Goal: Task Accomplishment & Management: Manage account settings

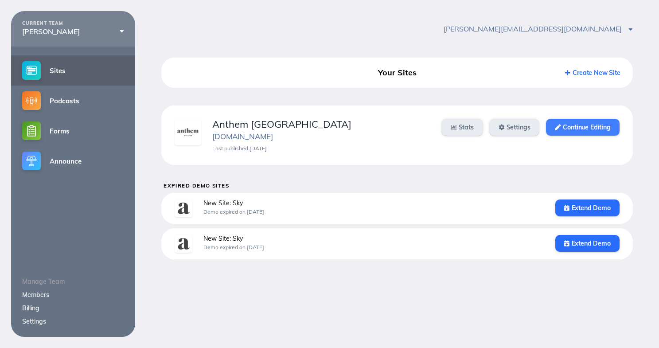
click at [583, 129] on link "Continue Editing" at bounding box center [582, 127] width 73 height 17
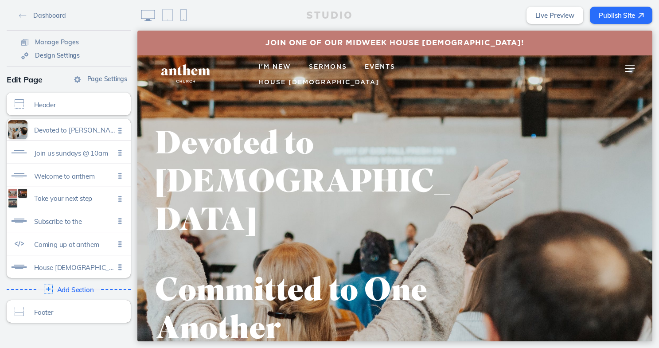
click at [41, 51] on span "Design Settings" at bounding box center [57, 55] width 45 height 8
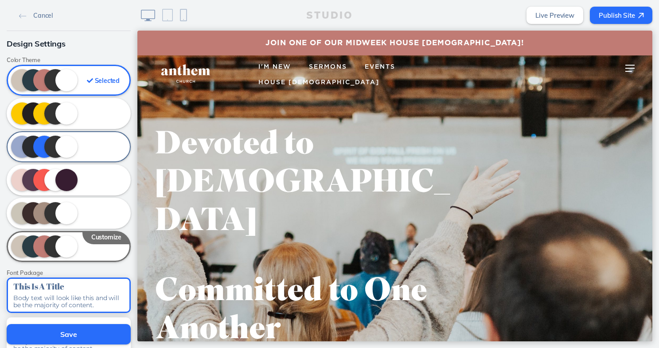
click at [98, 153] on div at bounding box center [69, 146] width 124 height 31
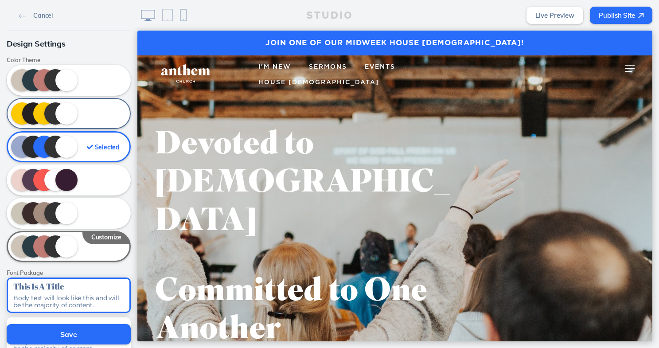
click at [94, 118] on div at bounding box center [69, 113] width 124 height 31
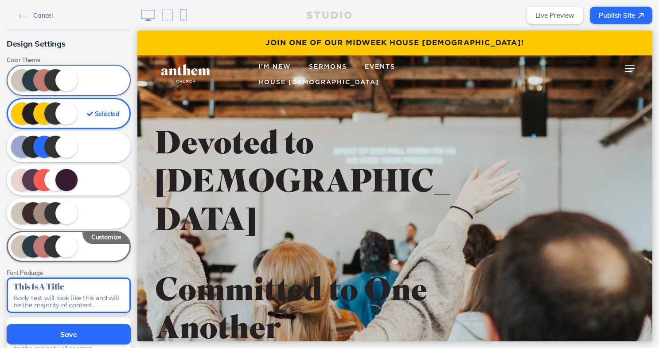
click at [96, 82] on div at bounding box center [69, 80] width 124 height 31
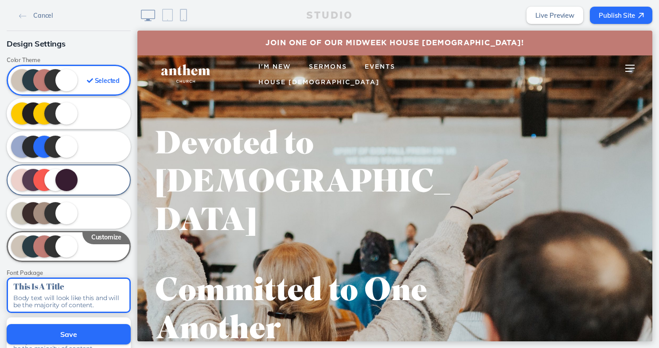
click at [93, 173] on div at bounding box center [69, 180] width 124 height 31
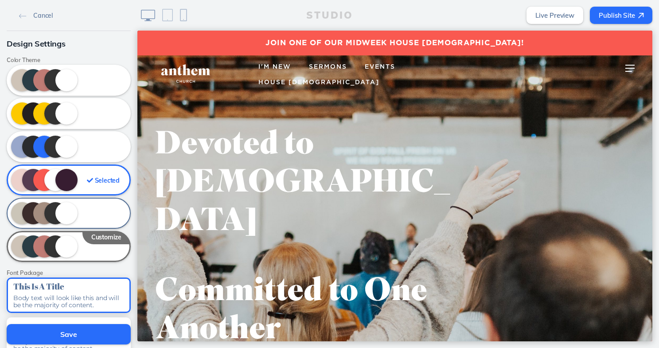
click at [90, 211] on div at bounding box center [69, 213] width 124 height 31
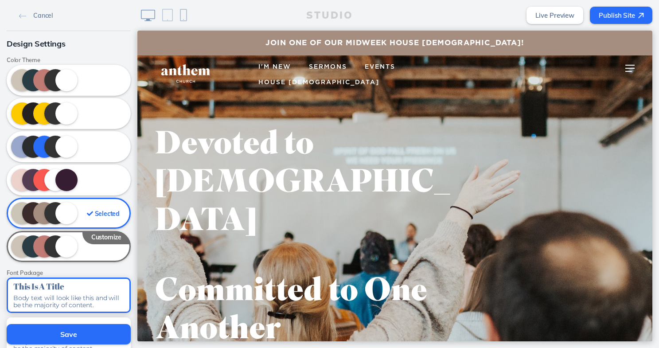
click at [78, 210] on div "Selected" at bounding box center [69, 213] width 124 height 31
click at [101, 214] on div "Selected" at bounding box center [103, 214] width 33 height 10
click at [111, 238] on div at bounding box center [69, 246] width 124 height 31
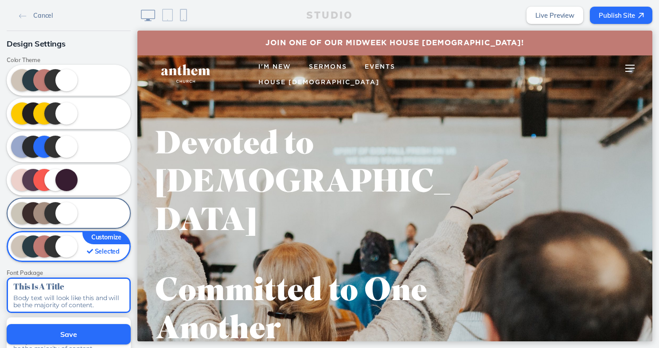
click at [109, 218] on div at bounding box center [69, 213] width 124 height 31
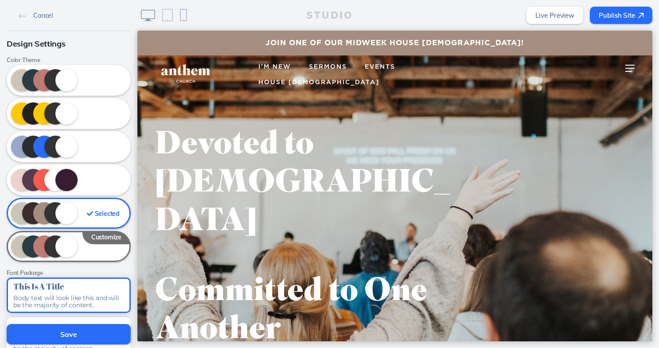
click at [42, 211] on div "Selected" at bounding box center [69, 213] width 124 height 31
click at [72, 211] on div at bounding box center [66, 213] width 22 height 22
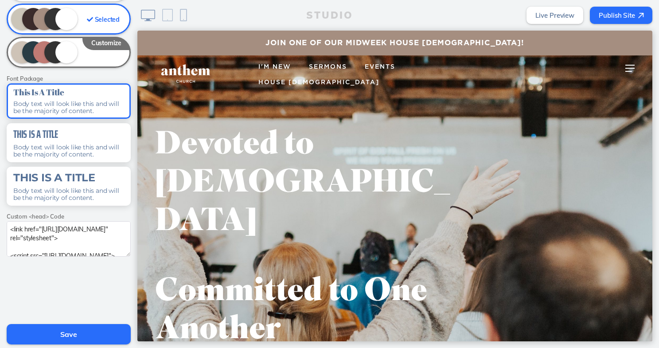
scroll to position [215, 0]
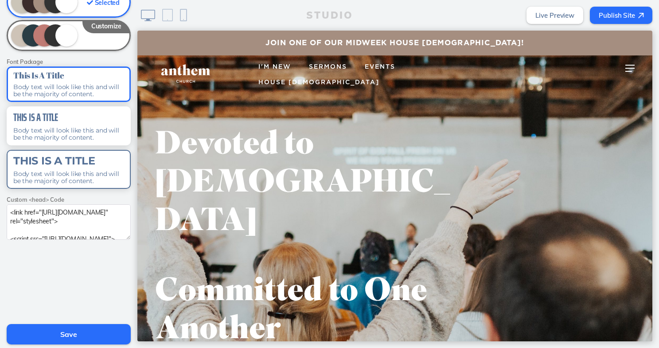
click at [65, 189] on div "This Is A Title Body text will look like this and will be the majority of conte…" at bounding box center [69, 169] width 124 height 39
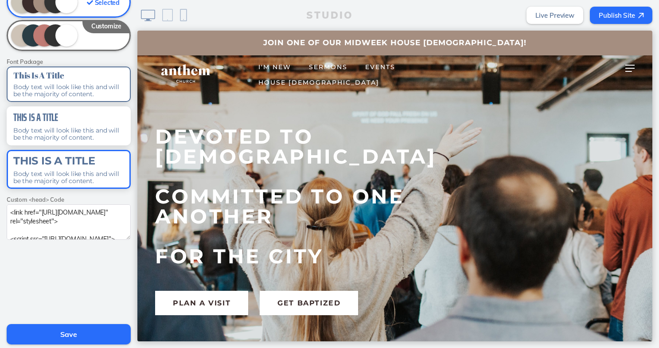
click at [60, 102] on div "This Is A Title Body text will look like this and will be the majority of conte…" at bounding box center [69, 84] width 124 height 35
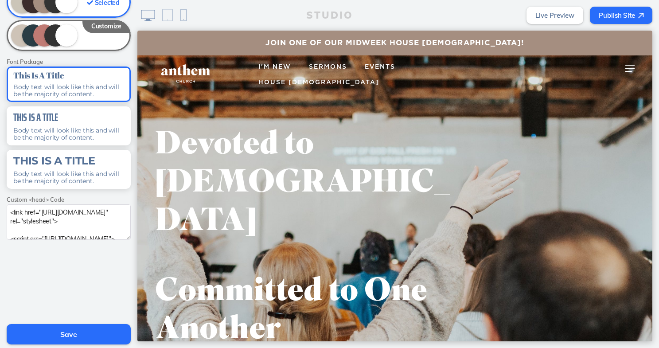
click at [47, 335] on button "Save" at bounding box center [69, 334] width 124 height 20
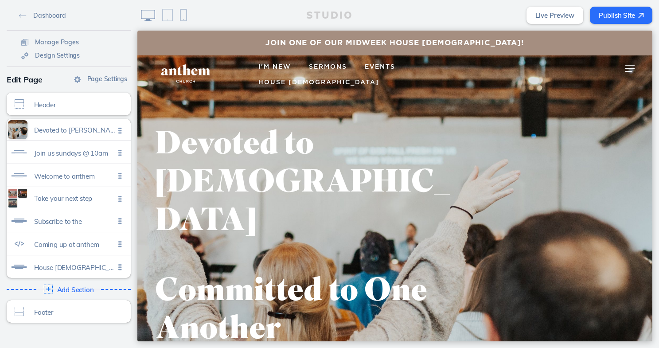
click at [291, 69] on span "I'm New" at bounding box center [275, 67] width 33 height 6
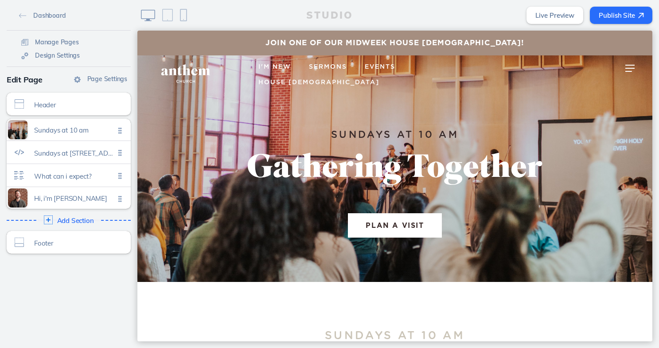
click at [347, 68] on span "Sermons" at bounding box center [328, 67] width 38 height 6
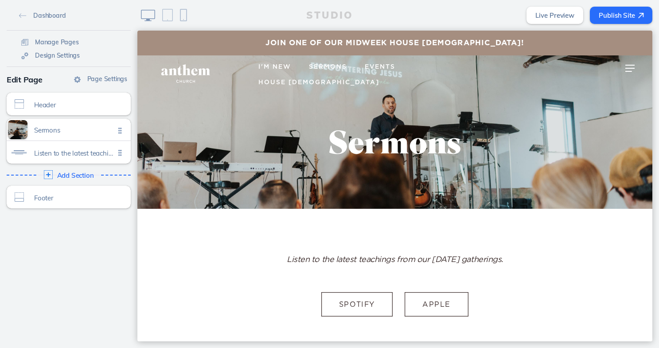
click at [404, 63] on link "Events" at bounding box center [380, 67] width 48 height 16
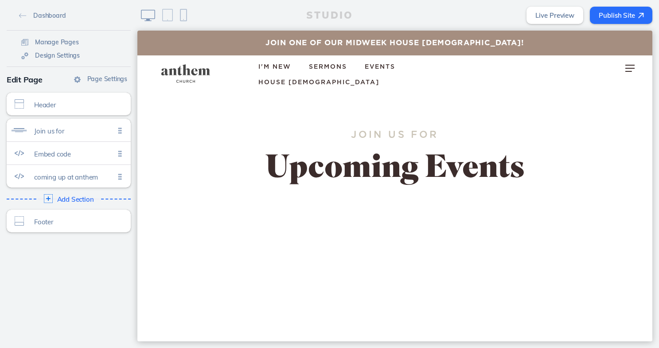
click at [380, 79] on span "House [DEMOGRAPHIC_DATA]" at bounding box center [319, 82] width 121 height 6
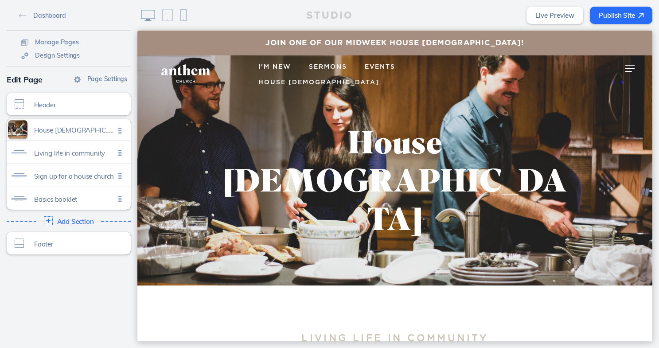
click at [176, 64] on img at bounding box center [185, 74] width 61 height 20
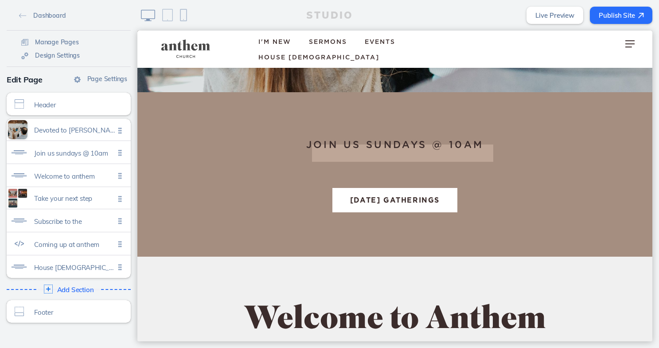
scroll to position [452, 0]
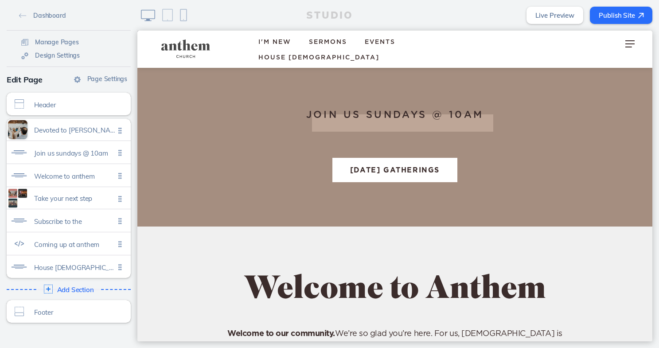
click at [623, 13] on button "Publish Site" at bounding box center [621, 15] width 63 height 17
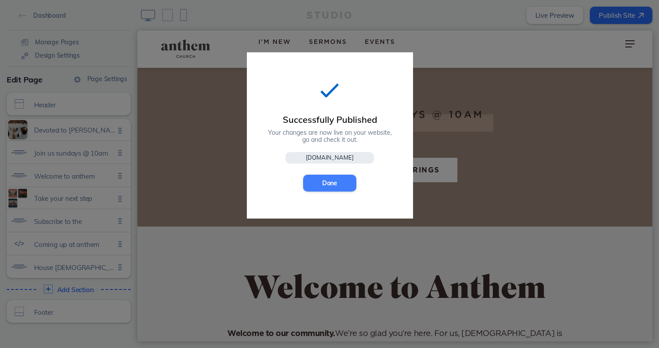
click at [328, 182] on button "Done" at bounding box center [329, 183] width 53 height 17
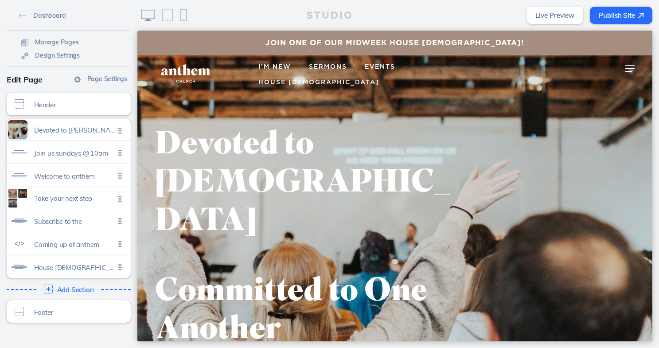
scroll to position [0, 0]
click at [74, 133] on span "Devoted to jesus committed to one another for the city Click to edit" at bounding box center [74, 130] width 81 height 8
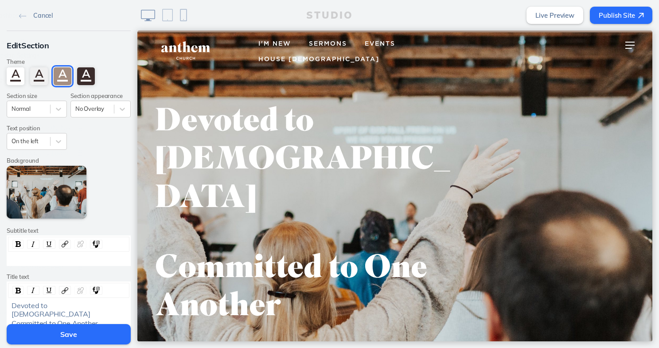
scroll to position [24, 0]
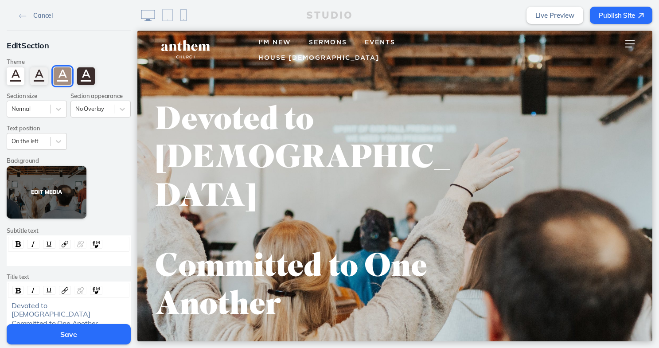
click at [36, 196] on button "Edit Media" at bounding box center [47, 192] width 80 height 53
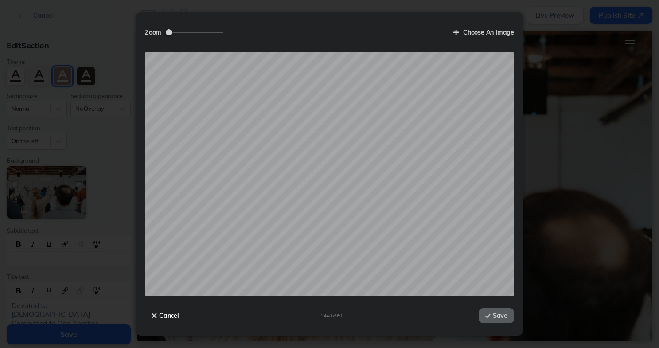
click at [170, 318] on button "Cancel" at bounding box center [165, 315] width 41 height 15
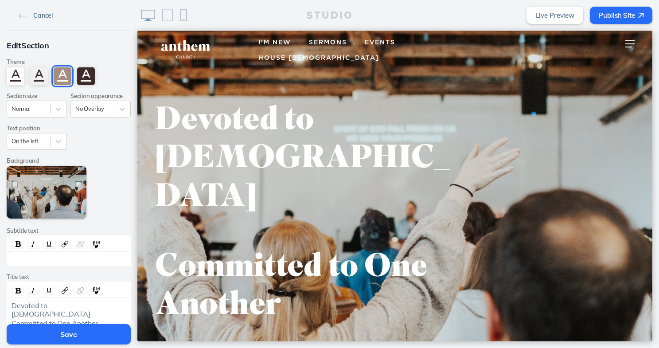
click at [37, 16] on span "Cancel" at bounding box center [43, 16] width 20 height 8
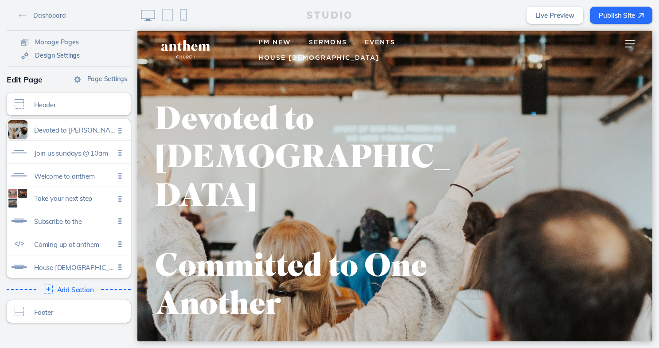
click at [47, 55] on span "Design Settings" at bounding box center [57, 55] width 45 height 8
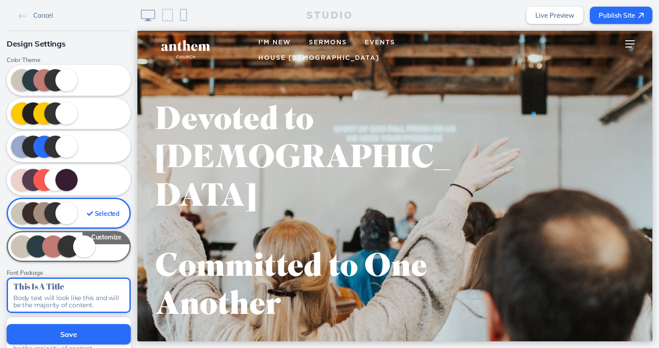
click at [109, 237] on div at bounding box center [69, 246] width 124 height 31
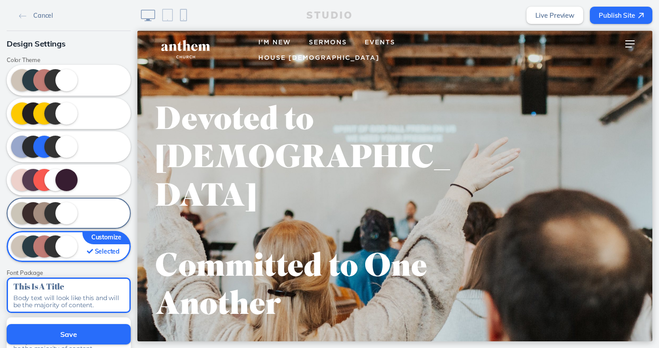
click at [104, 211] on div at bounding box center [69, 213] width 124 height 31
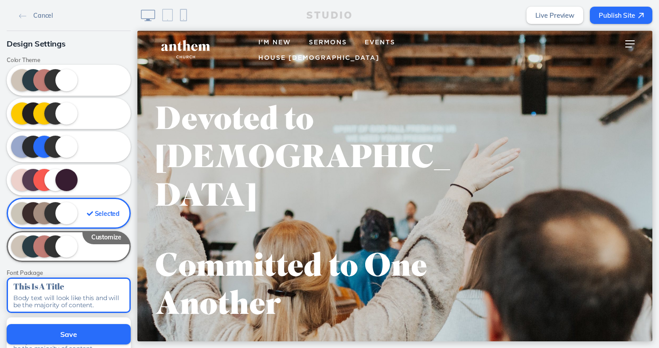
click at [63, 210] on div at bounding box center [66, 213] width 22 height 22
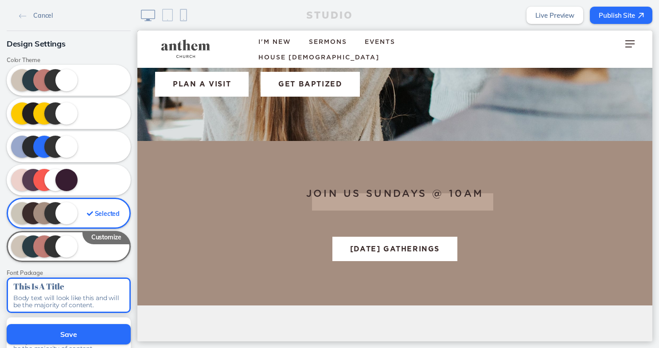
scroll to position [395, 0]
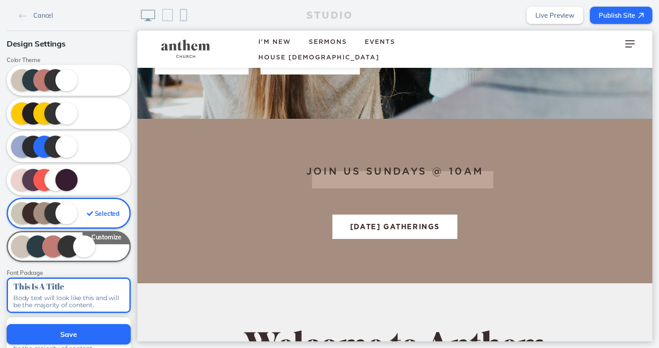
click at [106, 237] on div at bounding box center [69, 246] width 124 height 31
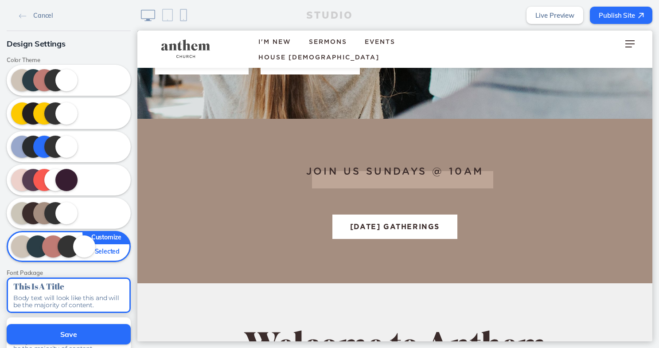
click at [106, 237] on div "Selected" at bounding box center [69, 246] width 124 height 31
click at [37, 257] on div "Selected" at bounding box center [69, 246] width 124 height 31
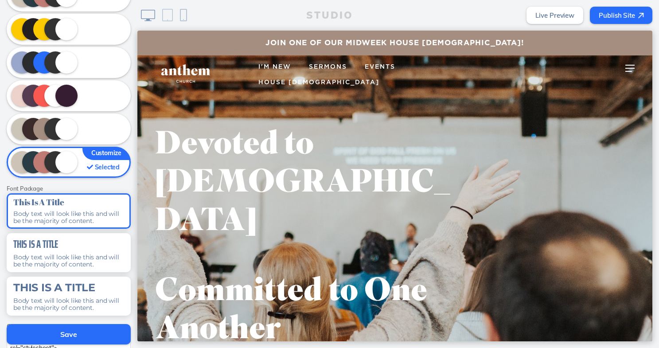
scroll to position [34, 0]
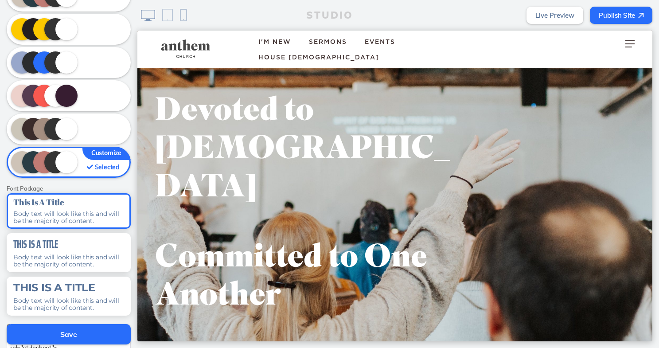
click at [54, 333] on button "Save" at bounding box center [69, 334] width 124 height 20
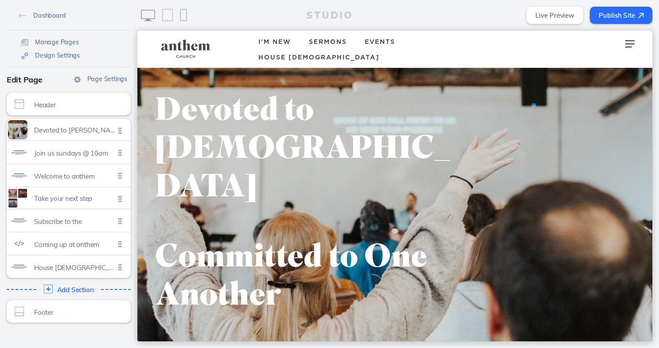
click at [372, 239] on p "Committed to One Another" at bounding box center [311, 277] width 312 height 77
click at [53, 124] on div "Devoted to jesus committed to one another for the city Click to edit" at bounding box center [69, 130] width 124 height 22
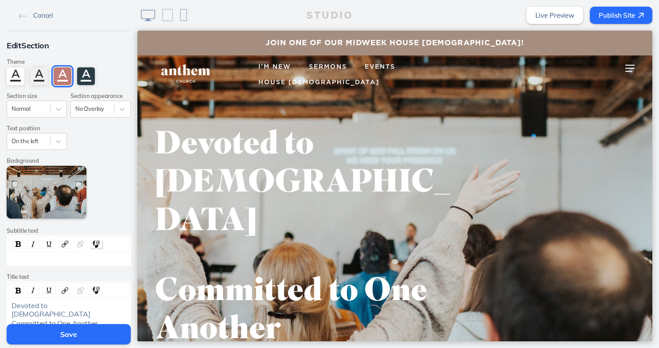
scroll to position [55, 0]
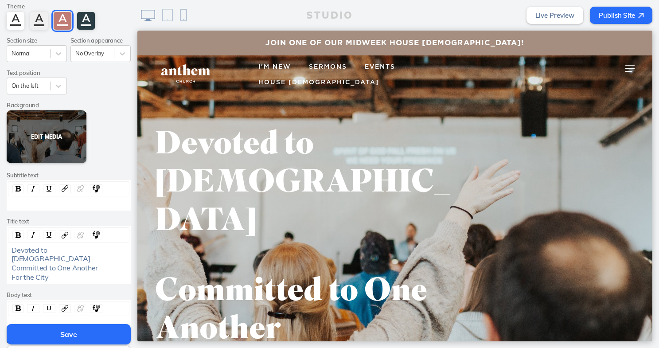
click at [38, 140] on button "Edit Media" at bounding box center [47, 136] width 80 height 53
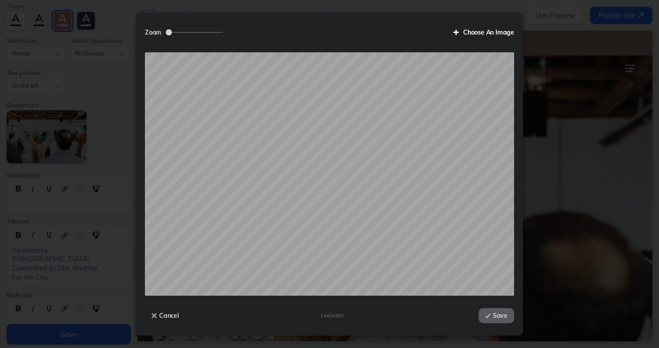
click at [486, 33] on label "Choose An Image" at bounding box center [480, 32] width 67 height 15
click at [0, 0] on input "Choose An Image" at bounding box center [0, 0] width 0 height 0
click at [498, 319] on button "Save" at bounding box center [496, 315] width 35 height 15
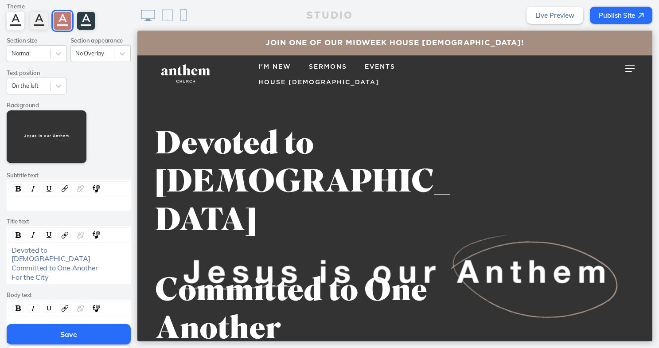
click at [51, 273] on div "For the City" at bounding box center [69, 277] width 115 height 8
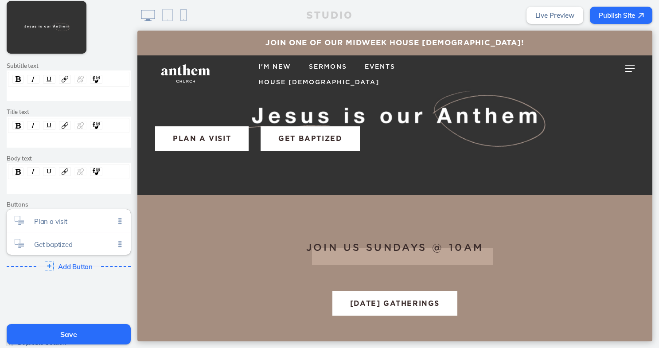
scroll to position [169, 0]
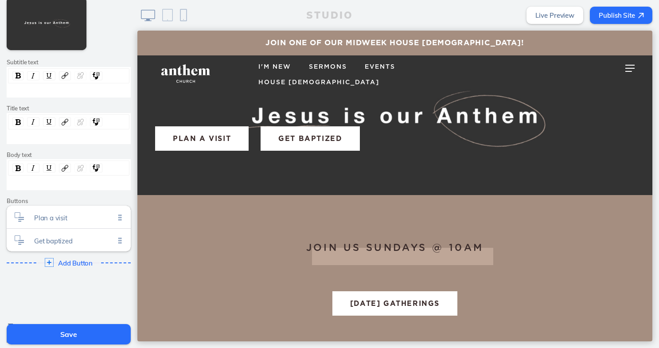
click at [118, 239] on ul "Plan a visit Click to edit Get baptized Click to edit" at bounding box center [69, 229] width 124 height 46
click at [59, 238] on span "Get baptized" at bounding box center [74, 239] width 81 height 8
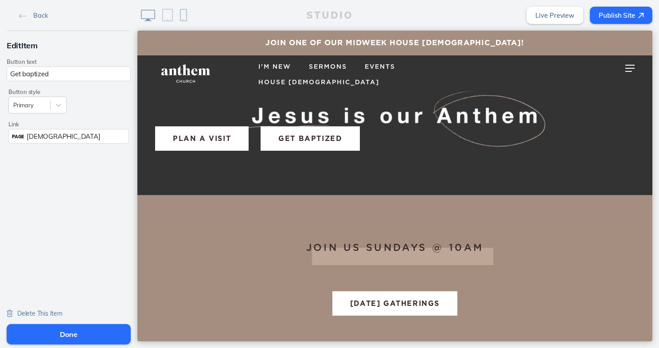
click at [24, 314] on span "Delete This Item" at bounding box center [39, 314] width 45 height 8
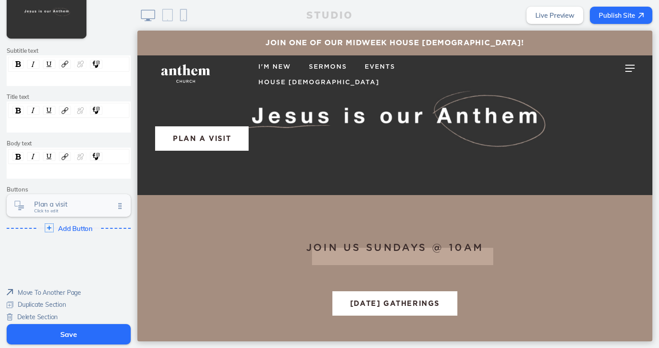
scroll to position [179, 0]
click at [31, 196] on div "Plan a visit Click to edit" at bounding box center [69, 206] width 124 height 23
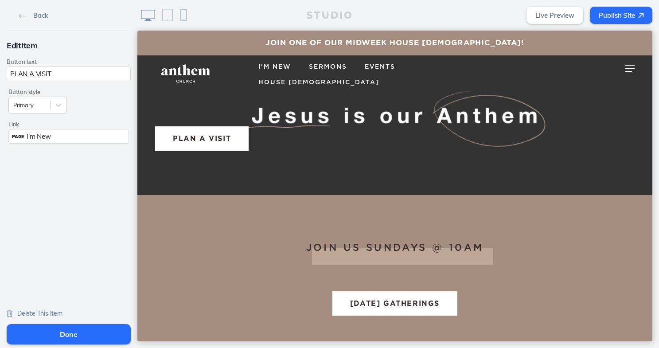
scroll to position [0, 0]
click at [12, 317] on div "Delete This Item" at bounding box center [35, 313] width 56 height 18
click at [13, 312] on link "Delete This Item" at bounding box center [35, 313] width 56 height 8
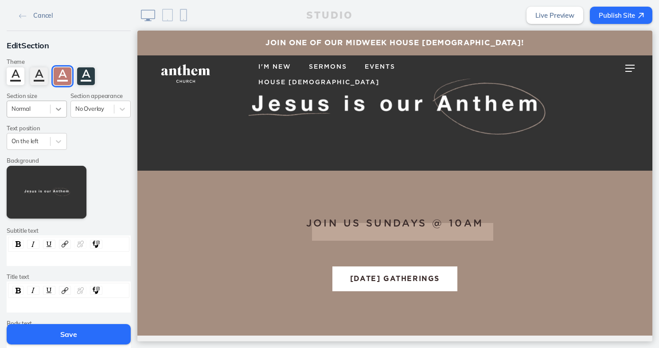
click at [55, 106] on icon at bounding box center [58, 109] width 9 height 9
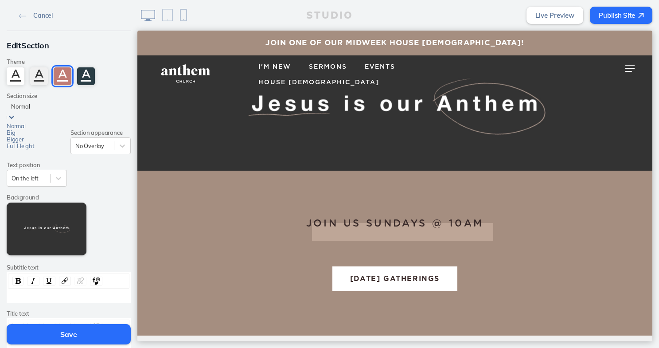
click at [35, 143] on div "Bigger" at bounding box center [37, 139] width 60 height 7
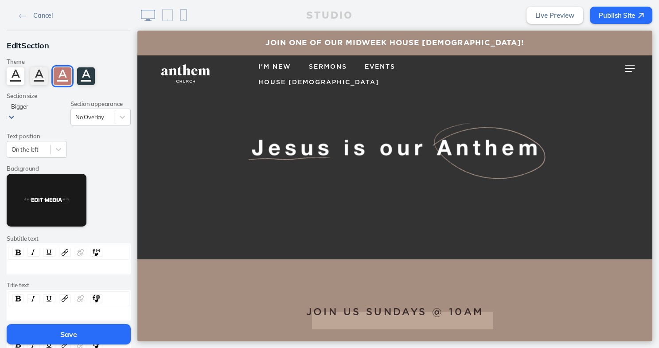
click at [48, 197] on button "Edit Media" at bounding box center [47, 200] width 80 height 53
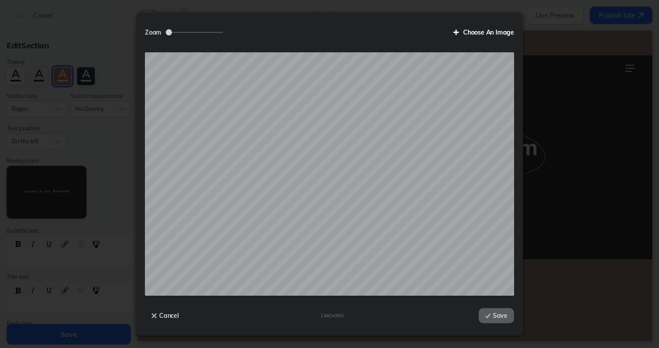
click at [473, 32] on label "Choose An Image" at bounding box center [480, 32] width 67 height 15
click at [0, 0] on input "Choose An Image" at bounding box center [0, 0] width 0 height 0
click at [502, 319] on button "Save" at bounding box center [496, 315] width 35 height 15
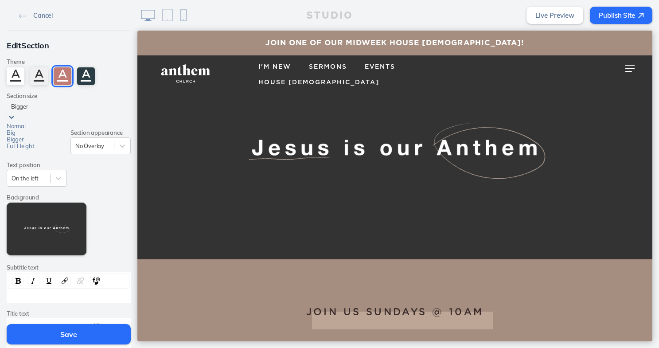
click at [39, 105] on div at bounding box center [36, 106] width 51 height 8
click at [35, 149] on div "Full Height" at bounding box center [37, 146] width 60 height 7
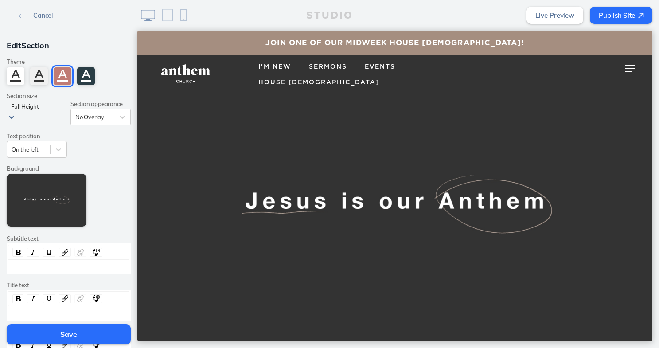
click at [184, 16] on img at bounding box center [183, 15] width 7 height 12
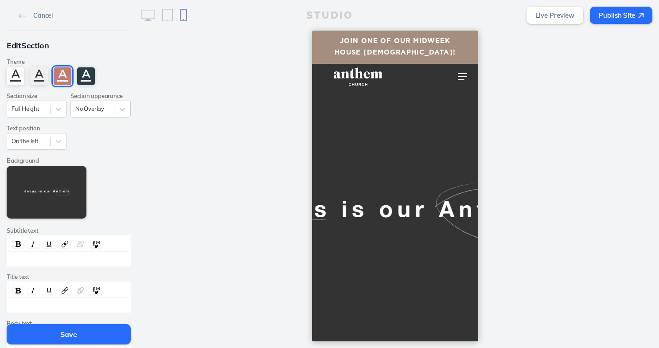
scroll to position [6, 0]
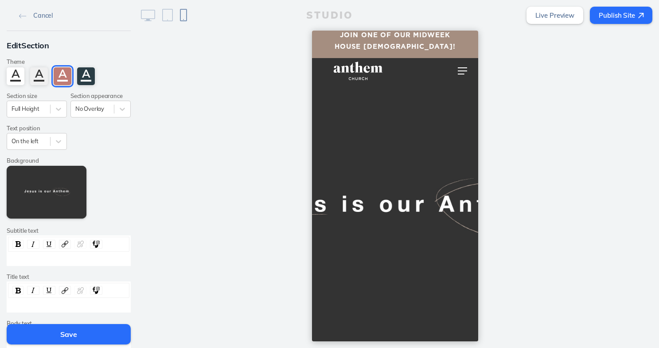
click at [144, 12] on img at bounding box center [148, 16] width 14 height 12
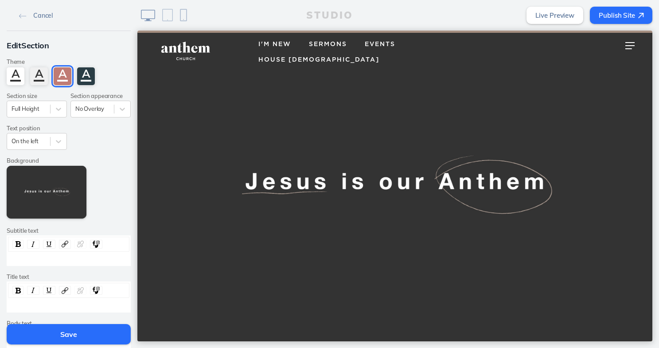
scroll to position [24, 0]
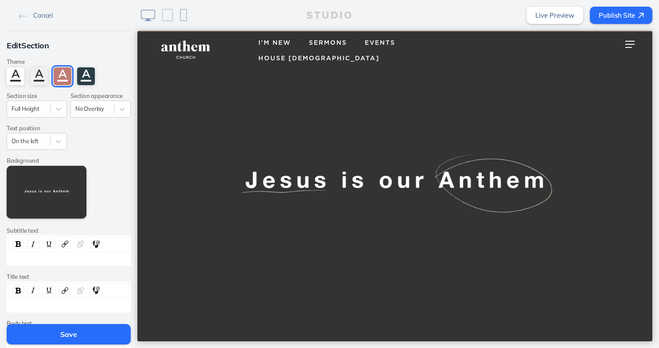
click at [181, 14] on img at bounding box center [183, 15] width 7 height 12
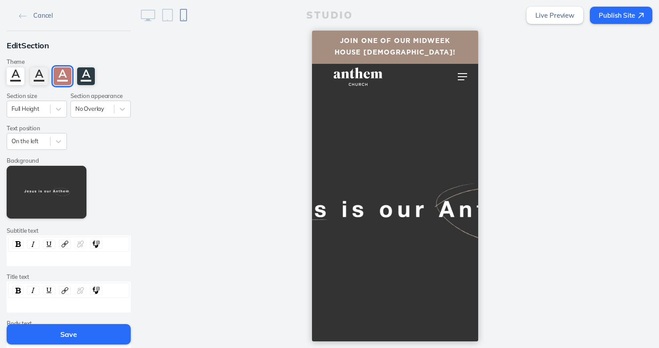
scroll to position [0, 0]
click at [150, 15] on img at bounding box center [148, 16] width 14 height 12
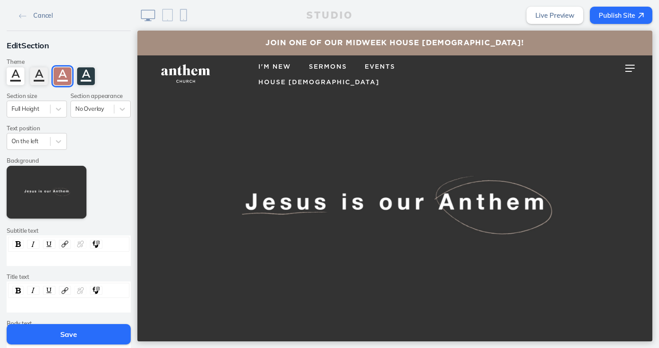
click at [184, 8] on button at bounding box center [183, 15] width 14 height 20
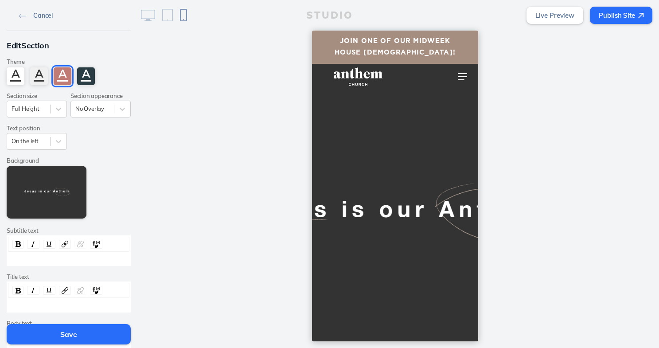
click at [38, 14] on span "Cancel" at bounding box center [43, 16] width 20 height 8
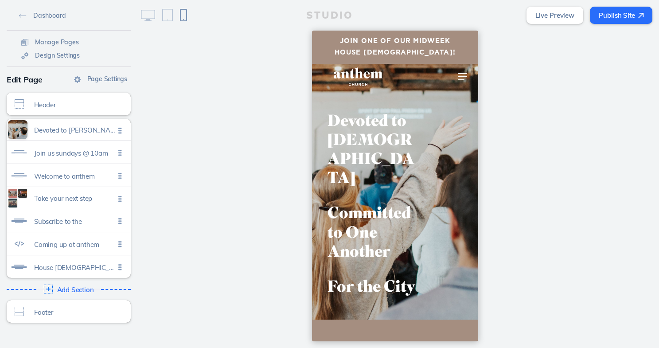
click at [153, 13] on img at bounding box center [148, 16] width 14 height 12
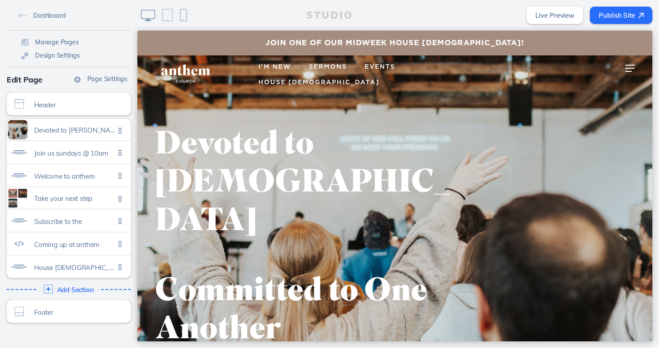
click at [191, 14] on div "STUDIO Live Preview Publish Site" at bounding box center [398, 15] width 522 height 31
click at [187, 15] on button at bounding box center [183, 15] width 14 height 20
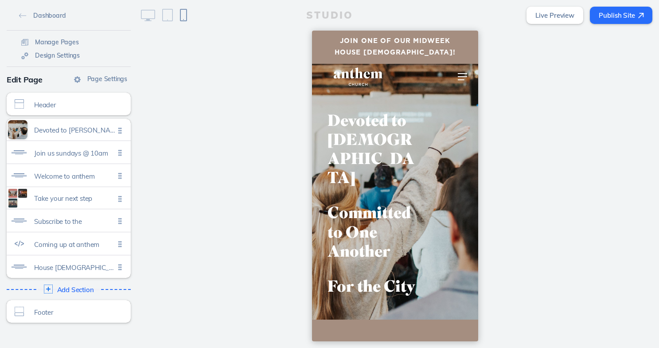
click at [148, 12] on img at bounding box center [148, 16] width 14 height 12
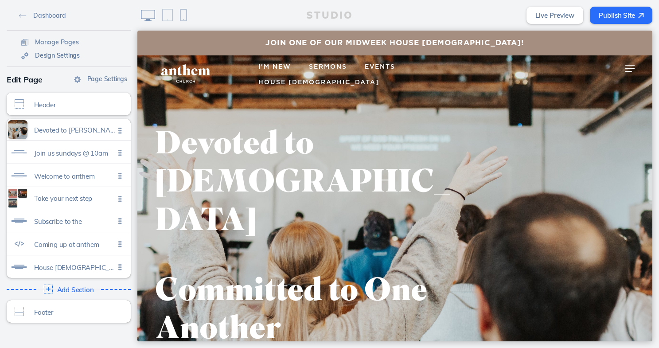
click at [47, 56] on span "Design Settings" at bounding box center [57, 55] width 45 height 8
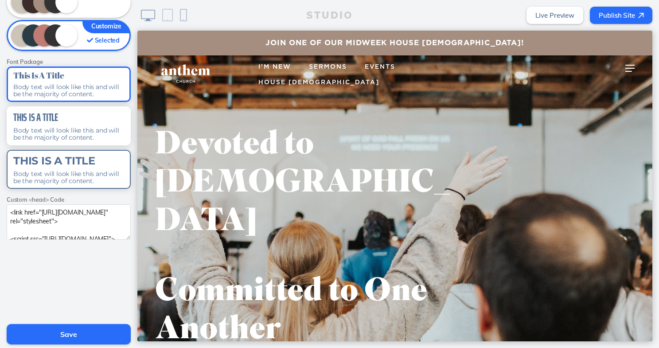
scroll to position [294, 0]
click at [29, 161] on div "This Is A Title Body text will look like this and will be the majority of conte…" at bounding box center [69, 169] width 124 height 39
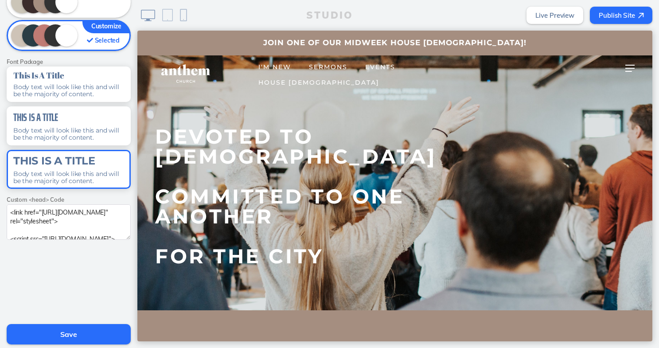
scroll to position [0, 0]
click at [49, 337] on button "Save" at bounding box center [69, 334] width 124 height 20
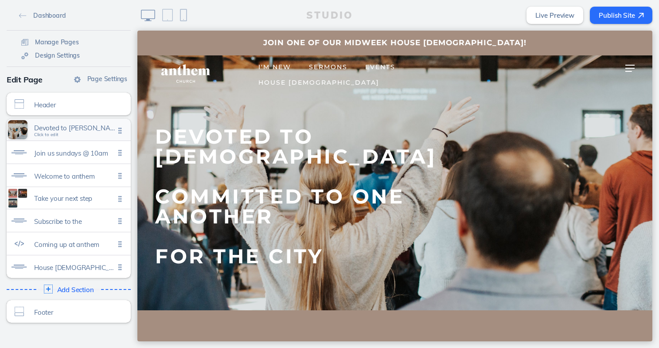
click at [51, 128] on span "Devoted to jesus committed to one another for the city" at bounding box center [74, 128] width 81 height 8
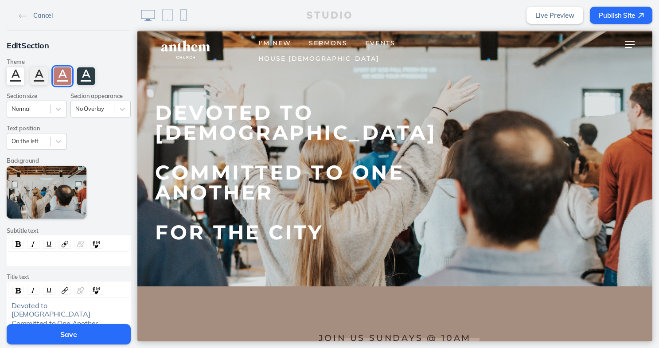
scroll to position [24, 0]
drag, startPoint x: 73, startPoint y: 316, endPoint x: 0, endPoint y: 297, distance: 75.3
click at [0, 297] on div "Edit Section Theme A A A A Section size Normal Section appearance No Overlay Te…" at bounding box center [68, 253] width 137 height 444
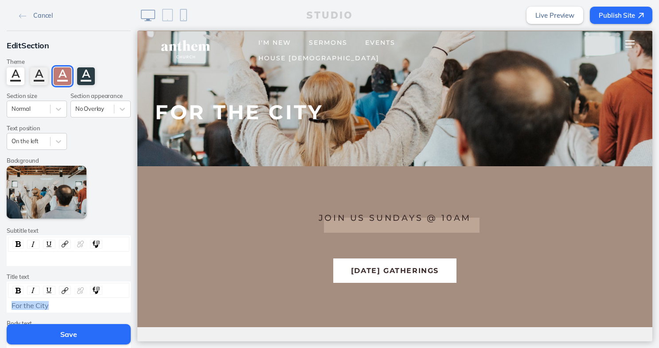
drag, startPoint x: 51, startPoint y: 306, endPoint x: 0, endPoint y: 286, distance: 55.2
click at [0, 286] on div "Edit Section Theme A A A A Section size Normal Section appearance No Overlay Te…" at bounding box center [68, 239] width 137 height 417
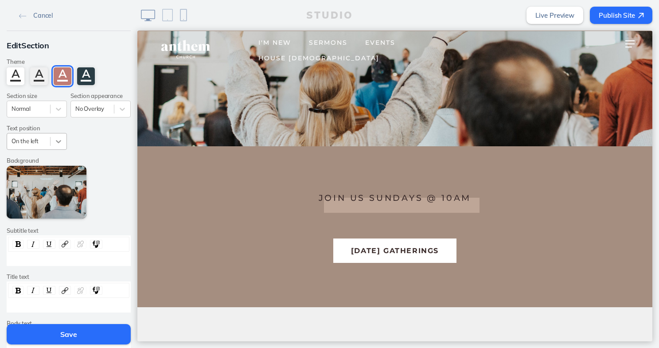
click at [55, 137] on icon at bounding box center [58, 141] width 9 height 9
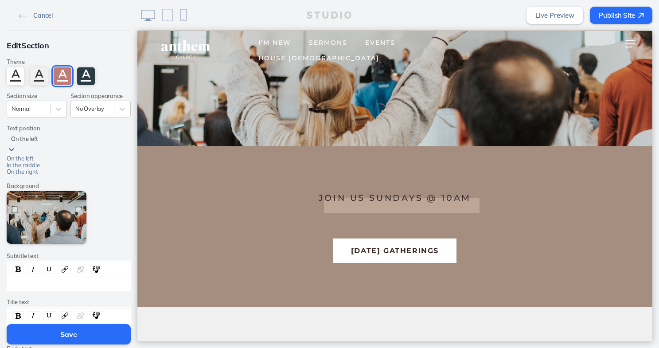
click at [44, 169] on div "In the middle" at bounding box center [37, 165] width 60 height 7
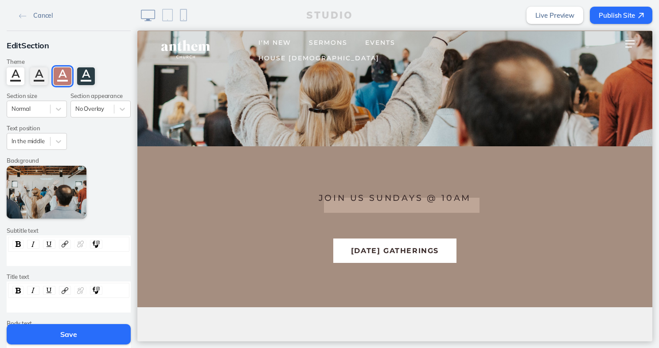
click at [53, 300] on div "rdw-wrapper" at bounding box center [69, 305] width 122 height 11
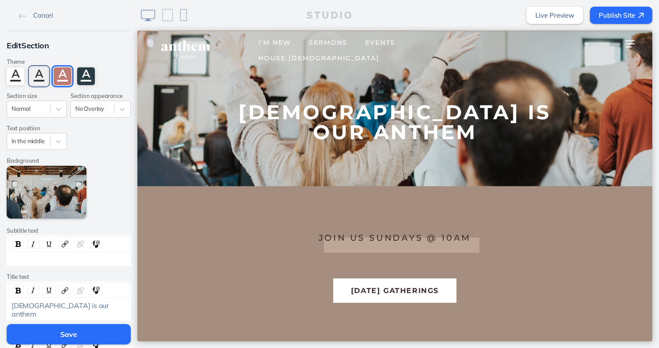
click at [38, 74] on div "A" at bounding box center [39, 76] width 18 height 18
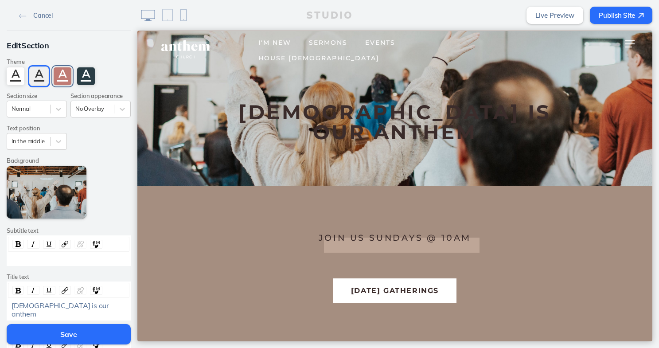
click at [61, 76] on div "A" at bounding box center [63, 76] width 18 height 18
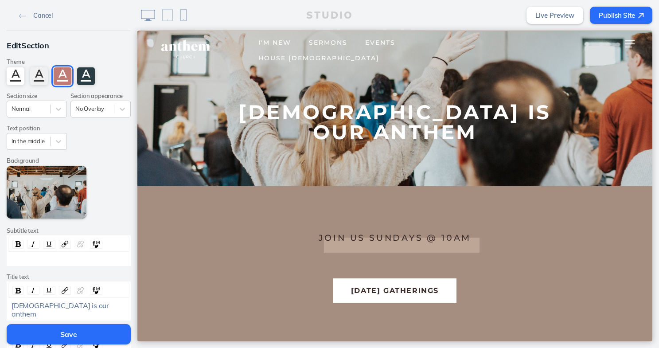
scroll to position [0, 0]
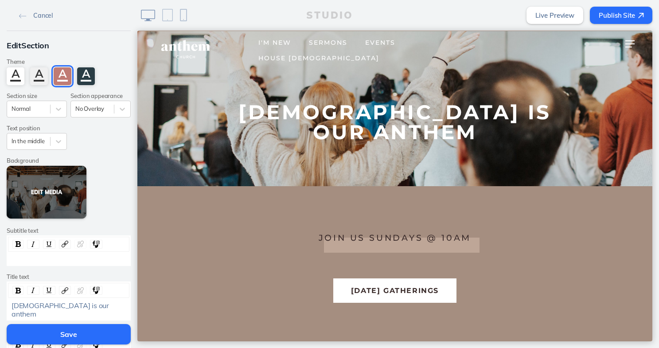
click at [40, 196] on button "Edit Media" at bounding box center [47, 192] width 80 height 53
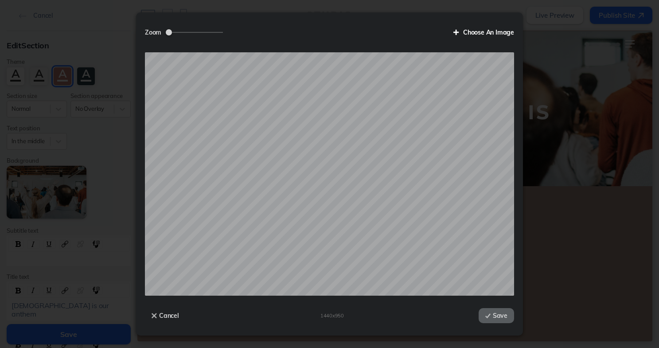
click at [482, 32] on label "Choose An Image" at bounding box center [480, 32] width 67 height 15
click at [0, 0] on input "Choose An Image" at bounding box center [0, 0] width 0 height 0
click at [497, 314] on button "Save" at bounding box center [496, 315] width 35 height 15
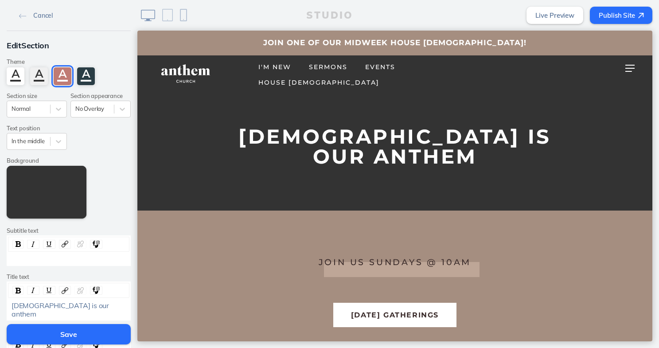
click at [183, 16] on img at bounding box center [183, 15] width 7 height 12
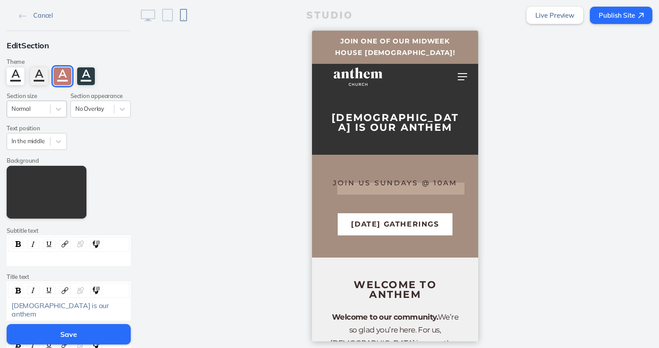
click at [50, 108] on span at bounding box center [50, 109] width 0 height 9
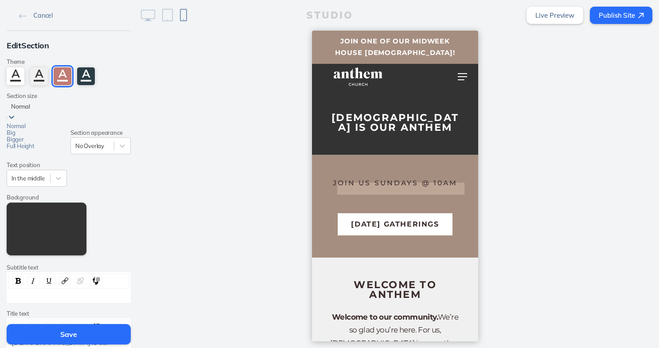
click at [32, 149] on div "Full Height" at bounding box center [37, 146] width 60 height 7
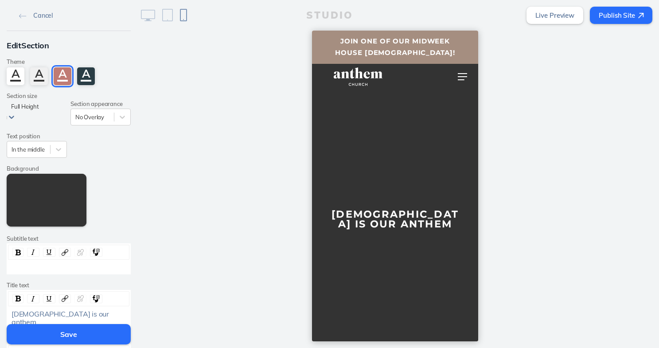
click at [73, 263] on div "rdw-editor" at bounding box center [69, 267] width 115 height 8
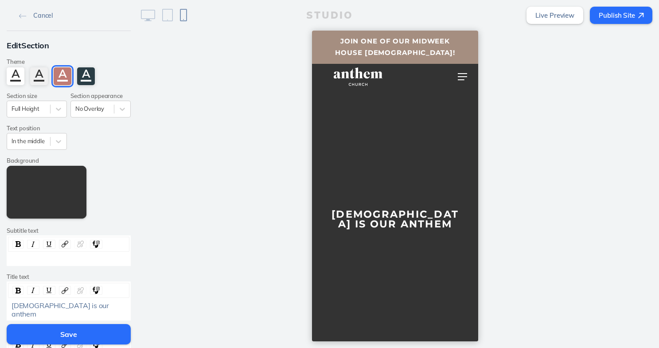
click at [66, 305] on span "[DEMOGRAPHIC_DATA] is our anthem" at bounding box center [61, 309] width 99 height 17
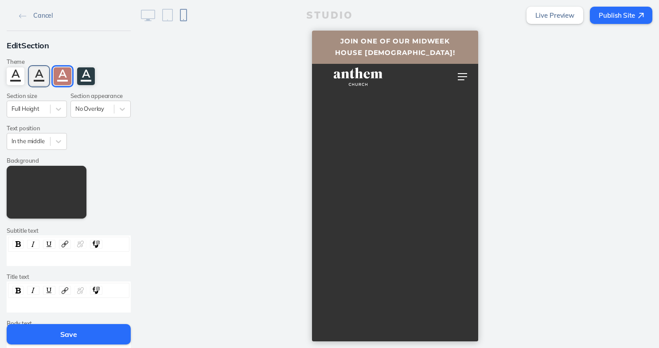
click at [42, 77] on div "A" at bounding box center [39, 76] width 18 height 18
click at [36, 303] on div "rdw-editor" at bounding box center [69, 306] width 115 height 8
click at [87, 74] on div "A" at bounding box center [86, 76] width 18 height 18
click at [64, 308] on div "rdw-wrapper" at bounding box center [69, 297] width 124 height 31
click at [66, 304] on div "rdw-editor" at bounding box center [69, 306] width 115 height 8
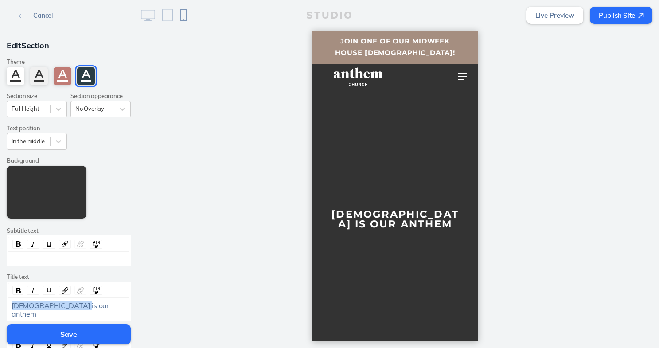
copy span "[DEMOGRAPHIC_DATA] is our anthem"
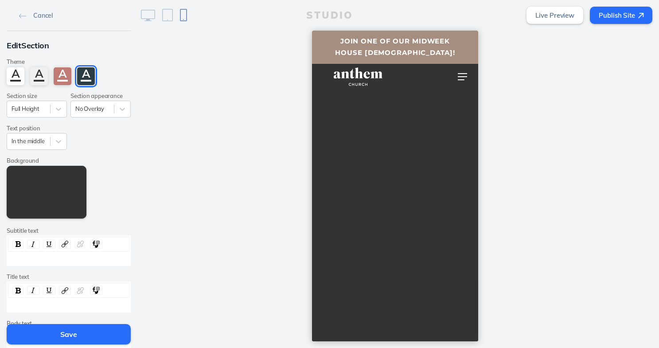
click at [51, 255] on div "rdw-editor" at bounding box center [69, 259] width 115 height 8
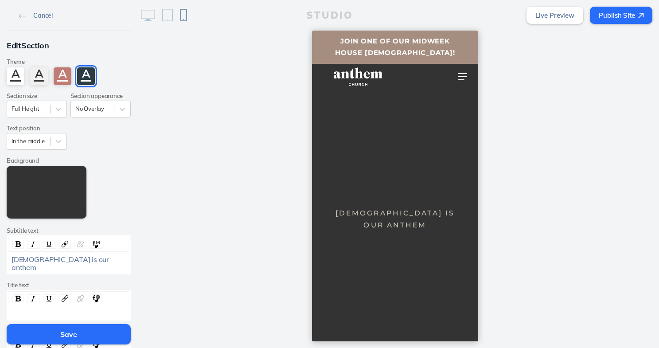
click at [47, 261] on div "[DEMOGRAPHIC_DATA] is our anthem" at bounding box center [68, 263] width 121 height 16
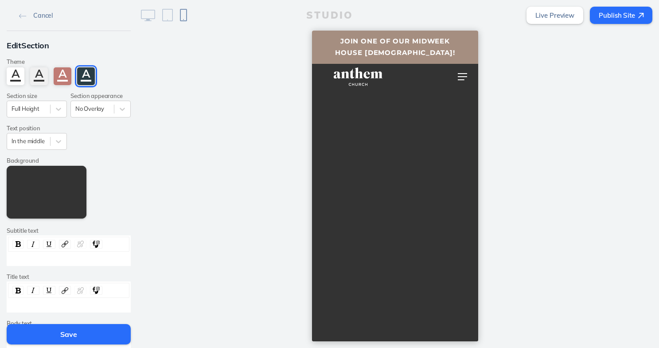
click at [54, 303] on div "rdw-editor" at bounding box center [69, 306] width 115 height 8
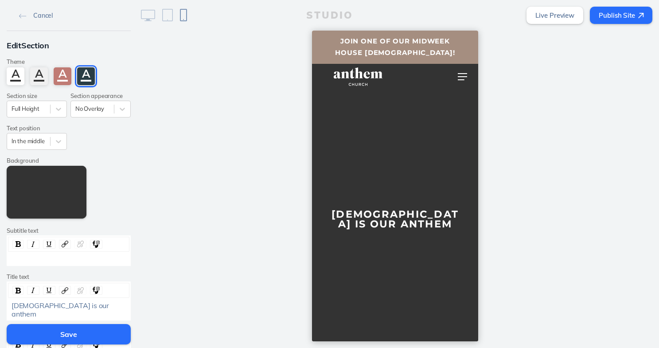
click at [40, 255] on div "rdw-editor" at bounding box center [69, 259] width 115 height 8
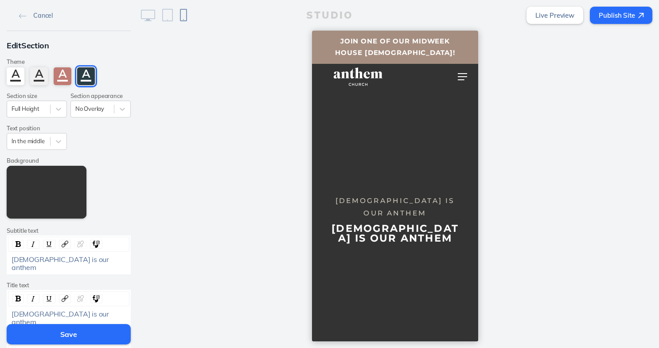
click at [50, 310] on span "[DEMOGRAPHIC_DATA] is our anthem" at bounding box center [61, 318] width 99 height 17
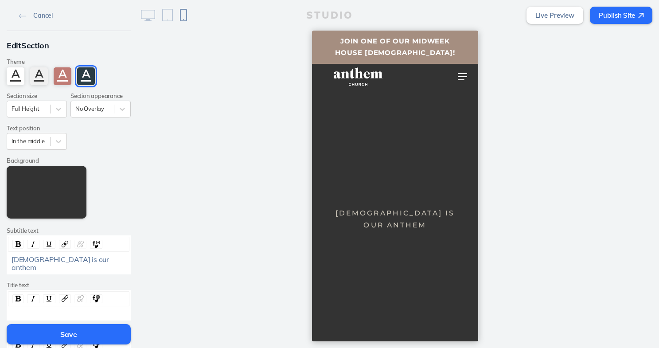
click at [149, 22] on button at bounding box center [147, 15] width 21 height 19
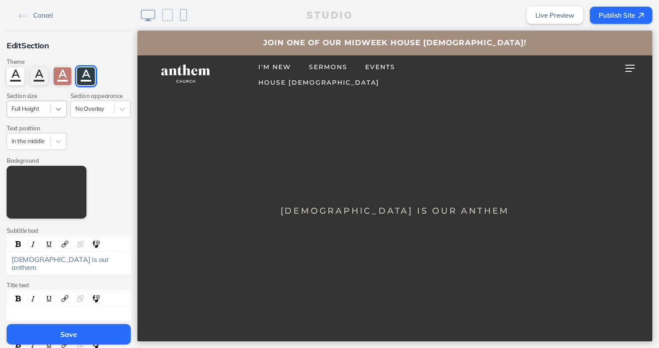
click at [55, 110] on icon at bounding box center [58, 109] width 9 height 9
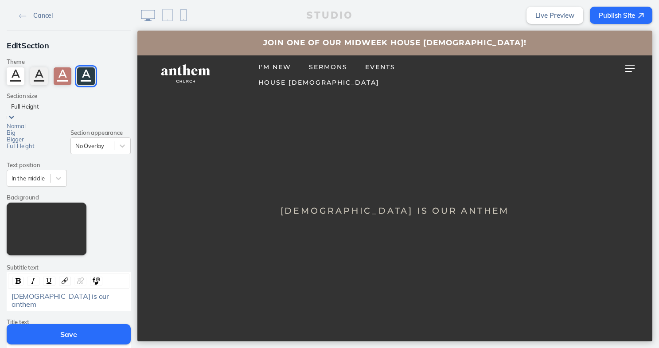
click at [36, 143] on div "Bigger" at bounding box center [37, 139] width 60 height 7
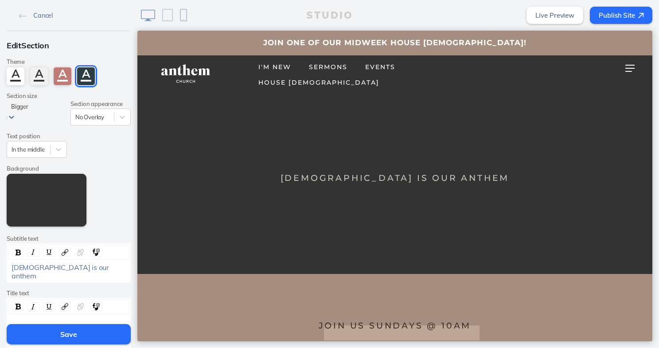
click at [45, 263] on span "[DEMOGRAPHIC_DATA] is our anthem" at bounding box center [61, 271] width 99 height 17
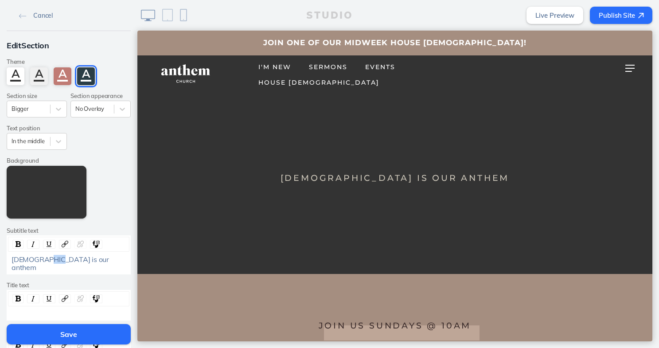
click at [45, 258] on span "[DEMOGRAPHIC_DATA] is our anthem" at bounding box center [61, 263] width 99 height 17
copy span "[DEMOGRAPHIC_DATA] is our anthem"
click at [40, 310] on div "rdw-editor" at bounding box center [69, 314] width 115 height 8
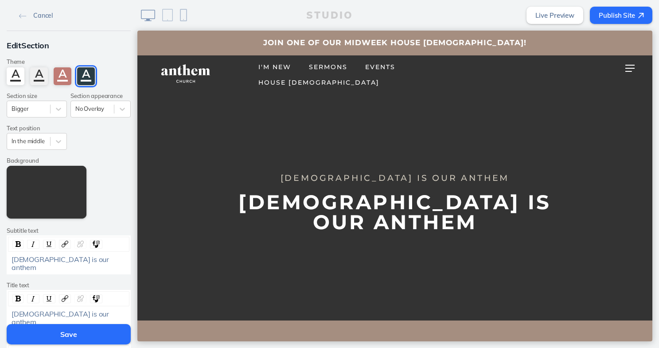
click at [26, 257] on span "[DEMOGRAPHIC_DATA] is our anthem" at bounding box center [61, 263] width 99 height 17
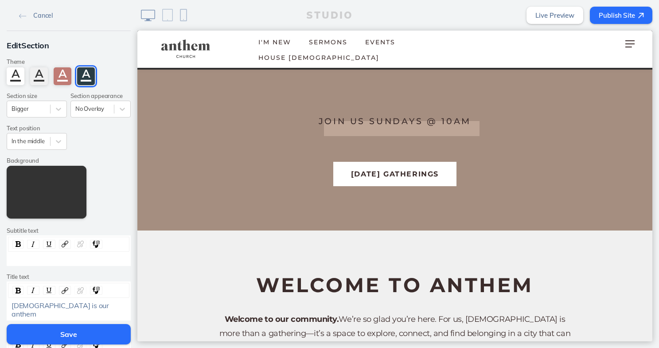
scroll to position [144, 0]
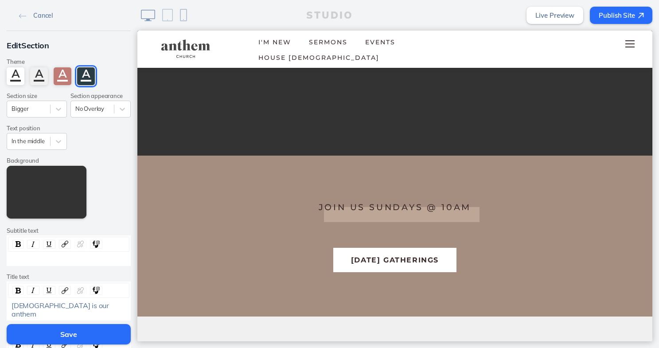
click at [630, 42] on div at bounding box center [630, 44] width 35 height 27
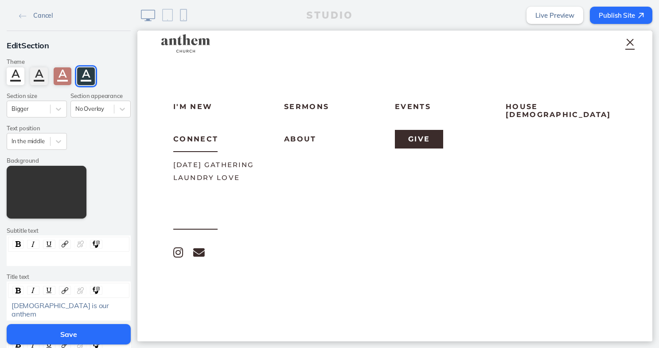
click at [35, 342] on button "Save" at bounding box center [69, 334] width 124 height 20
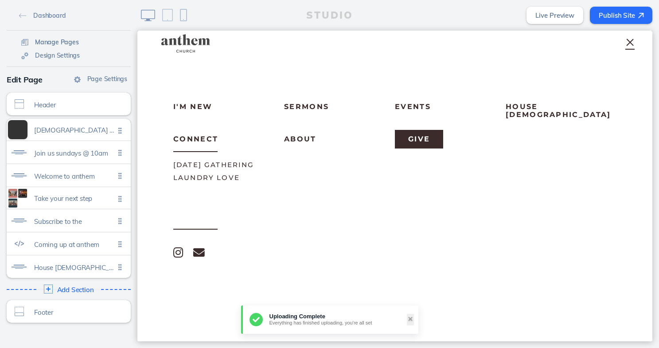
click at [52, 40] on span "Manage Pages" at bounding box center [57, 42] width 44 height 8
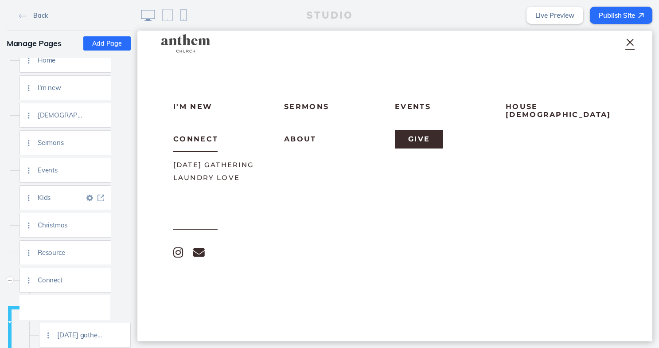
scroll to position [24, 0]
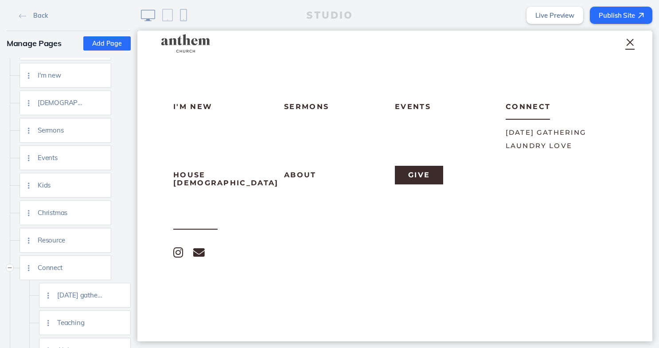
click at [633, 43] on div at bounding box center [630, 44] width 35 height 27
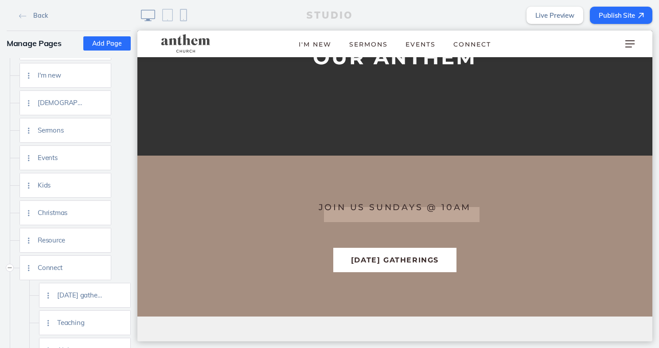
click at [186, 12] on img at bounding box center [183, 15] width 7 height 12
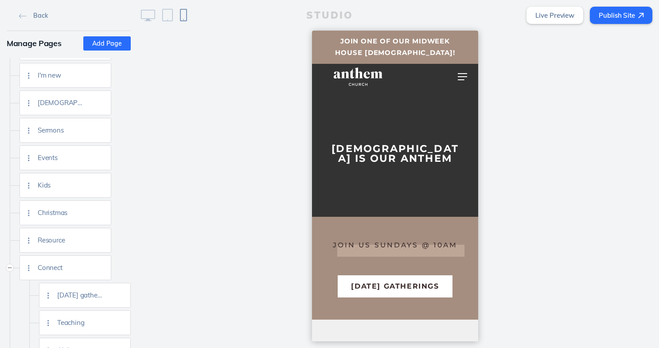
scroll to position [0, 0]
click at [379, 285] on button "[DATE] Gatherings" at bounding box center [394, 286] width 114 height 22
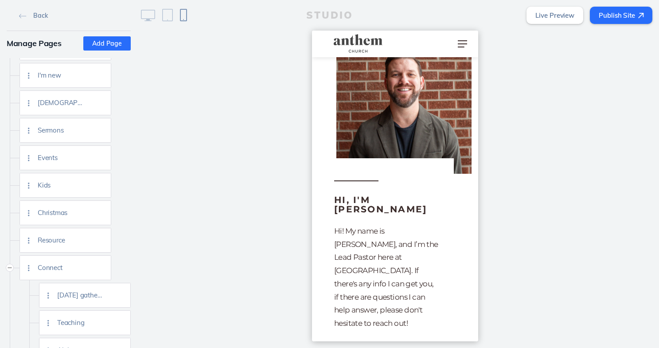
scroll to position [1685, 0]
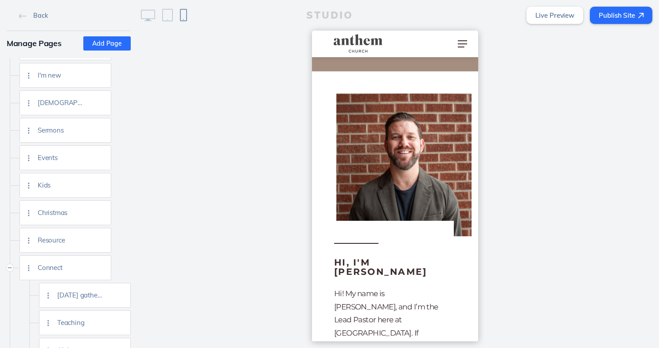
click at [142, 16] on img at bounding box center [148, 16] width 14 height 12
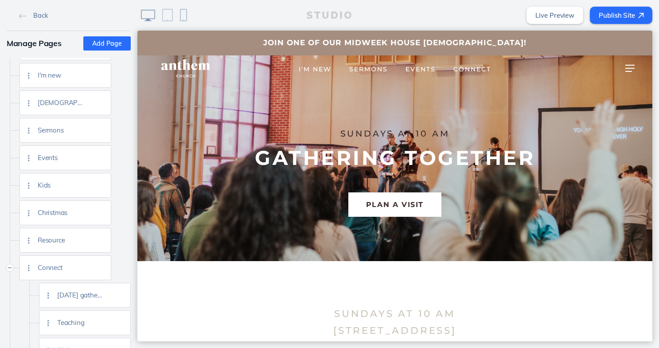
scroll to position [0, 0]
click at [182, 65] on img at bounding box center [185, 69] width 61 height 20
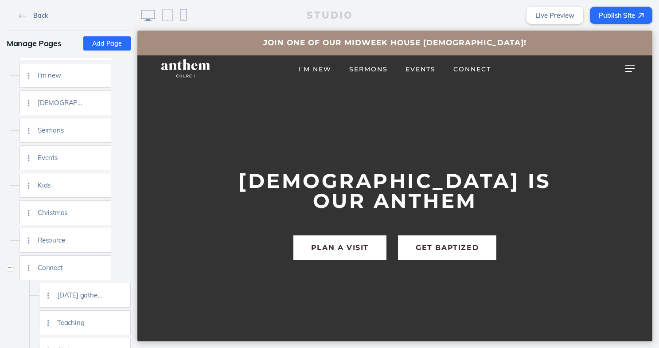
click at [30, 16] on link "Back" at bounding box center [33, 14] width 35 height 13
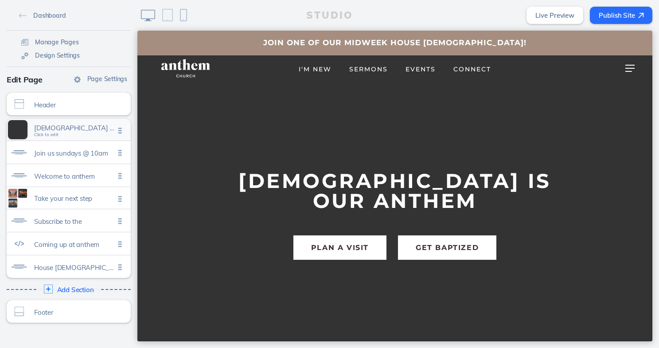
click at [55, 130] on span "[DEMOGRAPHIC_DATA] is our anthem" at bounding box center [74, 128] width 81 height 8
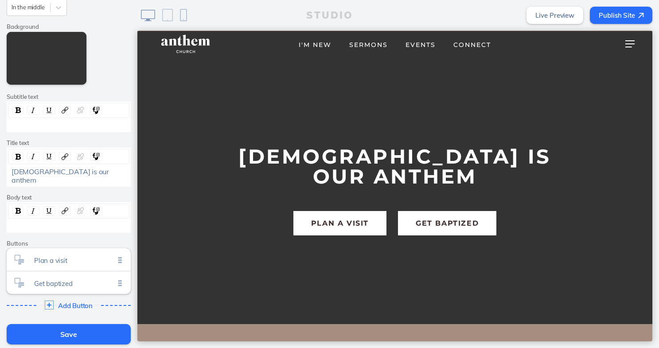
scroll to position [144, 0]
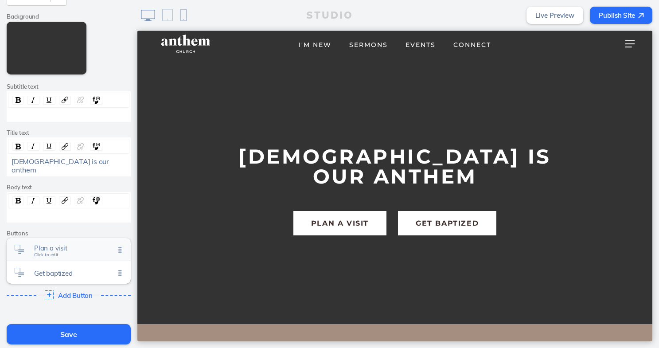
click at [67, 244] on span "Plan a visit" at bounding box center [74, 248] width 81 height 8
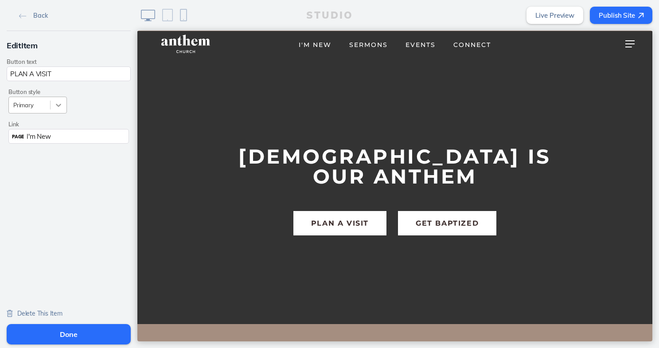
click at [52, 103] on div at bounding box center [59, 105] width 16 height 16
click at [35, 132] on div "Alternate" at bounding box center [37, 128] width 59 height 7
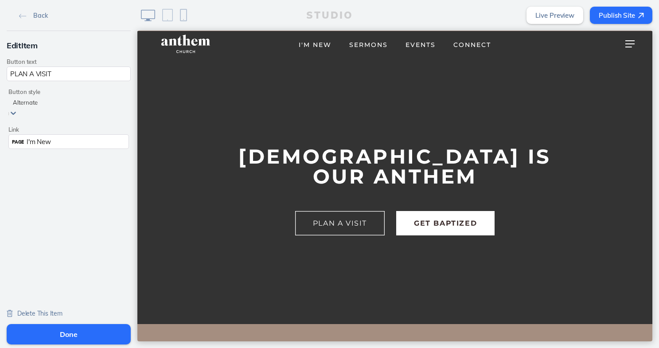
click at [53, 334] on button "Done" at bounding box center [69, 334] width 124 height 20
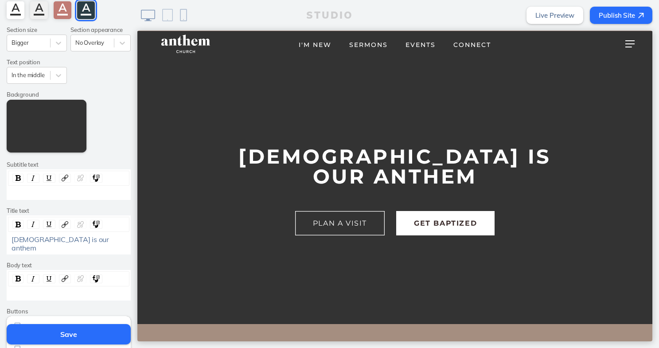
scroll to position [170, 0]
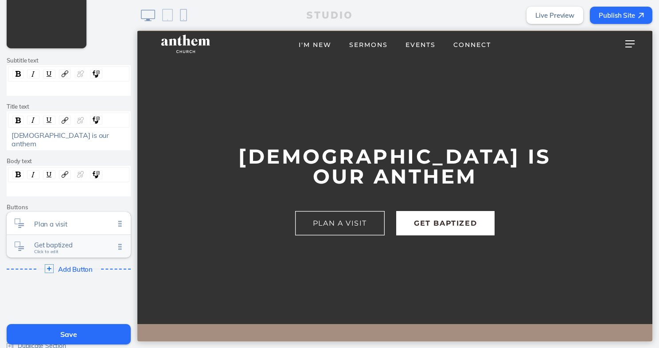
click at [44, 241] on span "Get baptized" at bounding box center [74, 245] width 81 height 8
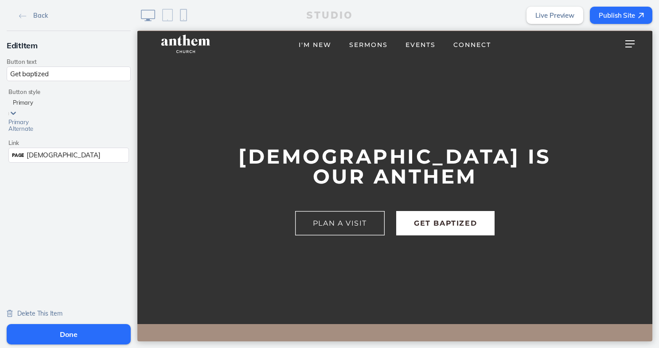
click at [18, 109] on icon at bounding box center [13, 113] width 9 height 9
click at [43, 132] on div "Alternate" at bounding box center [37, 128] width 59 height 7
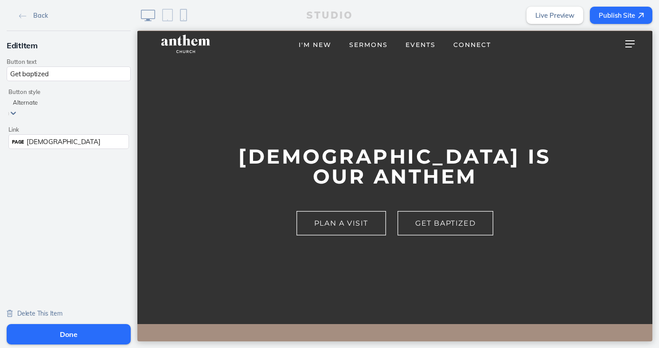
click at [81, 336] on button "Done" at bounding box center [69, 334] width 124 height 20
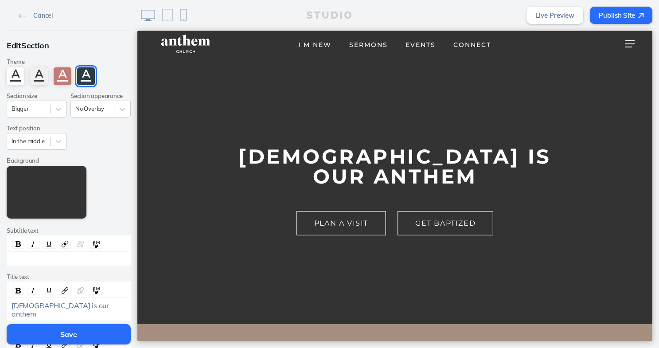
click at [91, 337] on button "Save" at bounding box center [69, 334] width 124 height 20
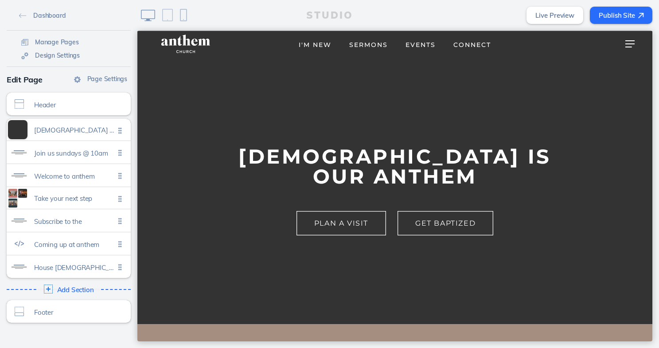
click at [185, 14] on img at bounding box center [183, 15] width 7 height 12
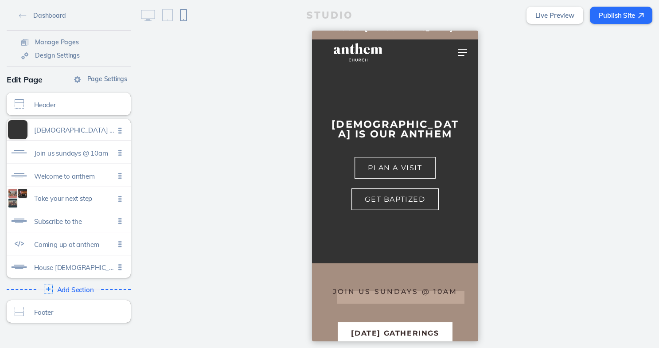
click at [610, 12] on button "Publish Site" at bounding box center [621, 15] width 63 height 17
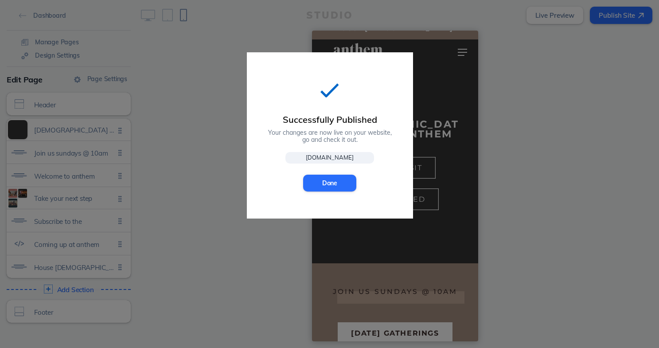
click at [332, 159] on link "[DOMAIN_NAME]" at bounding box center [330, 158] width 89 height 12
click at [329, 186] on button "Done" at bounding box center [329, 183] width 53 height 17
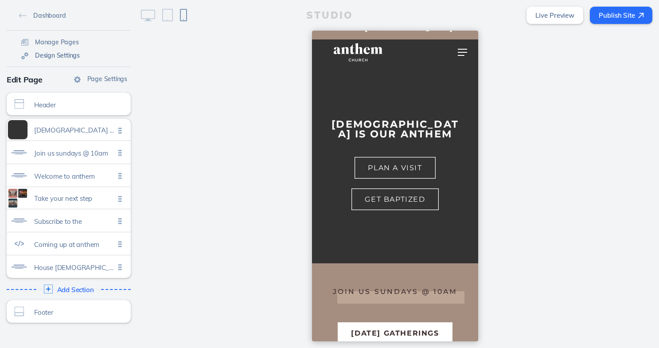
click at [50, 52] on span "Design Settings" at bounding box center [57, 55] width 45 height 8
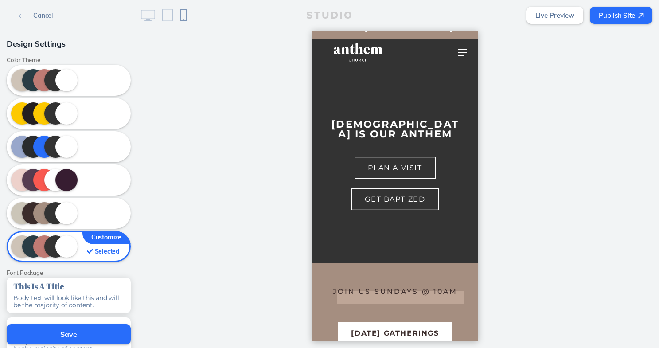
click at [34, 327] on button "Save" at bounding box center [69, 334] width 124 height 20
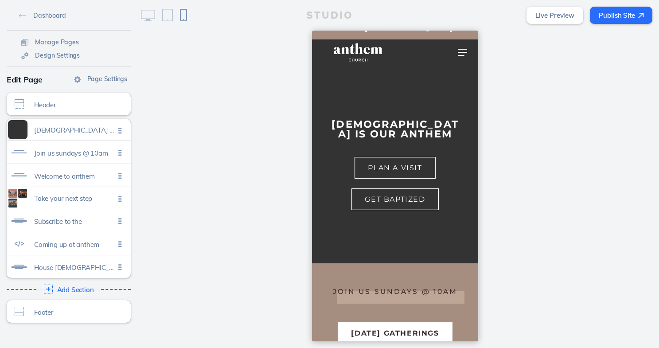
click at [615, 21] on button "Publish Site" at bounding box center [621, 15] width 63 height 17
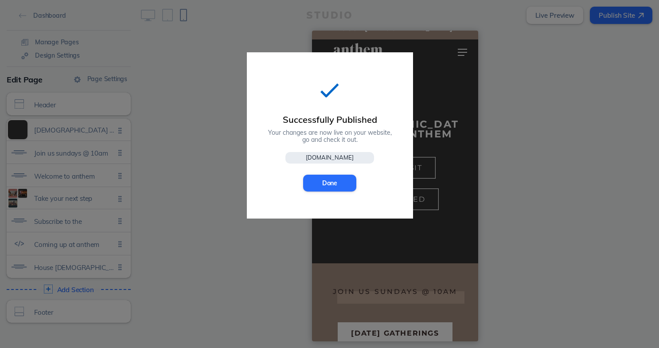
click at [324, 151] on div "Successfully Published Your changes are now live on your website, go and check …" at bounding box center [330, 135] width 166 height 166
click at [321, 156] on link "[DOMAIN_NAME]" at bounding box center [330, 158] width 89 height 12
click at [336, 180] on button "Done" at bounding box center [329, 183] width 53 height 17
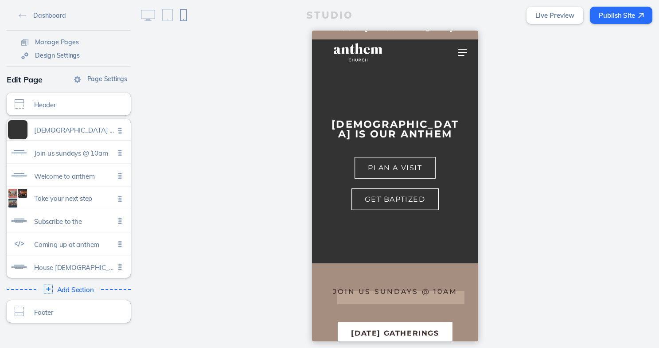
click at [50, 56] on span "Design Settings" at bounding box center [57, 55] width 45 height 8
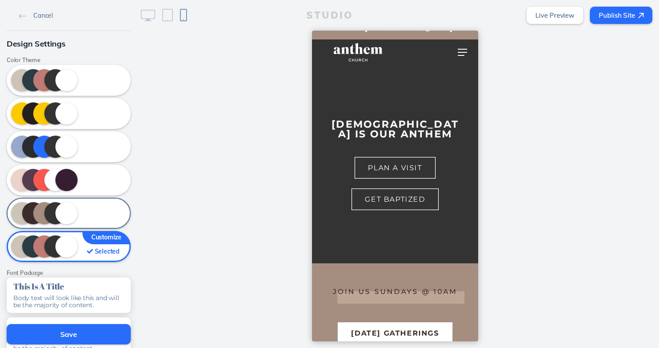
click at [36, 209] on div at bounding box center [69, 213] width 124 height 31
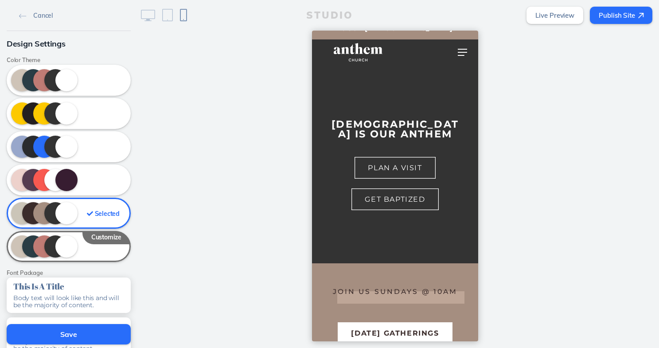
click at [101, 210] on div "Selected" at bounding box center [103, 214] width 33 height 10
click at [95, 185] on div at bounding box center [69, 180] width 124 height 31
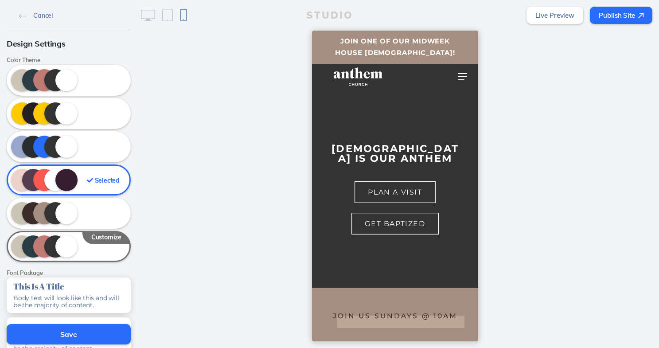
scroll to position [0, 0]
click at [154, 18] on img at bounding box center [148, 16] width 14 height 12
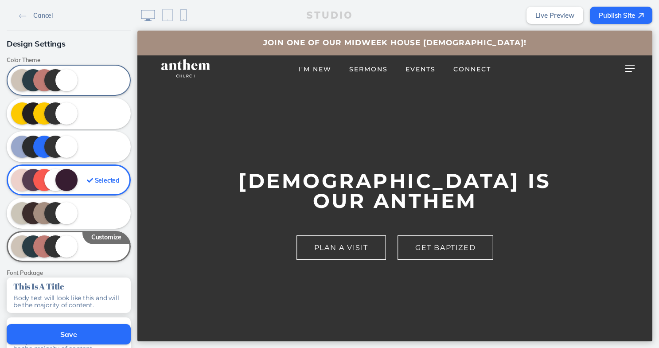
click at [86, 79] on div at bounding box center [69, 80] width 124 height 31
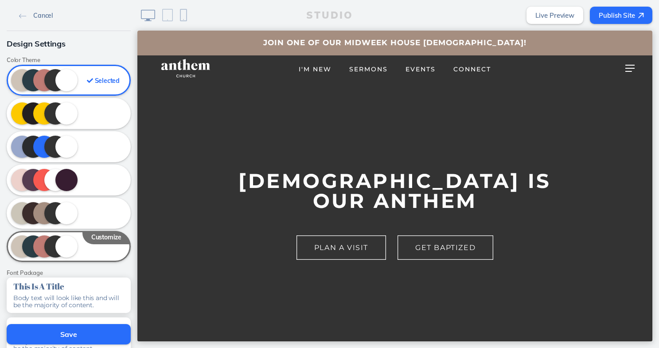
click at [44, 15] on span "Cancel" at bounding box center [43, 16] width 20 height 8
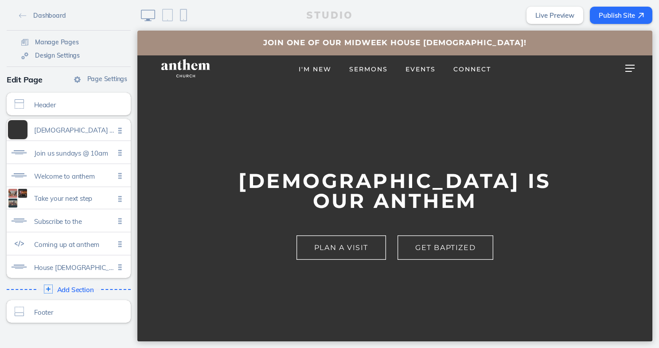
click at [44, 15] on span "Dashboard" at bounding box center [49, 16] width 32 height 8
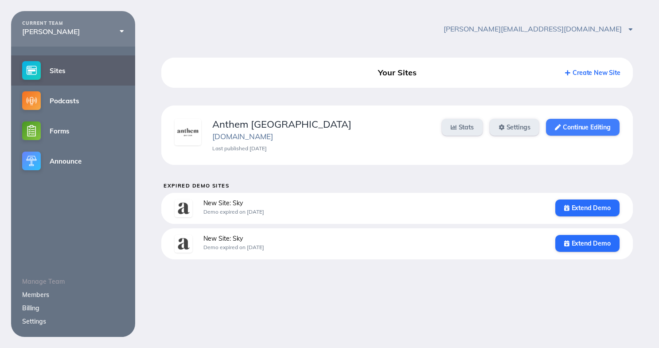
click at [586, 125] on link "Continue Editing" at bounding box center [582, 127] width 73 height 17
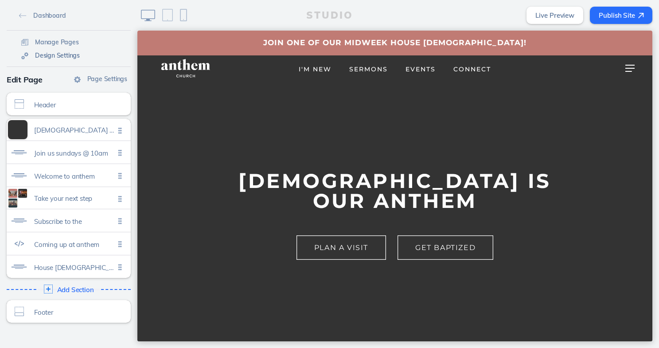
click at [50, 56] on span "Design Settings" at bounding box center [57, 55] width 45 height 8
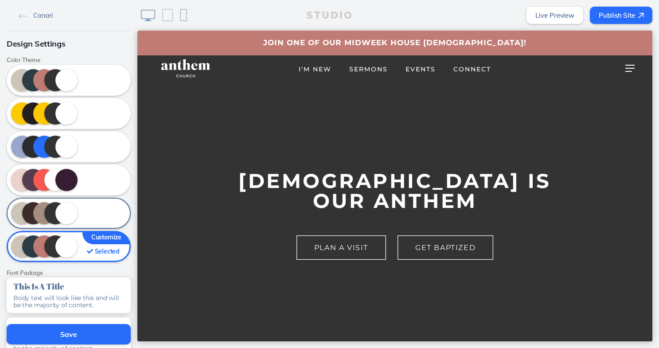
click at [33, 209] on div at bounding box center [69, 213] width 124 height 31
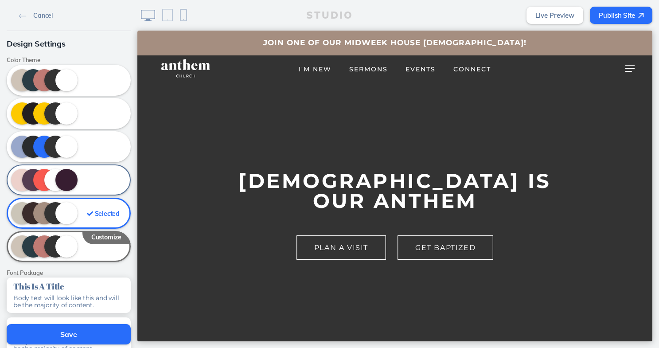
click at [37, 184] on div at bounding box center [69, 180] width 124 height 31
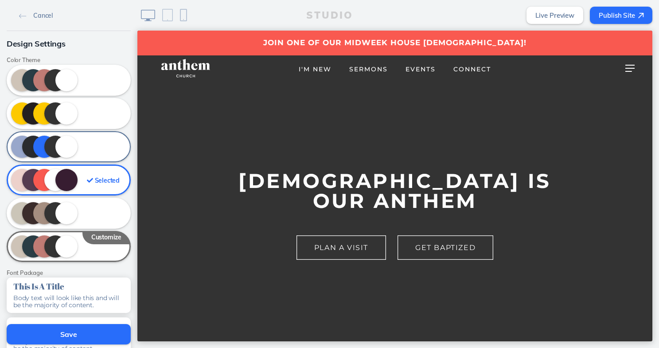
click at [39, 150] on div at bounding box center [69, 146] width 124 height 31
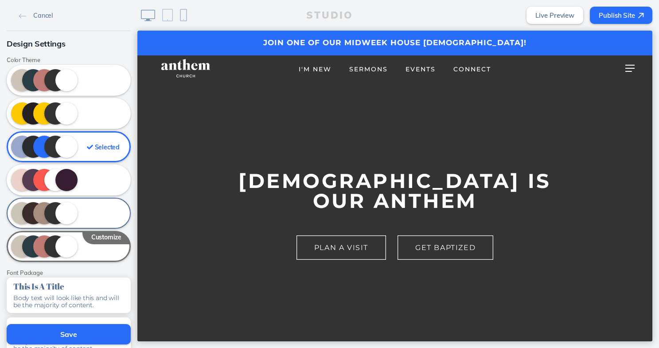
click at [31, 211] on div at bounding box center [69, 213] width 124 height 31
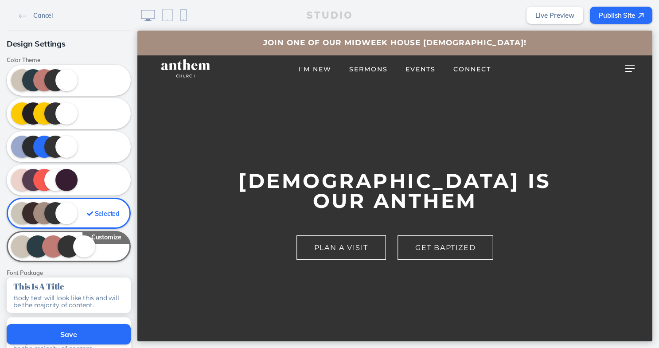
click at [32, 247] on div at bounding box center [69, 246] width 124 height 31
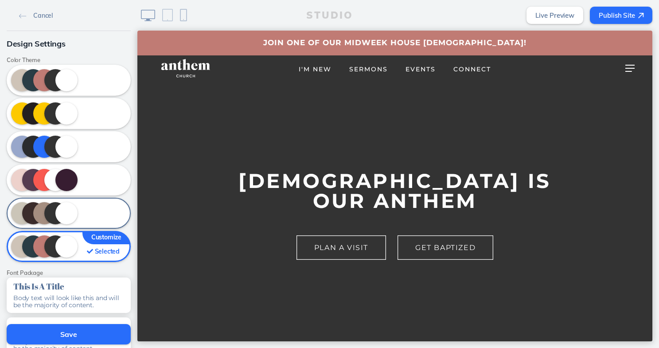
click at [39, 219] on div at bounding box center [69, 213] width 124 height 31
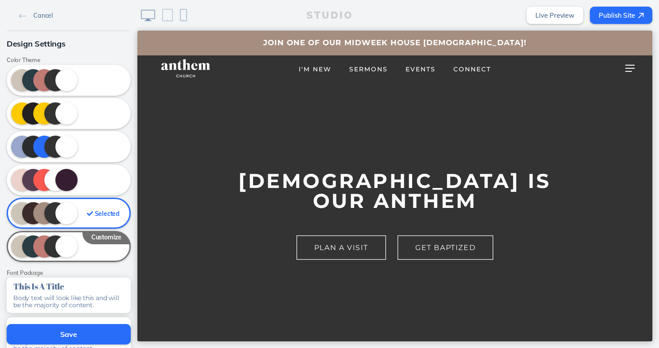
click at [44, 339] on button "Save" at bounding box center [69, 334] width 124 height 20
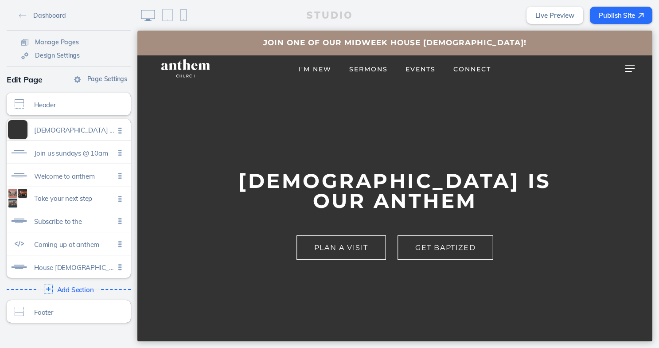
click at [627, 14] on button "Publish Site" at bounding box center [621, 15] width 63 height 17
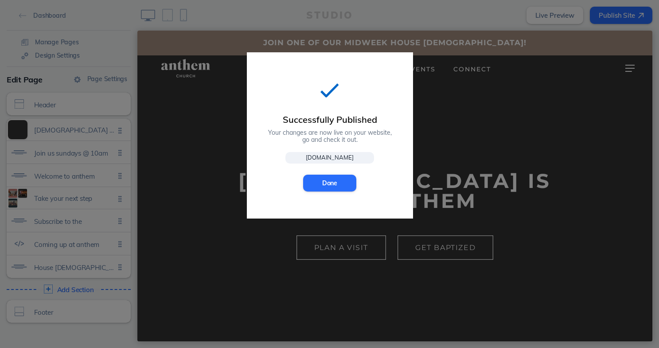
click at [332, 156] on link "[DOMAIN_NAME]" at bounding box center [330, 158] width 89 height 12
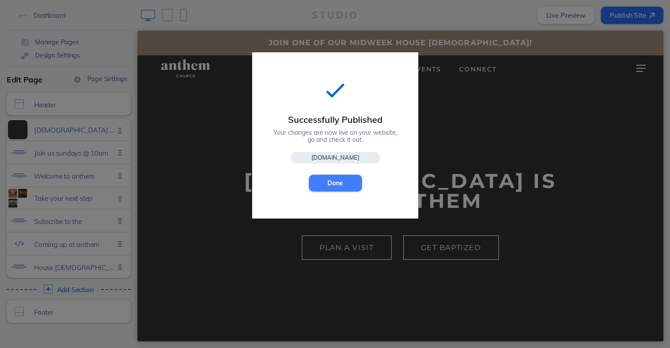
click at [336, 187] on button "Done" at bounding box center [335, 183] width 53 height 17
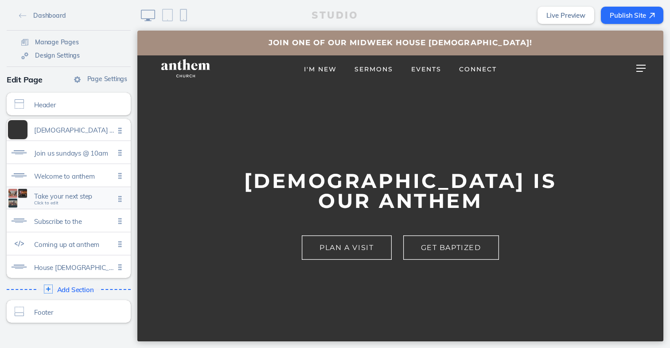
click at [52, 196] on span "Take your next step" at bounding box center [74, 196] width 81 height 8
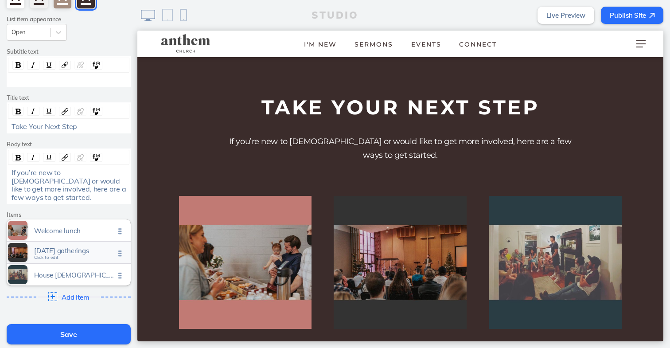
scroll to position [85, 0]
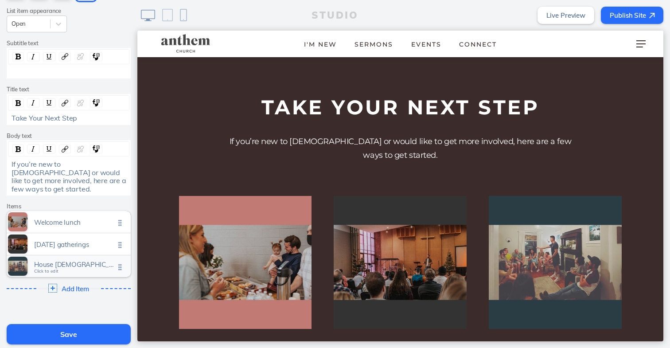
click at [49, 269] on span "Click to edit" at bounding box center [46, 271] width 24 height 5
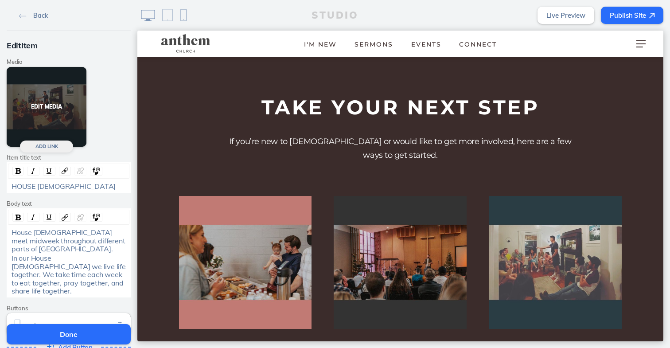
click at [44, 95] on button "Edit Media" at bounding box center [47, 107] width 80 height 80
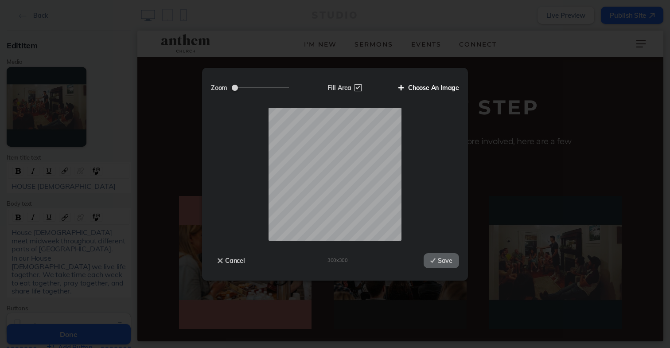
click at [432, 89] on label "Choose An Image" at bounding box center [425, 87] width 67 height 15
click at [0, 0] on input "Choose An Image" at bounding box center [0, 0] width 0 height 0
click at [226, 256] on button "Cancel" at bounding box center [231, 260] width 41 height 15
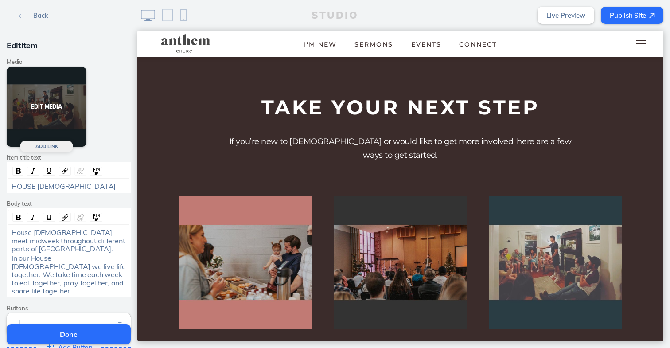
click at [34, 103] on button "Edit Media" at bounding box center [47, 107] width 80 height 80
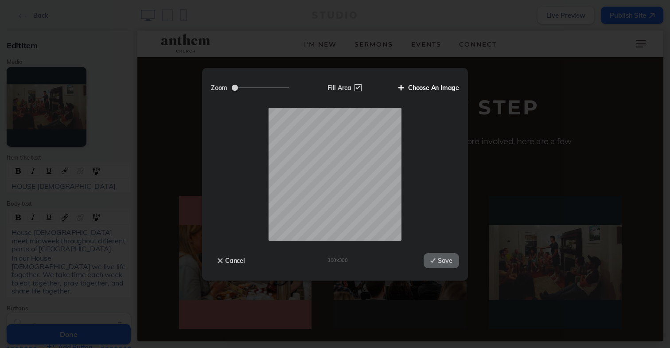
click at [431, 87] on label "Choose An Image" at bounding box center [425, 87] width 67 height 15
click at [0, 0] on input "Choose An Image" at bounding box center [0, 0] width 0 height 0
click at [442, 261] on button "Save" at bounding box center [441, 260] width 35 height 15
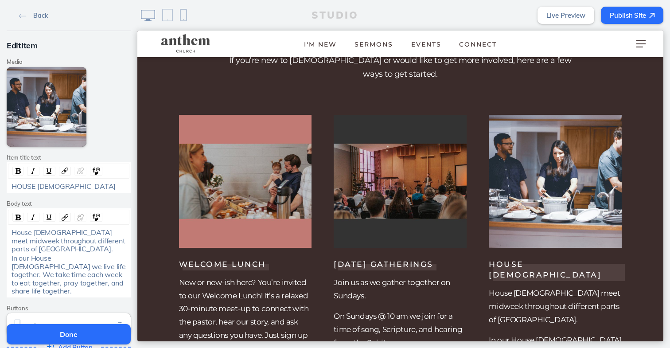
scroll to position [779, 0]
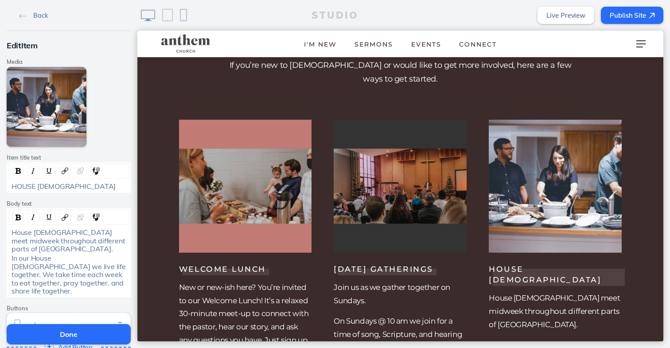
click at [56, 340] on button "Done" at bounding box center [69, 334] width 124 height 20
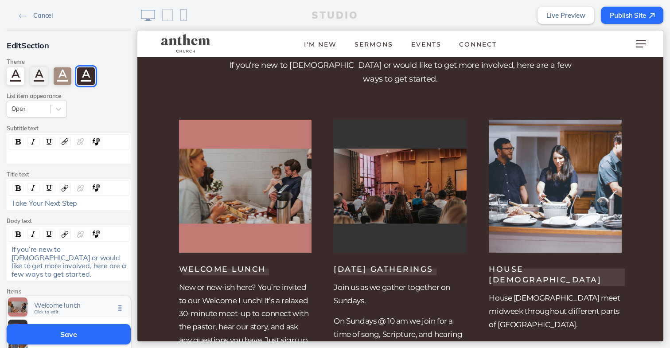
click at [56, 310] on span "Click to edit" at bounding box center [46, 312] width 24 height 5
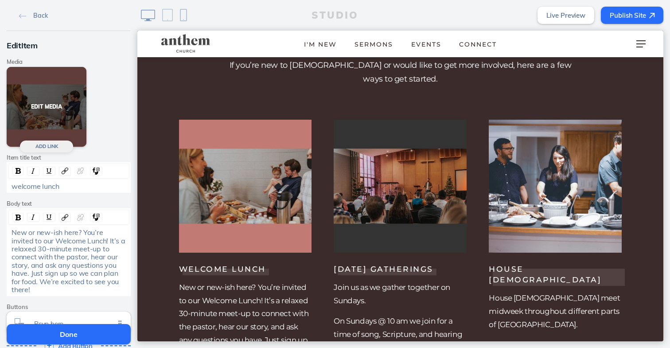
click at [37, 114] on button "Edit Media" at bounding box center [47, 107] width 80 height 80
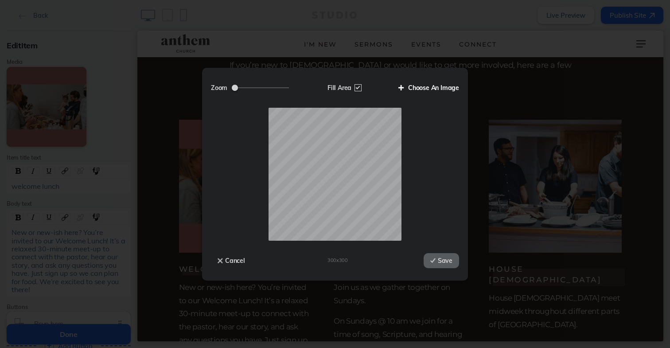
click at [428, 89] on label "Choose An Image" at bounding box center [425, 87] width 67 height 15
click at [0, 0] on input "Choose An Image" at bounding box center [0, 0] width 0 height 0
click at [449, 258] on button "Save" at bounding box center [441, 260] width 35 height 15
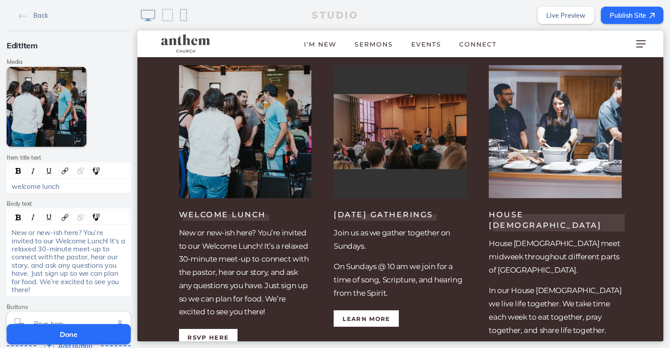
scroll to position [776, 0]
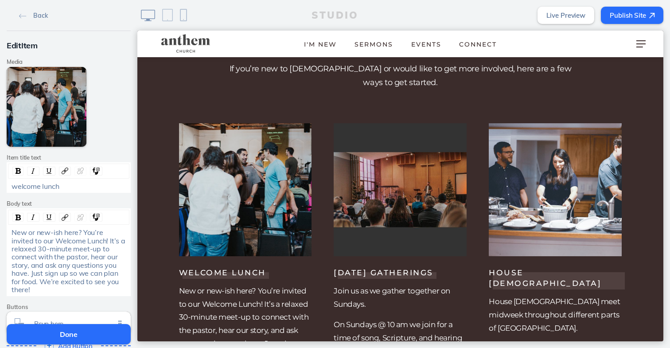
click at [74, 331] on button "Done" at bounding box center [69, 334] width 124 height 20
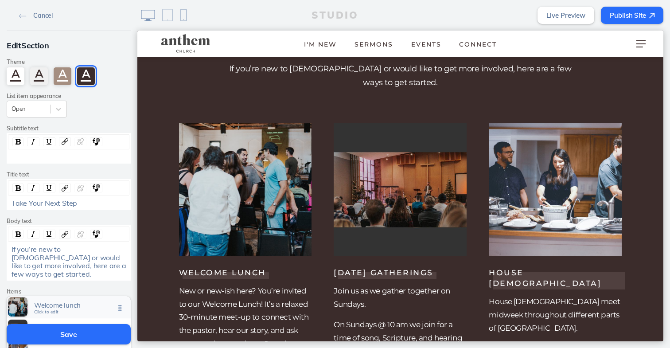
click at [64, 304] on span "Welcome lunch Click to edit" at bounding box center [74, 308] width 81 height 8
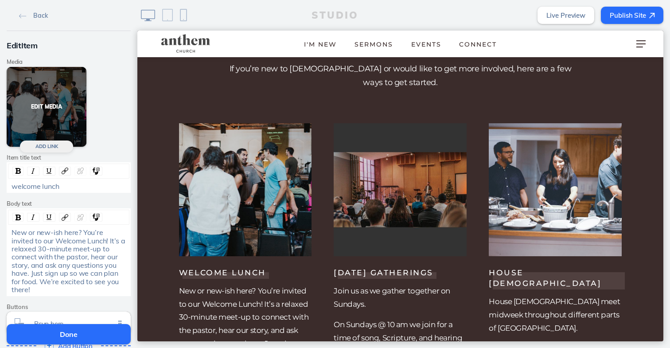
click at [47, 110] on button "Edit Media" at bounding box center [47, 107] width 80 height 80
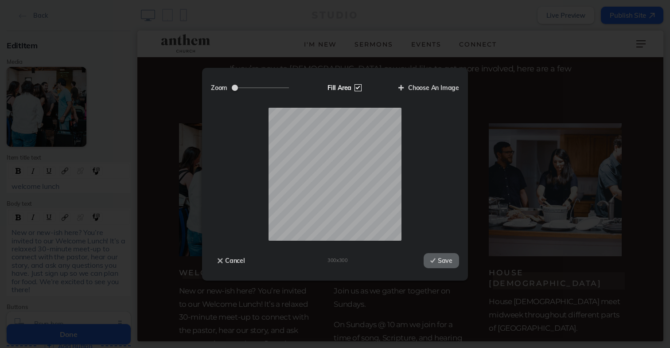
click at [358, 86] on label "Fill Area" at bounding box center [344, 87] width 46 height 15
click at [0, 0] on input "Fill Area" at bounding box center [0, 0] width 0 height 0
drag, startPoint x: 259, startPoint y: 89, endPoint x: 267, endPoint y: 89, distance: 8.4
click at [267, 88] on input "Zoom" at bounding box center [260, 87] width 57 height 1
type input "1.16"
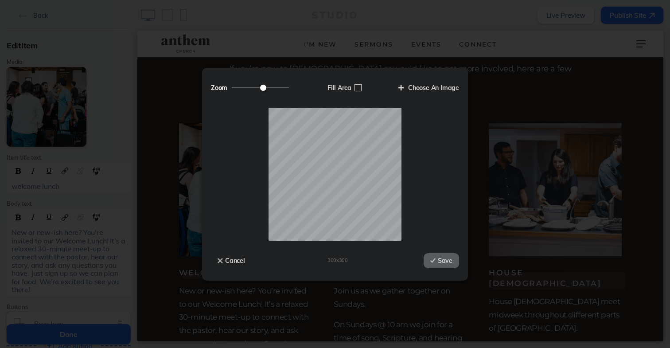
click at [263, 87] on input "Zoom" at bounding box center [260, 87] width 57 height 1
click at [439, 258] on button "Save" at bounding box center [441, 260] width 35 height 15
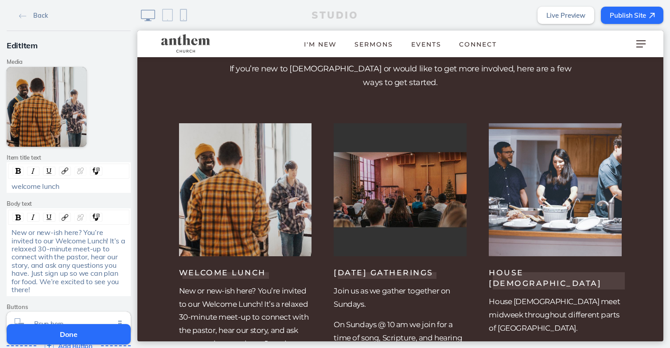
click at [29, 337] on button "Done" at bounding box center [69, 334] width 124 height 20
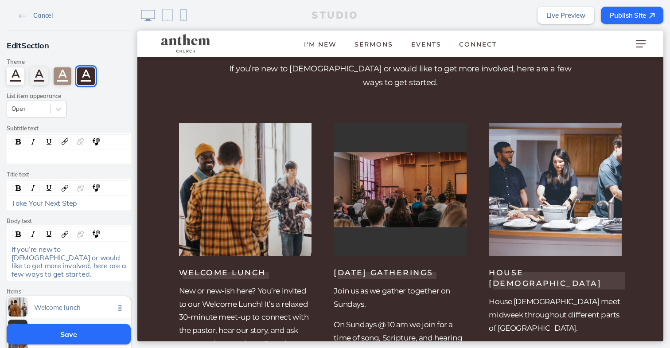
click at [35, 324] on span "Sunday gatherings" at bounding box center [74, 328] width 81 height 8
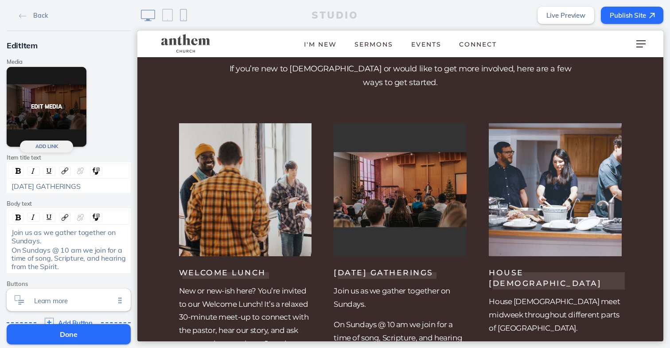
click at [37, 117] on button "Edit Media" at bounding box center [47, 107] width 80 height 80
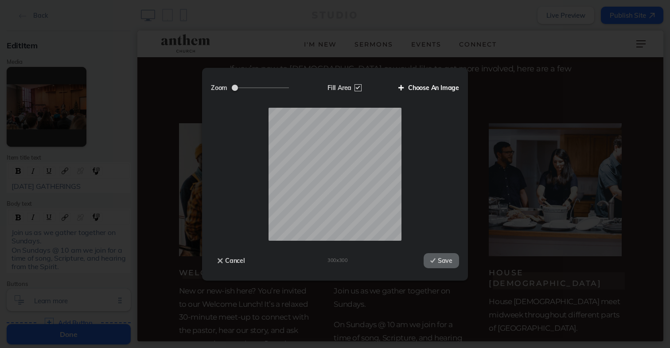
click at [414, 89] on label "Choose An Image" at bounding box center [425, 87] width 67 height 15
click at [0, 0] on input "Choose An Image" at bounding box center [0, 0] width 0 height 0
click at [353, 87] on label "Fill Area" at bounding box center [344, 87] width 46 height 15
click at [0, 0] on input "Fill Area" at bounding box center [0, 0] width 0 height 0
click at [264, 88] on input "Zoom" at bounding box center [260, 87] width 57 height 1
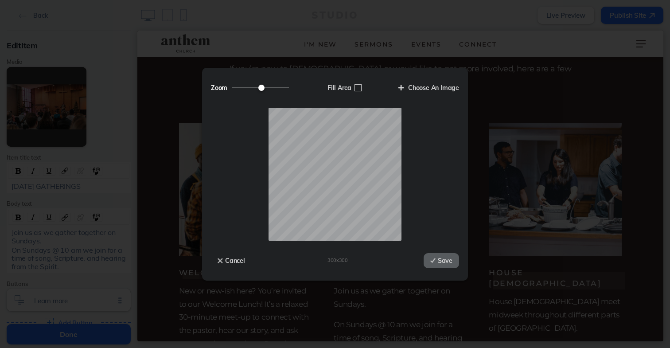
type input "1.09"
click at [262, 87] on input "Zoom" at bounding box center [260, 87] width 57 height 1
click at [225, 267] on button "Cancel" at bounding box center [231, 260] width 41 height 15
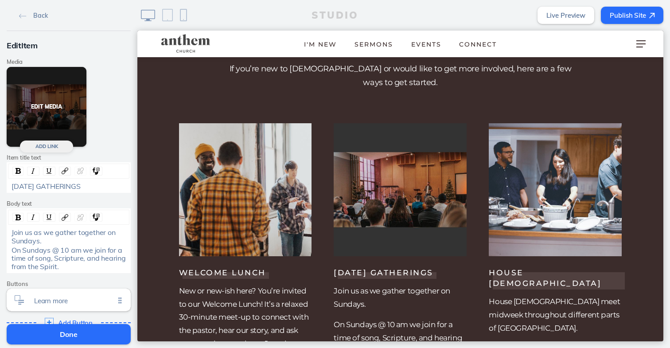
click at [49, 116] on button "Edit Media" at bounding box center [47, 107] width 80 height 80
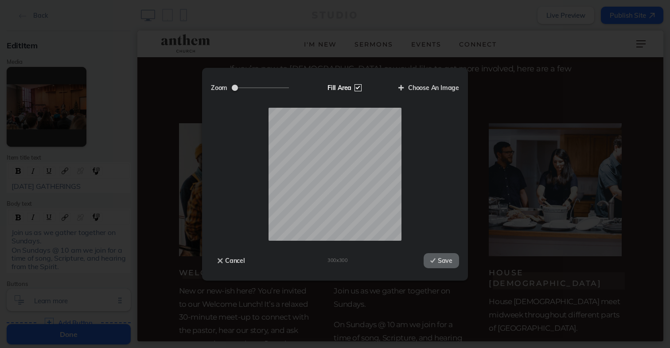
click at [359, 89] on label "Fill Area" at bounding box center [344, 87] width 46 height 15
click at [0, 0] on input "Fill Area" at bounding box center [0, 0] width 0 height 0
drag, startPoint x: 260, startPoint y: 86, endPoint x: 253, endPoint y: 86, distance: 7.1
click at [253, 87] on input "Zoom" at bounding box center [260, 87] width 57 height 1
click at [357, 86] on label "Fill Area" at bounding box center [344, 87] width 46 height 15
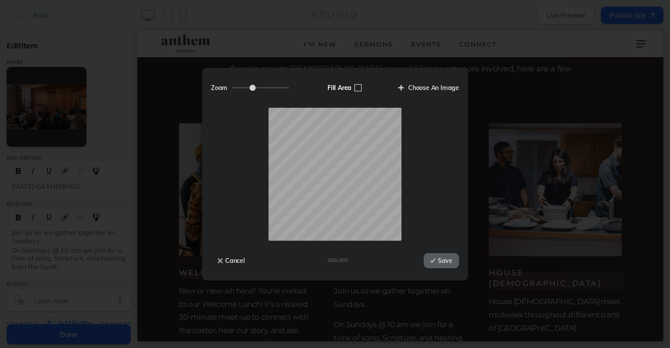
click at [0, 0] on input "Fill Area" at bounding box center [0, 0] width 0 height 0
click at [358, 90] on label "Fill Area" at bounding box center [344, 87] width 46 height 15
click at [0, 0] on input "Fill Area" at bounding box center [0, 0] width 0 height 0
drag, startPoint x: 260, startPoint y: 87, endPoint x: 259, endPoint y: 78, distance: 8.9
type input "1.01"
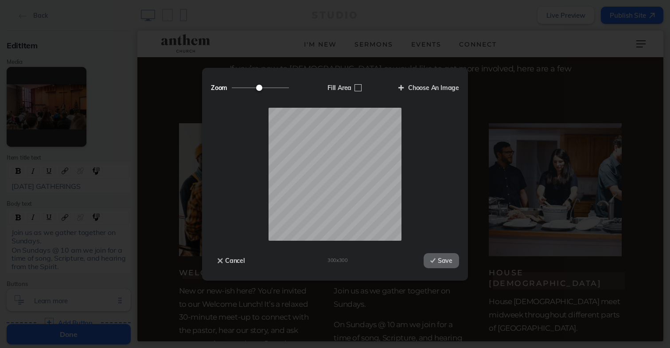
click at [259, 78] on div "Zoom Fill Area Choose An Image" at bounding box center [335, 92] width 248 height 31
click at [449, 258] on button "Save" at bounding box center [441, 260] width 35 height 15
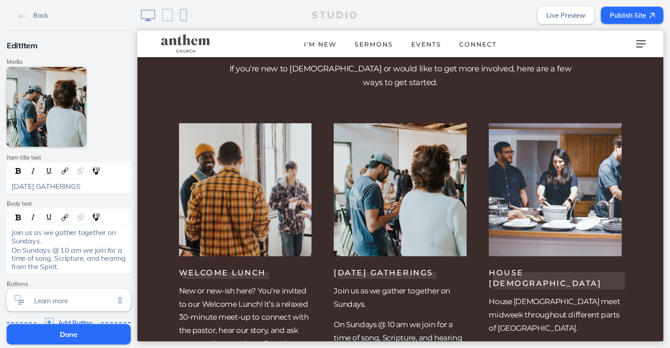
click at [39, 337] on button "Done" at bounding box center [69, 334] width 124 height 20
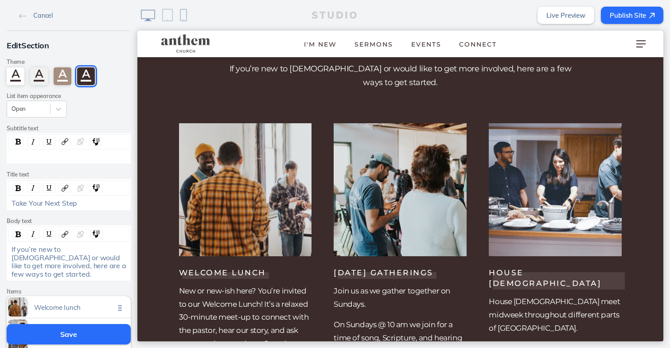
click at [45, 337] on button "Save" at bounding box center [69, 334] width 124 height 20
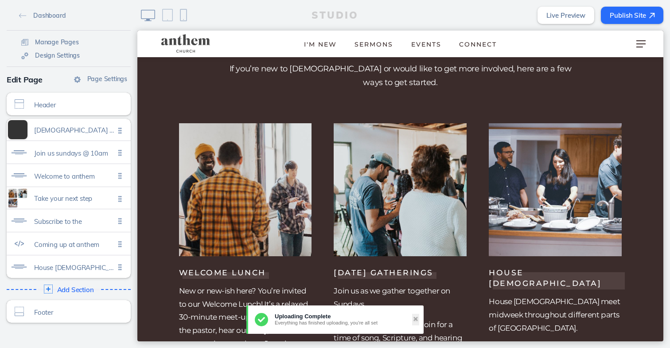
click at [629, 7] on button "Publish Site" at bounding box center [632, 15] width 63 height 17
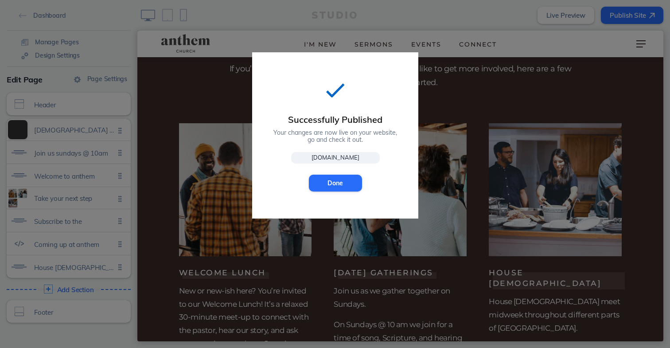
click at [316, 157] on link "[DOMAIN_NAME]" at bounding box center [335, 158] width 89 height 12
click at [326, 181] on button "Done" at bounding box center [335, 183] width 53 height 17
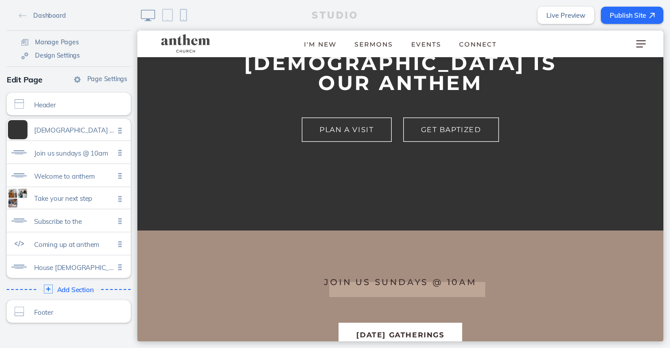
scroll to position [153, 0]
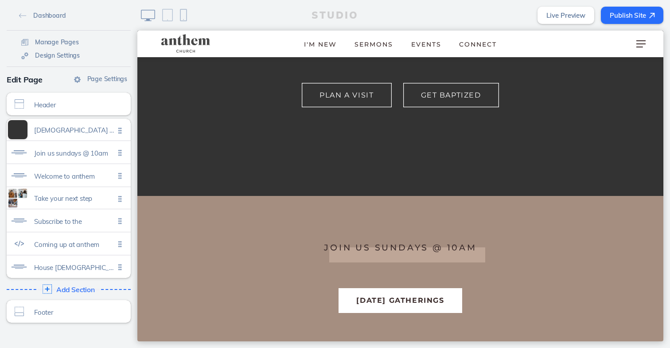
click at [57, 289] on span "Add Section" at bounding box center [75, 290] width 39 height 8
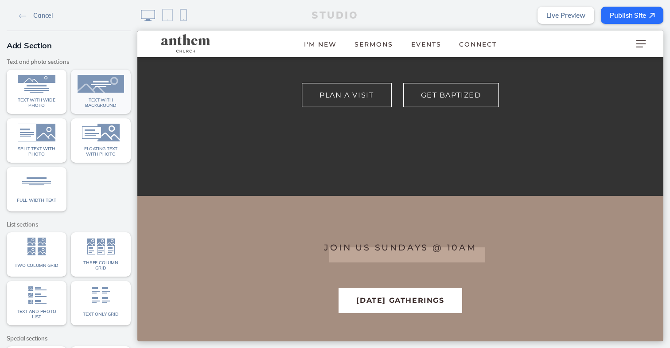
click at [114, 107] on span "Text with background" at bounding box center [101, 103] width 47 height 10
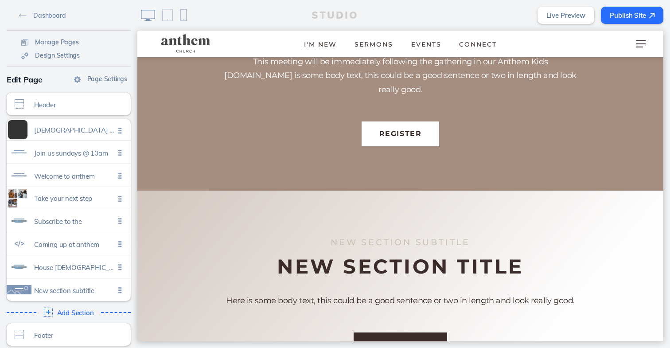
scroll to position [1980, 0]
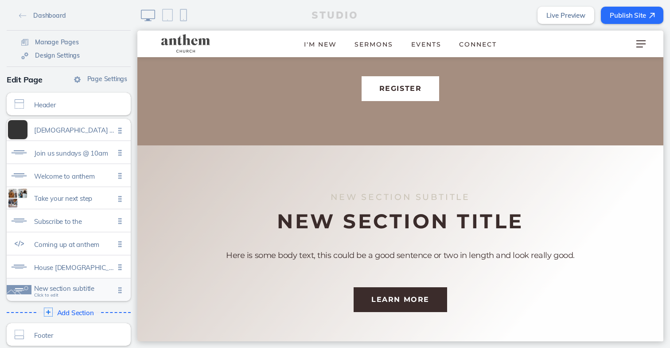
click at [64, 289] on span "New section subtitle" at bounding box center [74, 289] width 81 height 8
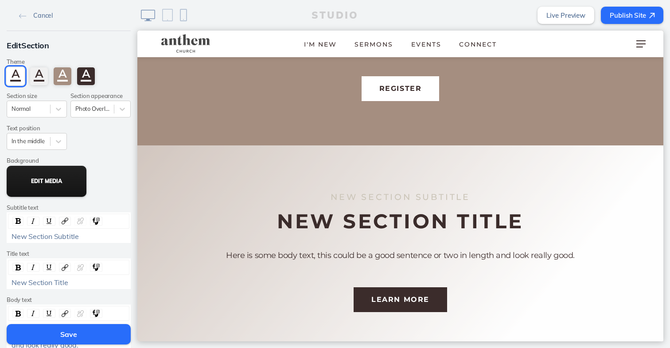
click at [52, 197] on button "Edit Media" at bounding box center [47, 181] width 80 height 31
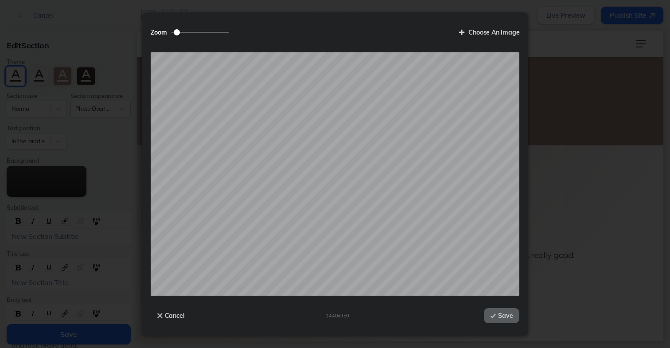
type input "1"
drag, startPoint x: 175, startPoint y: 32, endPoint x: 151, endPoint y: 31, distance: 24.0
click at [151, 31] on label "Zoom" at bounding box center [193, 32] width 85 height 15
click at [172, 32] on input "Zoom" at bounding box center [200, 32] width 57 height 1
click at [504, 315] on button "Save" at bounding box center [501, 315] width 35 height 15
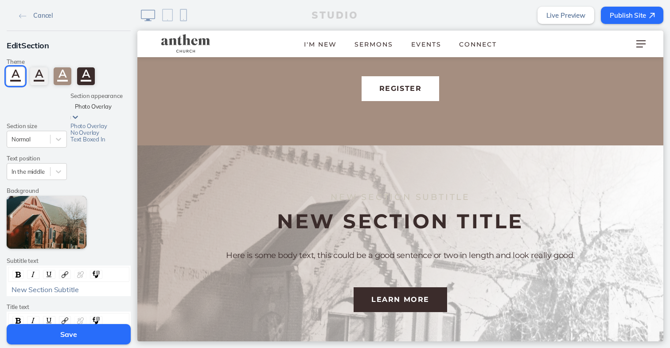
click at [100, 111] on div at bounding box center [100, 106] width 51 height 8
click at [96, 136] on div "No Overlay" at bounding box center [101, 132] width 60 height 7
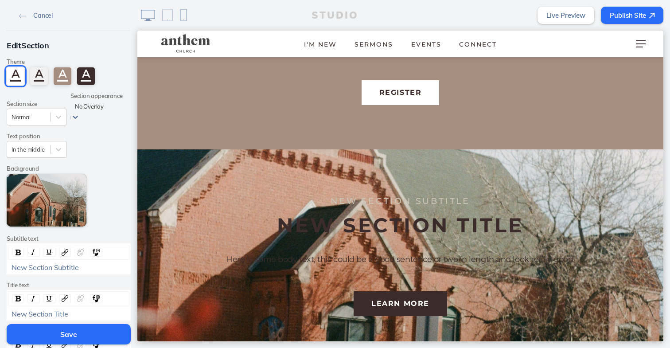
scroll to position [1980, 0]
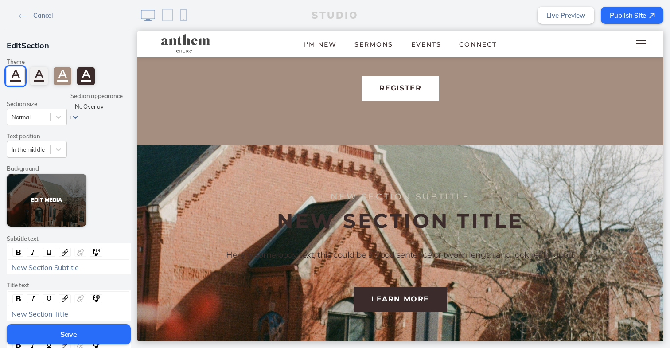
click at [36, 192] on button "Edit Media" at bounding box center [47, 200] width 80 height 53
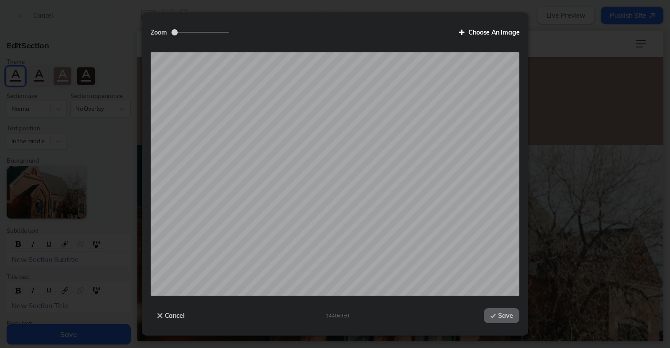
click at [494, 31] on label "Choose An Image" at bounding box center [486, 32] width 67 height 15
click at [0, 0] on input "Choose An Image" at bounding box center [0, 0] width 0 height 0
click at [469, 32] on label "Choose An Image" at bounding box center [486, 32] width 67 height 15
click at [0, 0] on input "Choose An Image" at bounding box center [0, 0] width 0 height 0
click at [506, 319] on button "Save" at bounding box center [501, 315] width 35 height 15
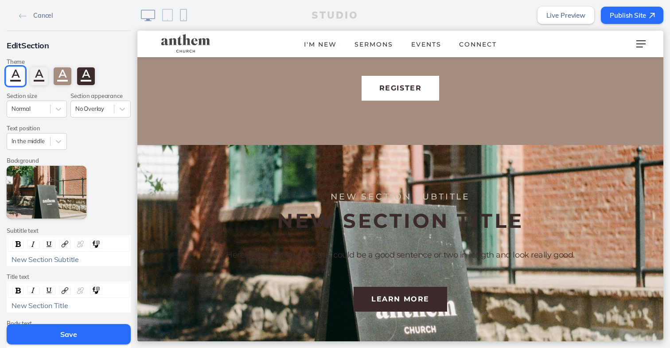
click at [47, 255] on span "New Section Subtitle" at bounding box center [45, 259] width 67 height 9
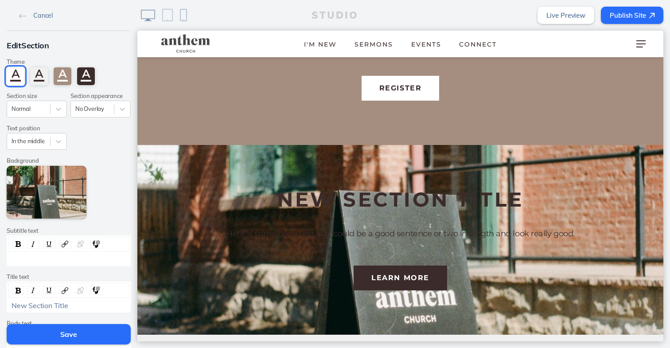
click at [61, 304] on span "New Section Title" at bounding box center [40, 305] width 57 height 9
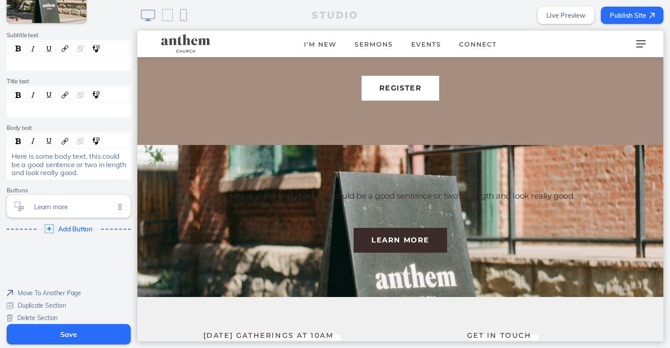
scroll to position [195, 0]
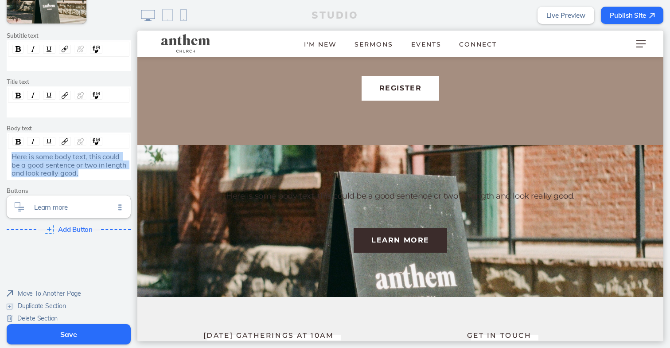
drag, startPoint x: 78, startPoint y: 167, endPoint x: 0, endPoint y: 143, distance: 82.4
click at [0, 143] on html "Cancel Edit Section Theme A A A A Section size Normal Section appearance No Ove…" at bounding box center [335, 174] width 670 height 348
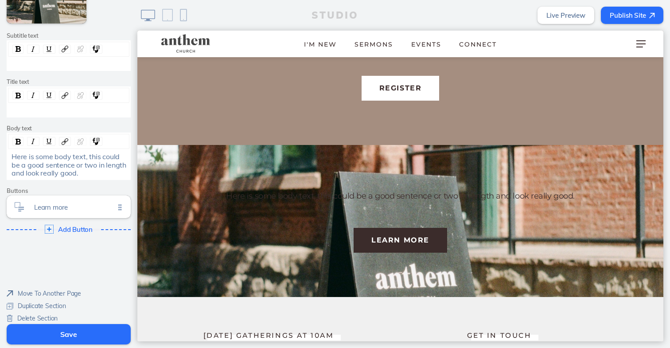
click at [37, 163] on span "Here is some body text, this could be a good sentence or two in length and look…" at bounding box center [70, 164] width 117 height 25
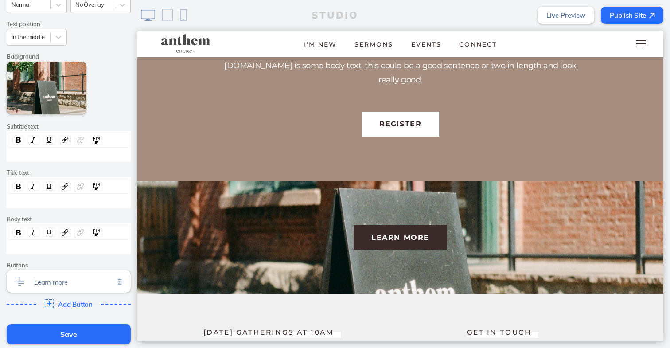
scroll to position [48, 0]
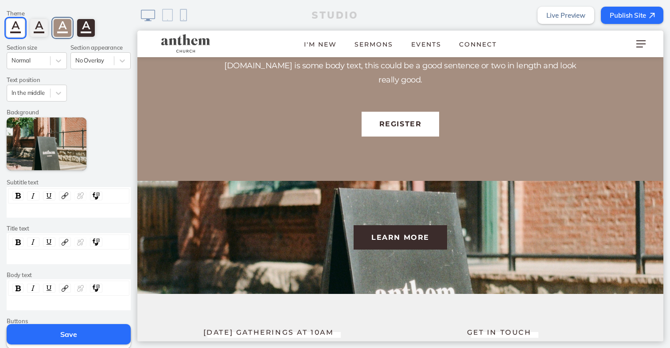
click at [61, 31] on div "A" at bounding box center [63, 28] width 18 height 18
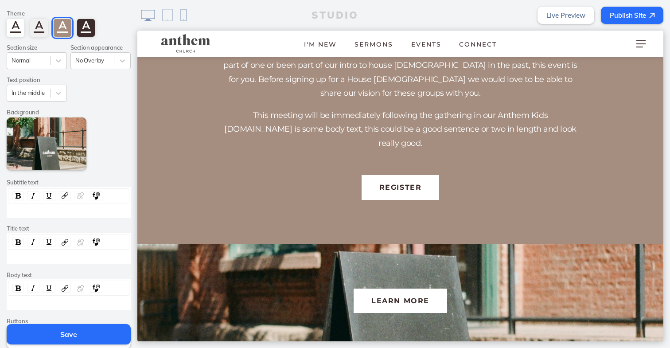
scroll to position [1924, 0]
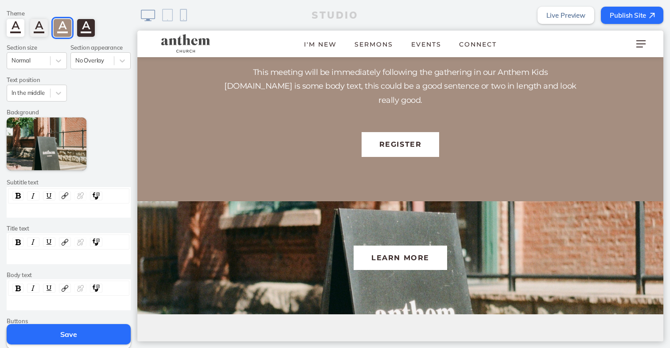
click at [61, 253] on div "rdw-editor" at bounding box center [69, 257] width 115 height 8
click at [47, 64] on div "Normal" at bounding box center [28, 61] width 43 height 12
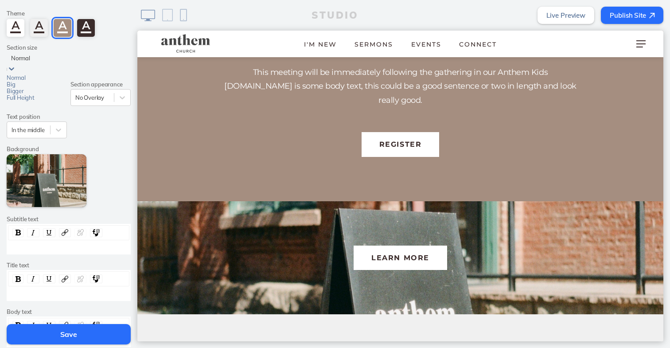
click at [34, 94] on div "Bigger" at bounding box center [37, 91] width 60 height 7
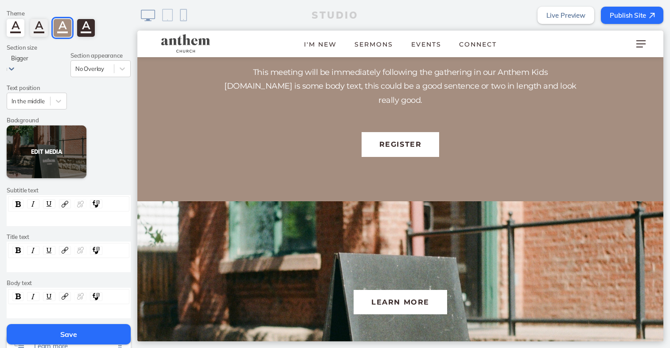
click at [45, 145] on button "Edit Media" at bounding box center [47, 151] width 80 height 53
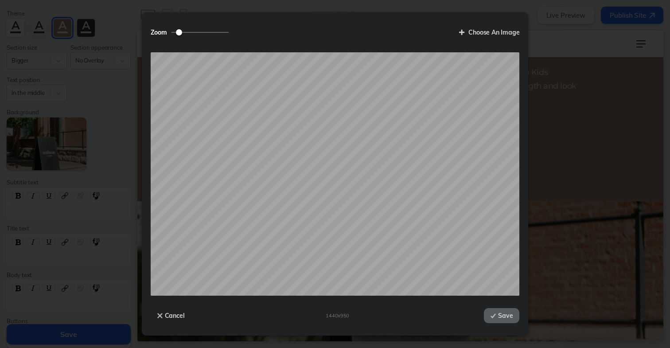
drag, startPoint x: 174, startPoint y: 32, endPoint x: 179, endPoint y: 32, distance: 4.9
click at [179, 32] on input "Zoom" at bounding box center [200, 32] width 57 height 1
type input "1.2"
click at [184, 33] on input "Zoom" at bounding box center [200, 32] width 57 height 1
click at [493, 310] on button "Save" at bounding box center [501, 315] width 35 height 15
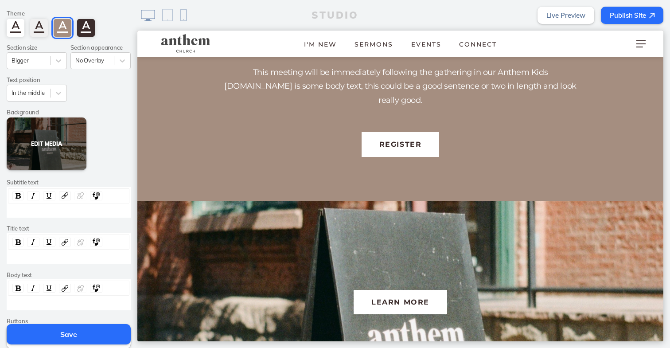
click at [61, 146] on button "Edit Media" at bounding box center [47, 144] width 80 height 53
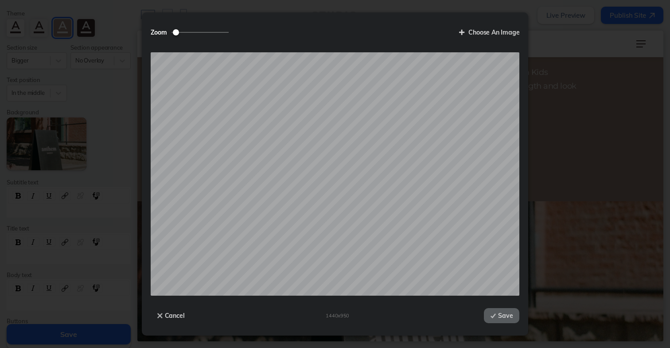
type input "1"
drag, startPoint x: 176, startPoint y: 32, endPoint x: 137, endPoint y: 28, distance: 39.2
click at [137, 28] on div "Zoom Choose An Image Drop your file here Cancel 1440 x 950 Save" at bounding box center [335, 174] width 670 height 348
click at [166, 314] on button "Cancel" at bounding box center [171, 315] width 41 height 15
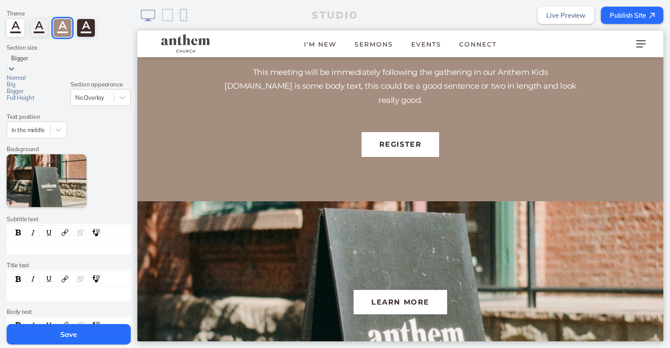
click at [16, 65] on div at bounding box center [11, 69] width 9 height 10
click at [41, 80] on div "Normal" at bounding box center [37, 77] width 60 height 7
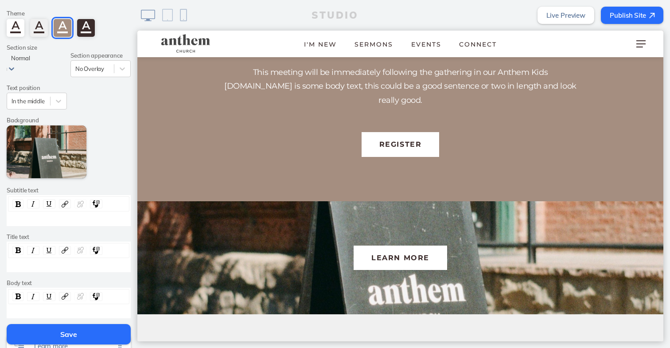
click at [47, 64] on div "Normal" at bounding box center [37, 58] width 60 height 12
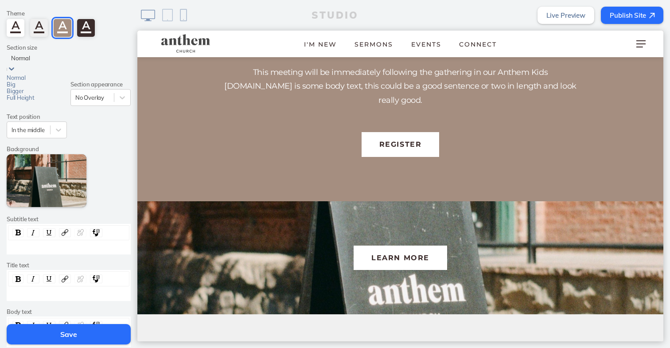
click at [36, 101] on div "Full Height" at bounding box center [37, 97] width 60 height 7
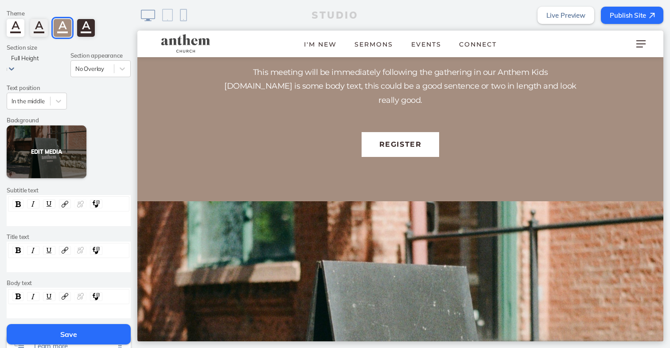
click at [53, 150] on button "Edit Media" at bounding box center [47, 151] width 80 height 53
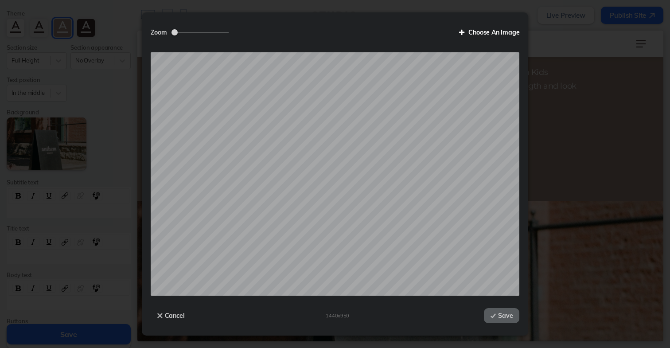
click at [492, 35] on label "Choose An Image" at bounding box center [486, 32] width 67 height 15
click at [0, 0] on input "Choose An Image" at bounding box center [0, 0] width 0 height 0
drag, startPoint x: 176, startPoint y: 32, endPoint x: 191, endPoint y: 35, distance: 15.8
type input "1.33"
click at [191, 35] on label "Zoom" at bounding box center [193, 32] width 85 height 15
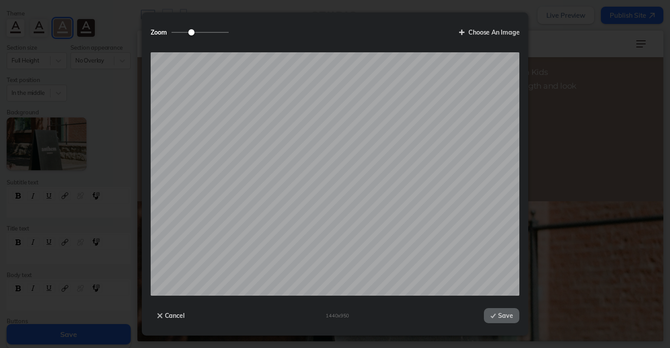
click at [191, 33] on input "Zoom" at bounding box center [200, 32] width 57 height 1
click at [506, 318] on button "Save" at bounding box center [501, 315] width 35 height 15
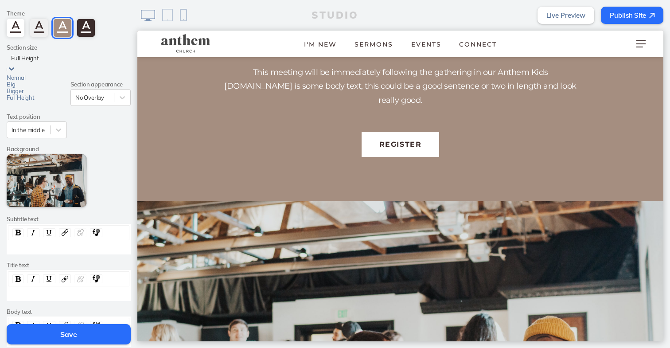
click at [7, 68] on span at bounding box center [7, 69] width 0 height 3
click at [45, 94] on div "Bigger" at bounding box center [37, 91] width 60 height 7
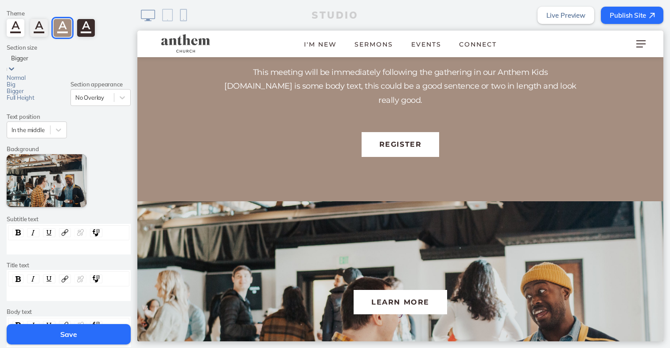
click at [42, 67] on div "Bigger" at bounding box center [37, 63] width 60 height 22
click at [41, 88] on div "Big" at bounding box center [37, 84] width 60 height 7
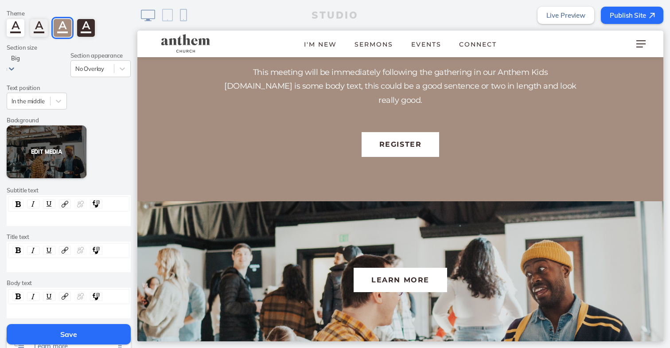
click at [42, 147] on button "Edit Media" at bounding box center [47, 151] width 80 height 53
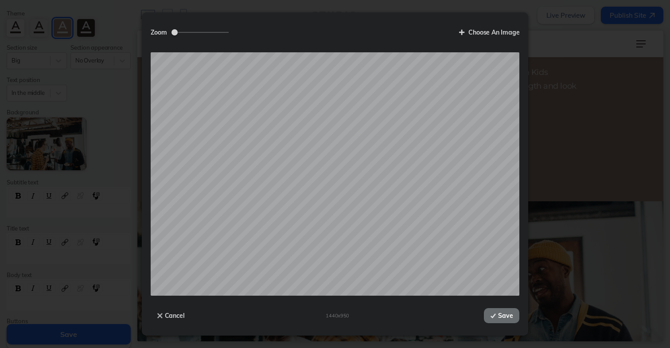
click at [506, 316] on button "Save" at bounding box center [501, 315] width 35 height 15
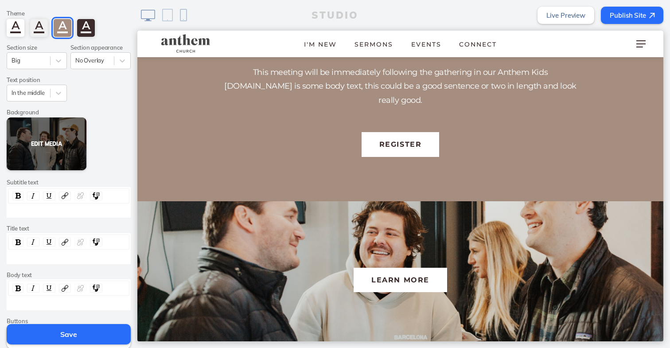
click at [73, 142] on button "Edit Media" at bounding box center [47, 144] width 80 height 53
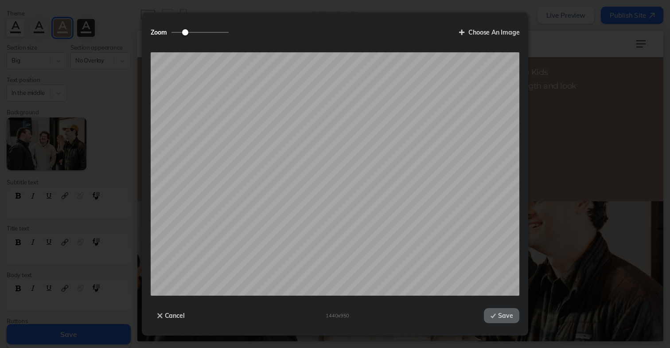
drag, startPoint x: 174, startPoint y: 34, endPoint x: 185, endPoint y: 34, distance: 11.1
type input "1.21"
click at [185, 33] on input "Zoom" at bounding box center [200, 32] width 57 height 1
click at [504, 312] on button "Save" at bounding box center [501, 315] width 35 height 15
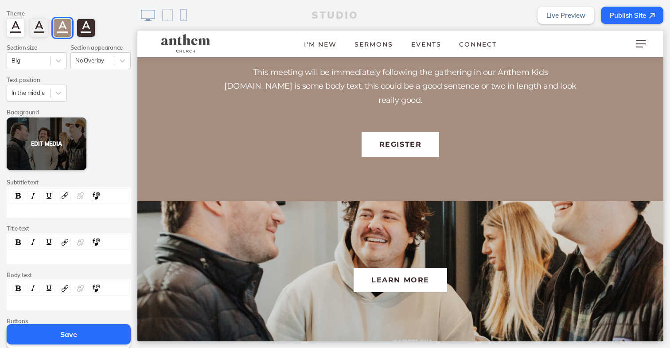
click at [46, 151] on button "Edit Media" at bounding box center [47, 144] width 80 height 53
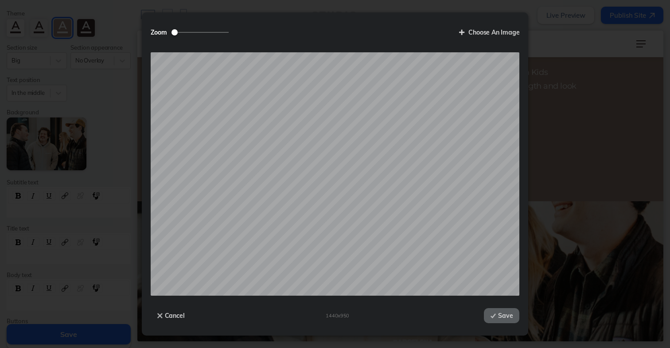
drag, startPoint x: 177, startPoint y: 31, endPoint x: 169, endPoint y: 31, distance: 8.4
click at [169, 31] on label "Zoom" at bounding box center [193, 32] width 85 height 15
click at [172, 32] on input "Zoom" at bounding box center [200, 32] width 57 height 1
type input "1.08"
click at [179, 32] on input "Zoom" at bounding box center [200, 32] width 57 height 1
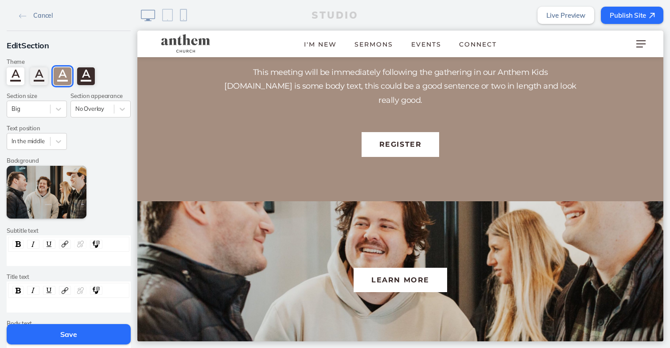
scroll to position [48, 0]
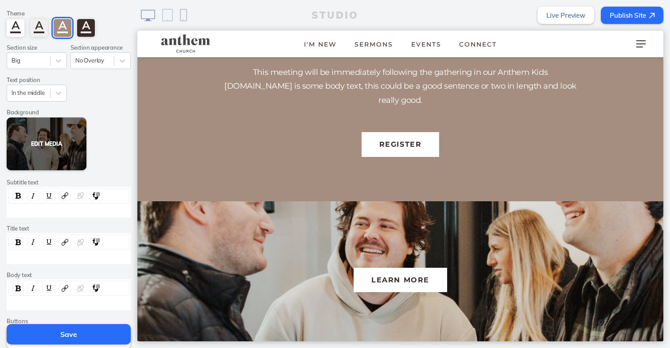
click at [46, 140] on button "Edit Media" at bounding box center [47, 144] width 80 height 53
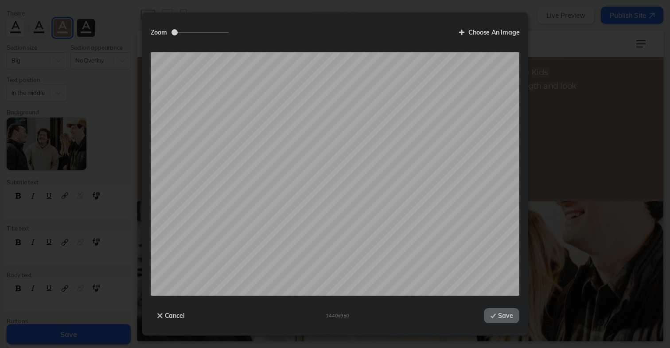
drag, startPoint x: 173, startPoint y: 33, endPoint x: 124, endPoint y: 34, distance: 49.2
click at [125, 34] on div "Zoom Choose An Image Drop your file here Cancel 1440 x 950 Save" at bounding box center [335, 174] width 670 height 348
click at [508, 316] on button "Save" at bounding box center [501, 315] width 35 height 15
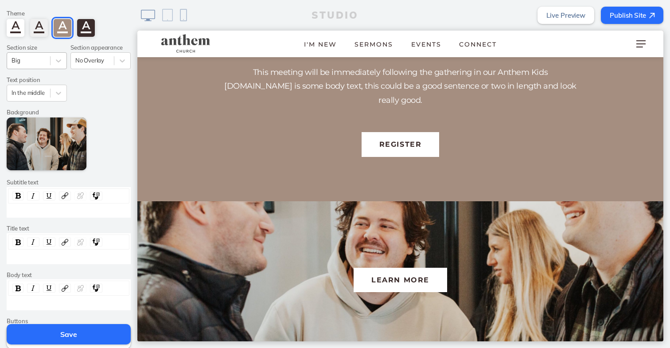
click at [49, 61] on div "Big" at bounding box center [28, 61] width 43 height 12
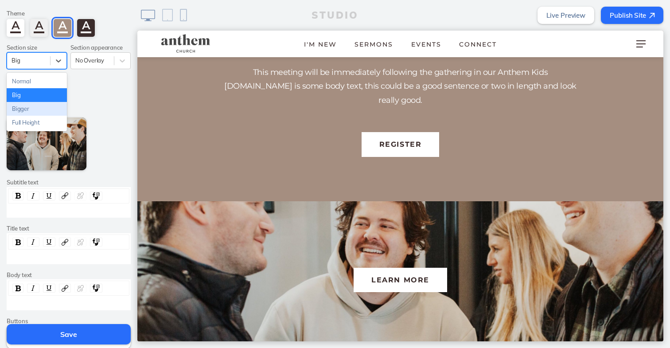
click at [42, 109] on div "Bigger" at bounding box center [37, 109] width 60 height 14
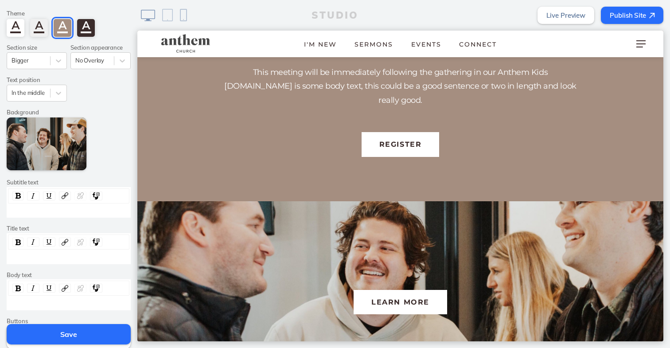
click at [186, 11] on img at bounding box center [183, 15] width 7 height 12
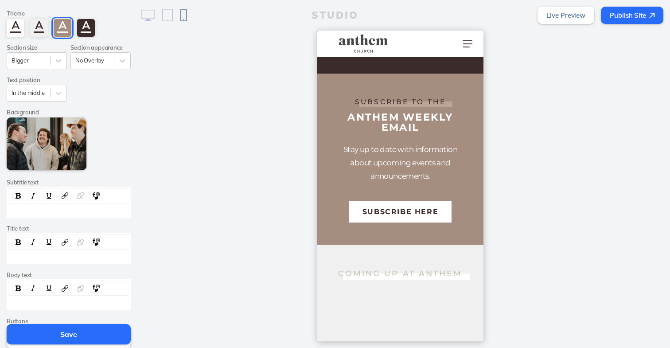
scroll to position [982, 0]
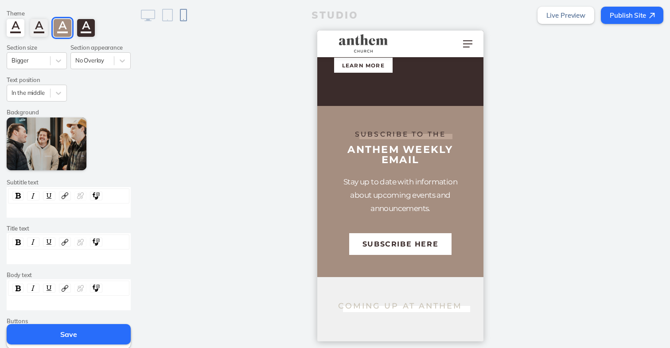
click at [55, 336] on button "Save" at bounding box center [69, 334] width 124 height 20
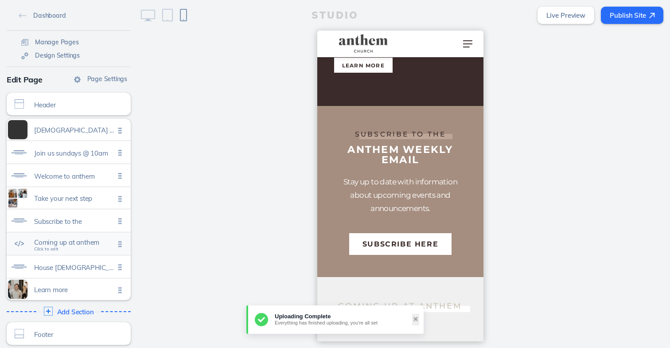
click at [98, 247] on span "Coming up at anthem Click to edit" at bounding box center [74, 245] width 81 height 8
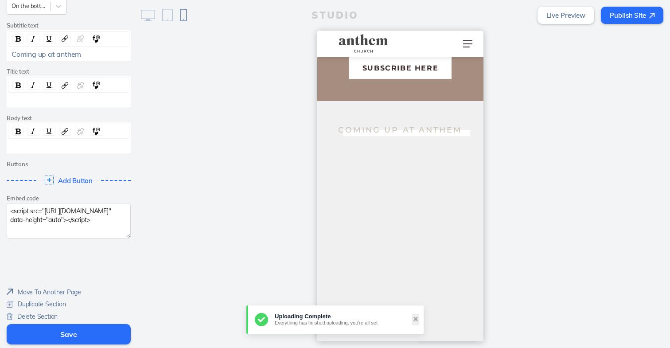
scroll to position [102, 0]
click at [19, 314] on span "Delete Section" at bounding box center [37, 317] width 40 height 8
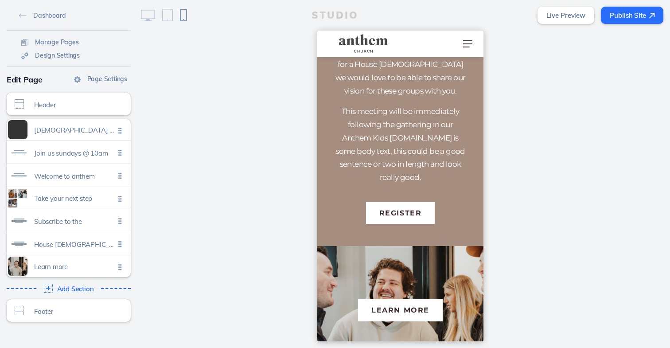
scroll to position [1336, 0]
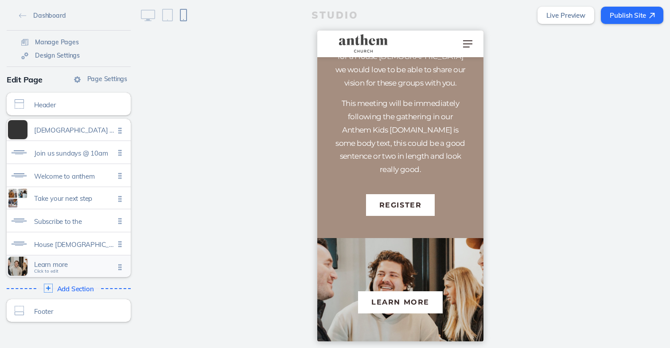
click at [51, 265] on span "Learn more" at bounding box center [74, 265] width 81 height 8
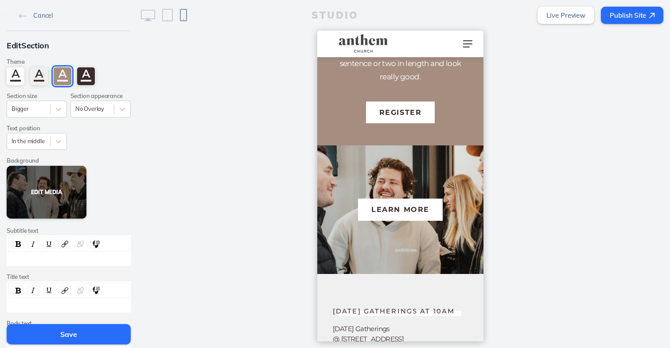
scroll to position [1431, 0]
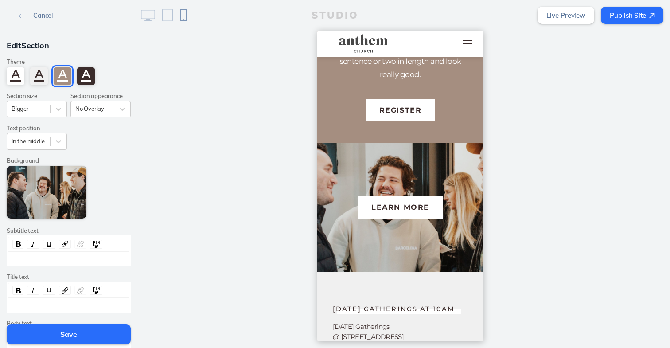
click at [169, 14] on img at bounding box center [167, 15] width 11 height 12
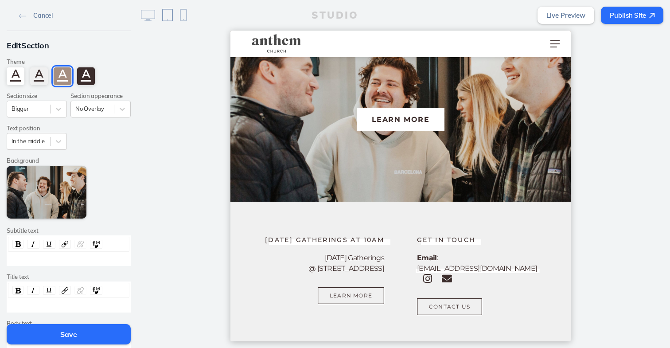
scroll to position [1294, 0]
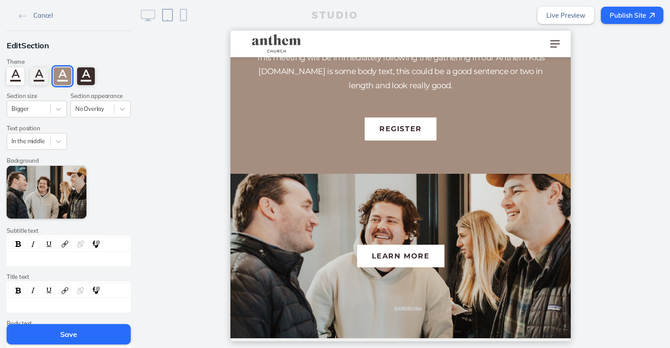
click at [145, 18] on img at bounding box center [148, 16] width 14 height 12
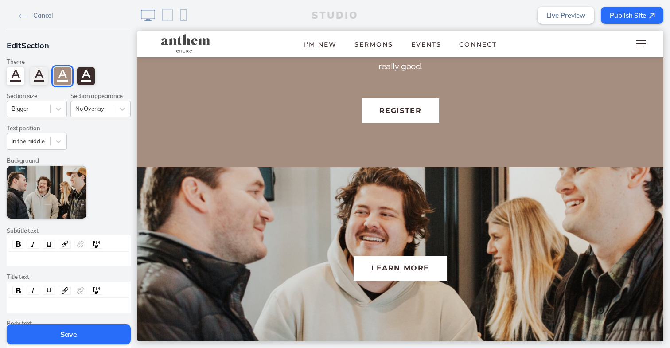
scroll to position [1483, 0]
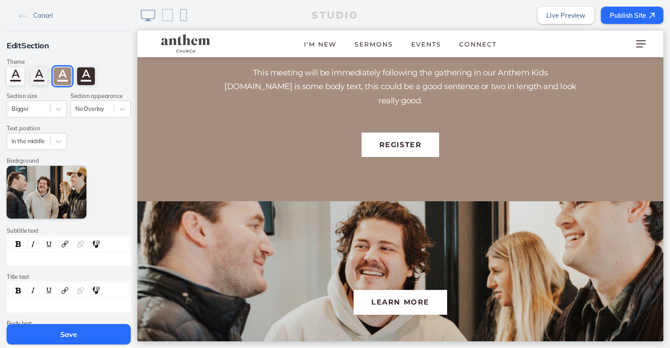
click at [66, 255] on div "rdw-editor" at bounding box center [69, 259] width 115 height 8
click at [36, 309] on div "rdw-wrapper" at bounding box center [69, 297] width 124 height 31
click at [37, 302] on div "rdw-editor" at bounding box center [69, 306] width 115 height 8
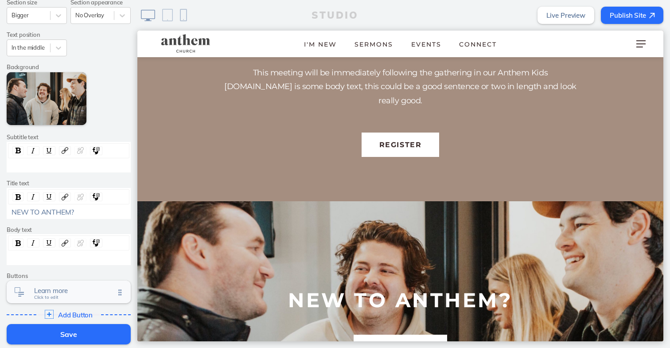
scroll to position [100, 0]
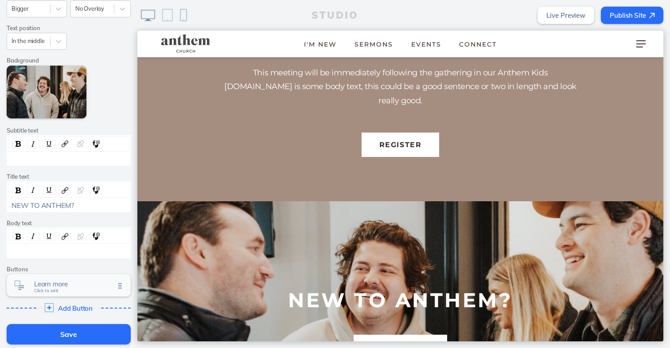
click at [47, 288] on span "Click to edit" at bounding box center [46, 290] width 24 height 5
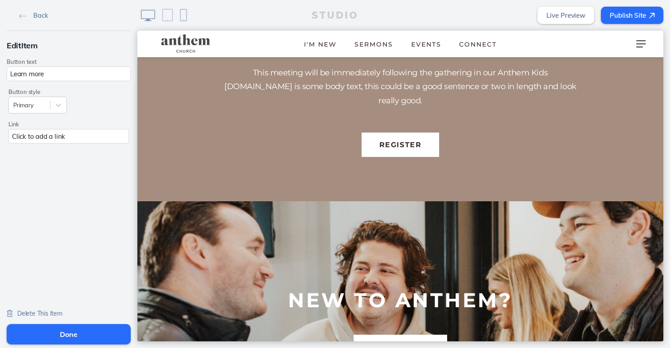
click at [40, 73] on input "Learn more" at bounding box center [69, 74] width 124 height 15
type input "HOW TO CONNECT"
click at [56, 132] on div "Click to add a link" at bounding box center [68, 136] width 121 height 15
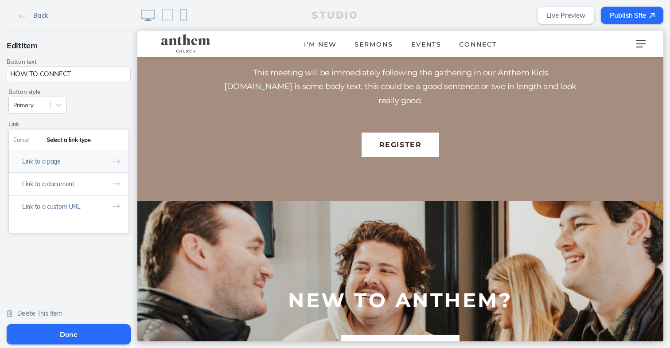
click at [63, 160] on button "Link to a page" at bounding box center [69, 161] width 120 height 23
click at [64, 168] on link "I'm New" at bounding box center [69, 171] width 110 height 14
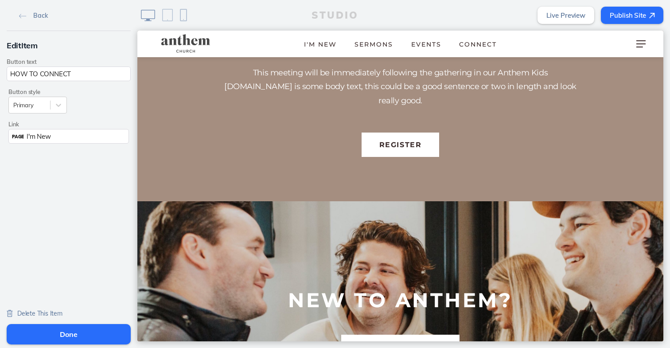
click at [63, 332] on button "Done" at bounding box center [69, 334] width 124 height 20
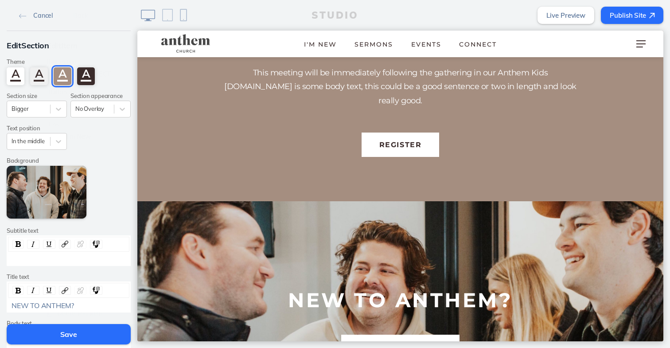
click at [67, 334] on button "Save" at bounding box center [69, 334] width 124 height 20
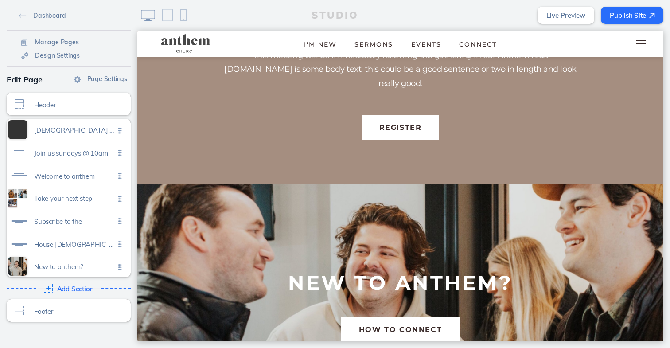
scroll to position [1506, 0]
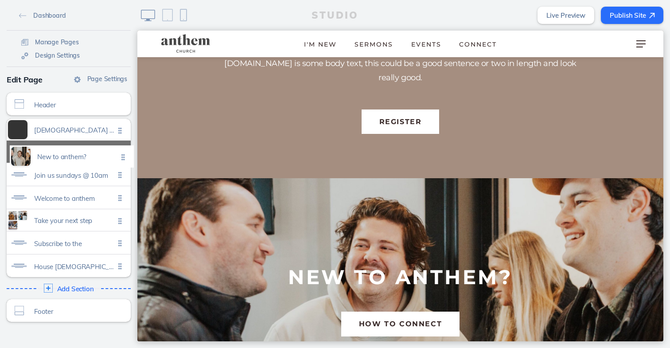
drag, startPoint x: 116, startPoint y: 266, endPoint x: 119, endPoint y: 156, distance: 109.6
click at [119, 156] on ul "Jesus is our anthem Click to edit Join us sundays @ 10am Click to edit Welcome …" at bounding box center [69, 198] width 124 height 158
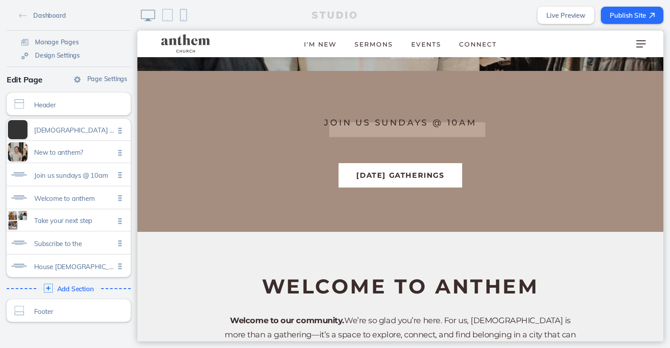
scroll to position [412, 0]
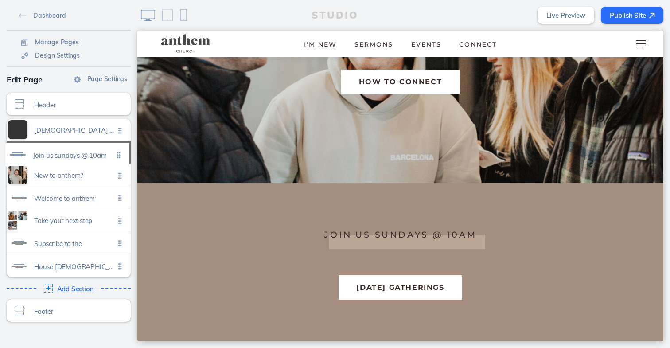
drag, startPoint x: 121, startPoint y: 176, endPoint x: 120, endPoint y: 156, distance: 20.0
click at [120, 156] on ul "Jesus is our anthem Click to edit New to anthem? Click to edit Join us sundays …" at bounding box center [69, 198] width 124 height 158
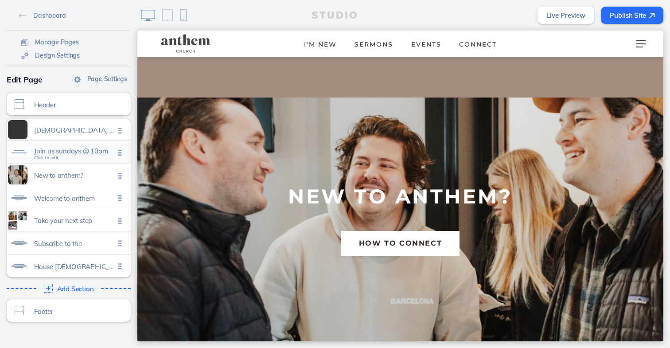
click at [93, 155] on span "Join us sundays @ 10am" at bounding box center [74, 151] width 81 height 8
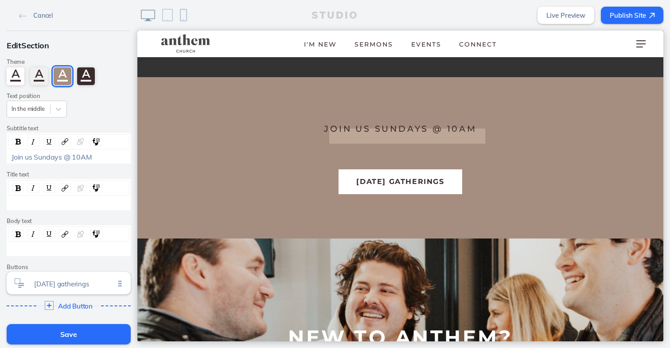
scroll to position [271, 0]
click at [94, 157] on div "Join us Sundays @ 10AM" at bounding box center [69, 157] width 115 height 8
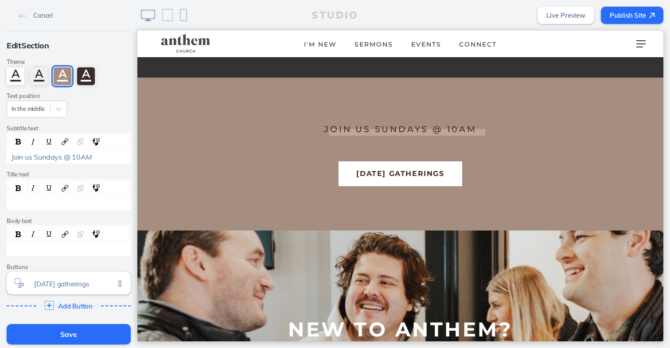
click at [32, 202] on div "rdw-editor" at bounding box center [69, 203] width 115 height 8
click at [36, 251] on div "rdw-editor" at bounding box center [68, 249] width 121 height 8
click at [29, 251] on div "rdw-editor" at bounding box center [69, 249] width 115 height 8
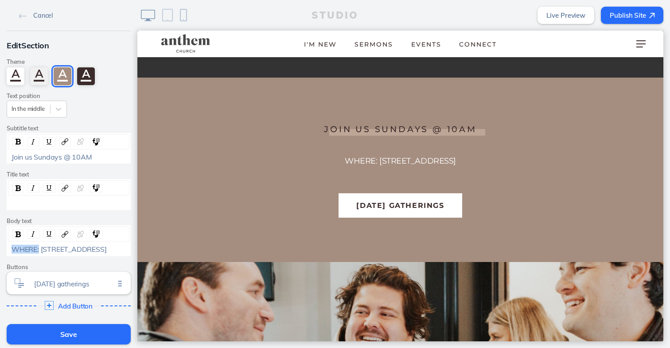
drag, startPoint x: 39, startPoint y: 247, endPoint x: 0, endPoint y: 249, distance: 40.0
click at [0, 249] on html "Cancel Edit Section Theme A A A A Text position In the middle Subtitle text Joi…" at bounding box center [335, 174] width 670 height 348
click at [40, 245] on span "WHERE: 935 W. 11TH AVE" at bounding box center [59, 249] width 95 height 9
drag, startPoint x: 36, startPoint y: 245, endPoint x: 0, endPoint y: 247, distance: 36.8
click at [0, 247] on html "Cancel Edit Section Theme A A A A Text position In the middle Subtitle text Joi…" at bounding box center [335, 174] width 670 height 348
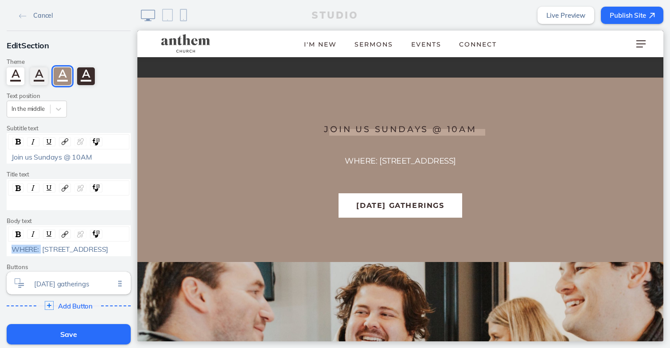
click at [41, 247] on span "WHERE: 935 W. 11TH AVE" at bounding box center [60, 249] width 97 height 9
click at [18, 234] on img "rdw-inline-control" at bounding box center [18, 234] width 5 height 6
click at [43, 246] on span "935 W. 11TH AVE" at bounding box center [73, 249] width 66 height 9
click at [109, 246] on div "WHERE: 935 W. 11TH AVE" at bounding box center [69, 249] width 115 height 8
drag, startPoint x: 97, startPoint y: 156, endPoint x: 72, endPoint y: 156, distance: 24.8
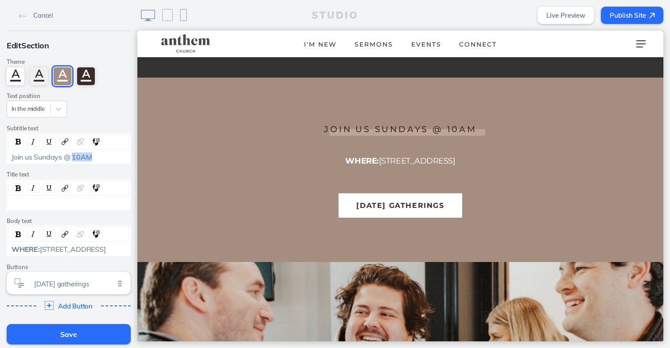
click at [72, 156] on div "Join us Sundays @ 10AM" at bounding box center [69, 157] width 115 height 8
click at [30, 156] on span "Join us Sundays @" at bounding box center [41, 157] width 59 height 9
click at [43, 158] on span "Join us Sundays @" at bounding box center [41, 157] width 59 height 9
click at [114, 247] on div "WHERE: 935 W. 11TH AVE" at bounding box center [69, 249] width 115 height 8
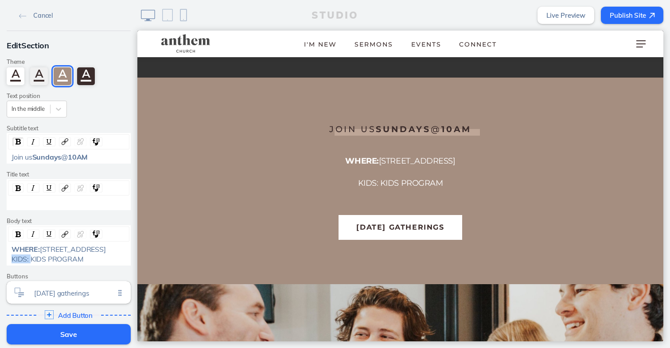
drag, startPoint x: 30, startPoint y: 258, endPoint x: 0, endPoint y: 258, distance: 29.7
click at [0, 258] on div "Edit Section Theme A A A A Text position In the middle Subtitle text Join us Su…" at bounding box center [68, 181] width 137 height 301
click at [85, 255] on div "KIDS: KIDS PROGRAM" at bounding box center [69, 259] width 115 height 8
click at [11, 256] on div "KIDS: KIDS PROGRAM" at bounding box center [68, 259] width 121 height 8
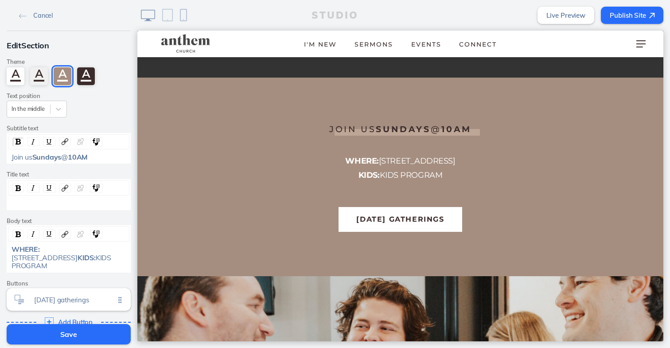
click at [103, 253] on div "WHERE: 935 W. 11TH AVE KIDS: KIDS PROGRAM" at bounding box center [69, 257] width 115 height 24
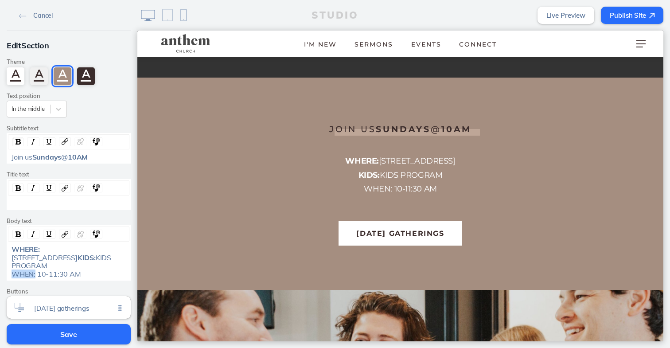
drag, startPoint x: 35, startPoint y: 263, endPoint x: 0, endPoint y: 263, distance: 35.0
click at [0, 263] on html "Cancel Edit Section Theme A A A A Text position In the middle Subtitle text Joi…" at bounding box center [335, 174] width 670 height 348
click at [18, 231] on img "rdw-inline-control" at bounding box center [18, 234] width 5 height 6
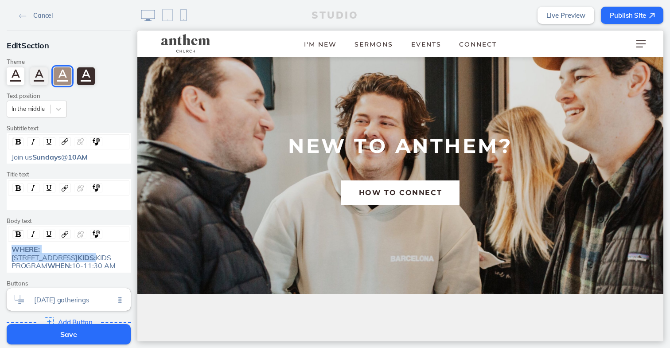
scroll to position [541, 0]
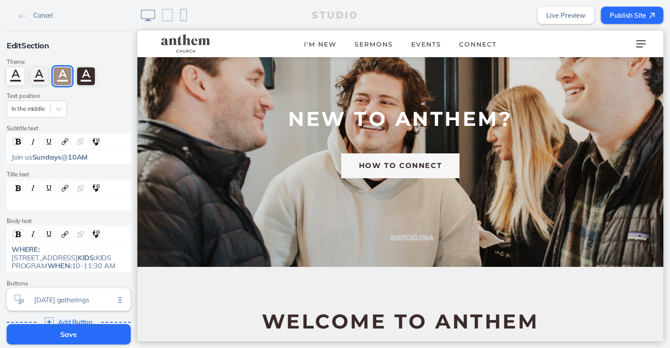
click at [400, 153] on button "HOW TO CONNECT" at bounding box center [400, 165] width 118 height 24
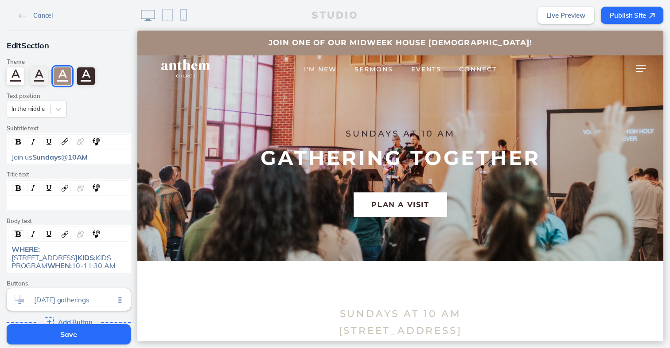
click at [182, 65] on img at bounding box center [185, 69] width 61 height 20
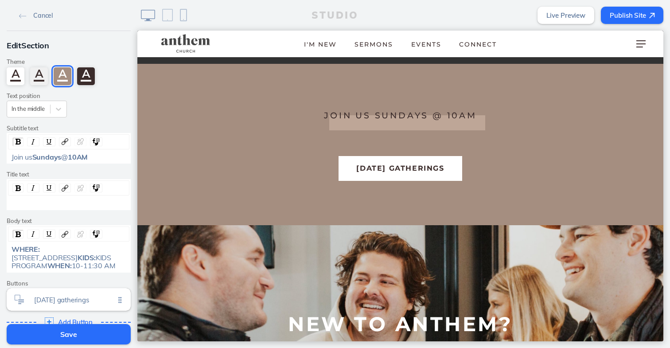
scroll to position [285, 0]
click at [63, 330] on button "Save" at bounding box center [69, 334] width 124 height 20
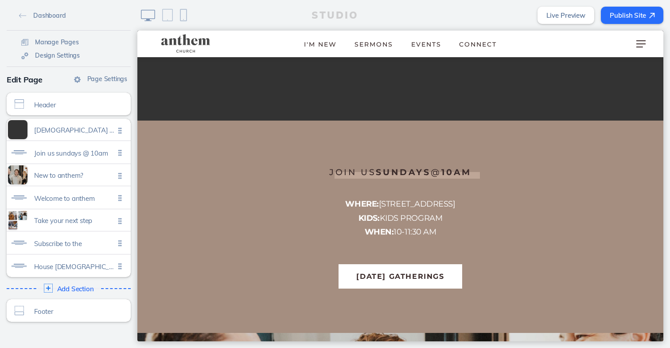
scroll to position [212, 0]
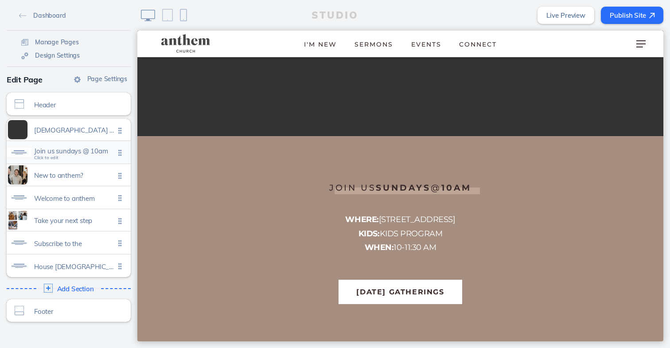
click at [69, 154] on span "Join us sundays @ 10am" at bounding box center [74, 151] width 81 height 8
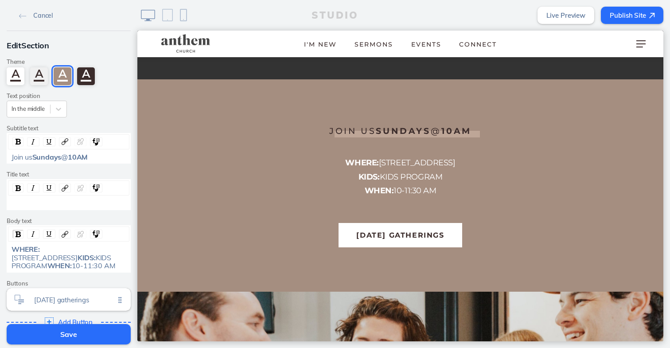
scroll to position [271, 0]
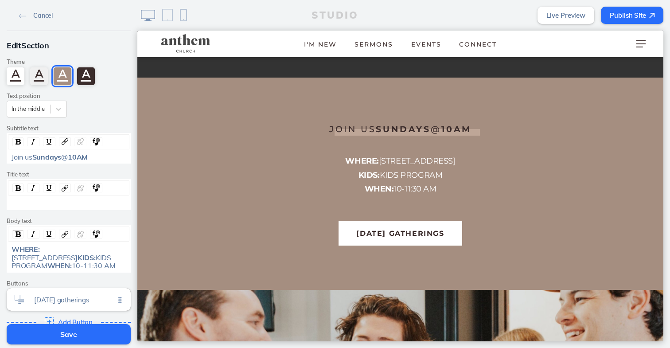
click at [102, 246] on div "WHERE: 935 W. 11TH AVE KIDS: KIDS PROGRAM WHEN: 10-11:30 AM" at bounding box center [69, 257] width 115 height 24
drag, startPoint x: 34, startPoint y: 155, endPoint x: 0, endPoint y: 156, distance: 33.7
click at [0, 156] on div "Edit Section Theme A A A A Text position In the middle Subtitle text Join us Su…" at bounding box center [68, 185] width 137 height 308
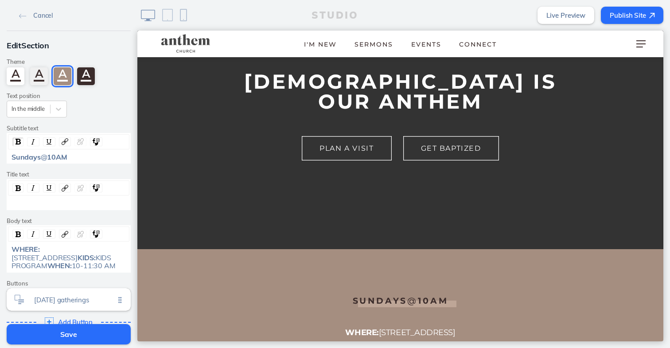
scroll to position [183, 0]
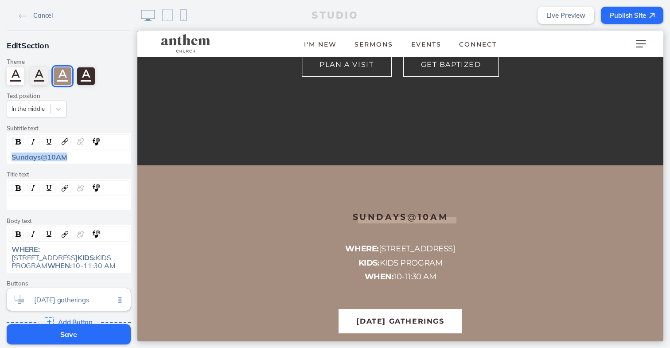
drag, startPoint x: 86, startPoint y: 156, endPoint x: 3, endPoint y: 158, distance: 83.4
click at [3, 158] on div "Edit Section Theme A A A A Text position In the middle Subtitle text Sundays @ …" at bounding box center [68, 185] width 137 height 308
copy div "Sundays @ 10AM"
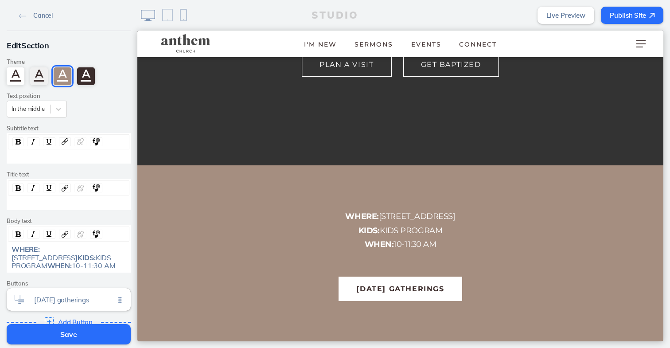
click at [25, 202] on div "rdw-editor" at bounding box center [69, 203] width 115 height 8
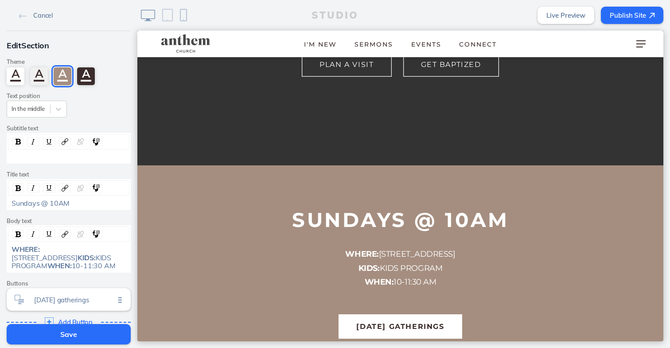
click at [46, 160] on div "rdw-editor" at bounding box center [68, 157] width 121 height 8
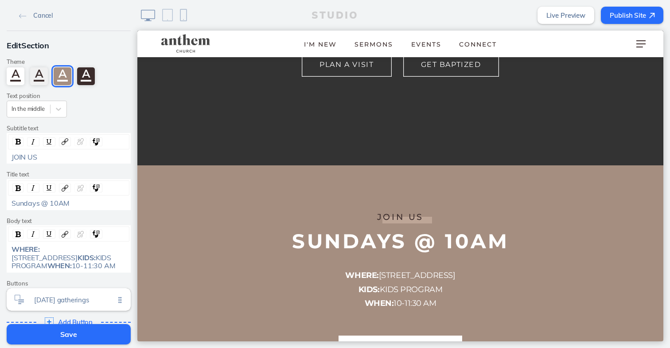
click at [34, 333] on button "Save" at bounding box center [69, 334] width 124 height 20
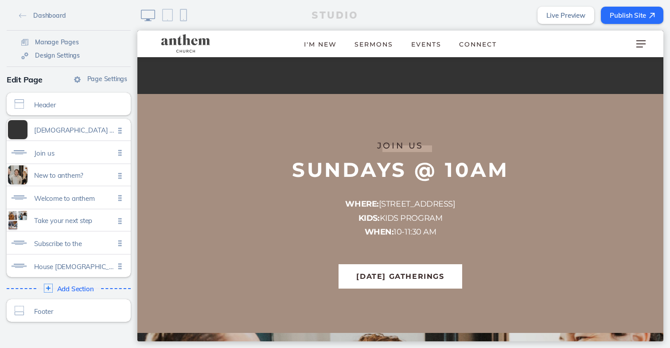
scroll to position [258, 0]
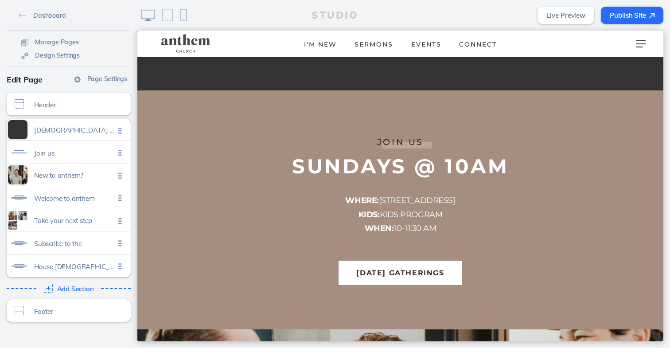
click at [635, 10] on button "Publish Site" at bounding box center [632, 15] width 63 height 17
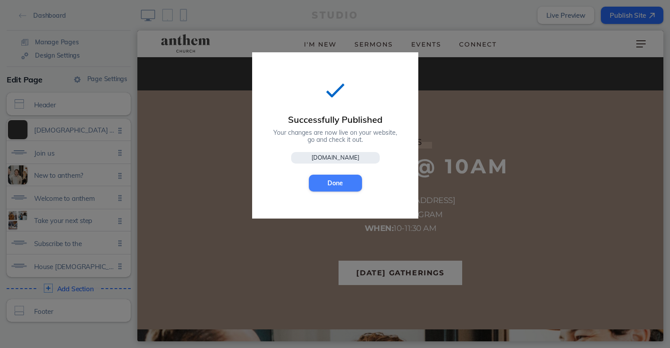
click at [337, 178] on button "Done" at bounding box center [335, 183] width 53 height 17
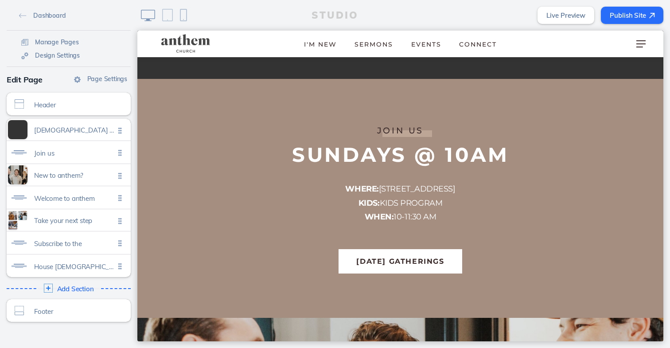
scroll to position [278, 0]
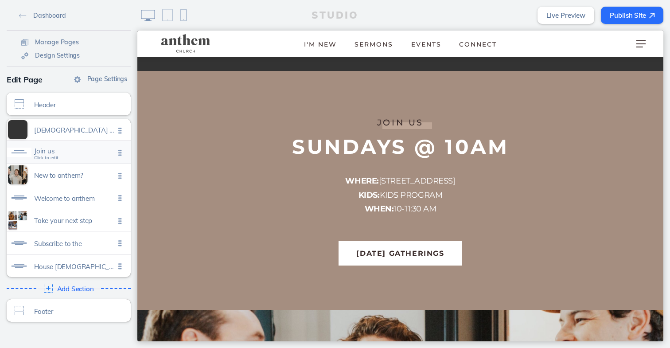
click at [54, 153] on span "Join us" at bounding box center [74, 151] width 81 height 8
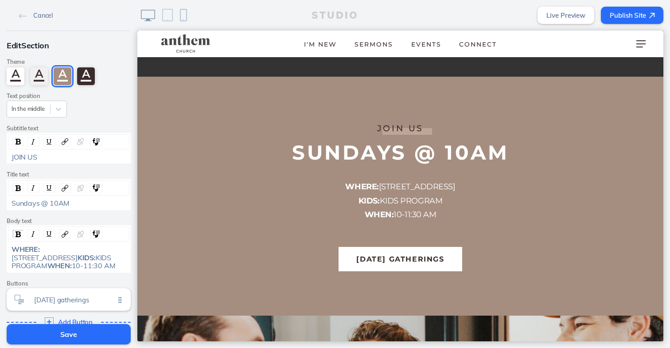
scroll to position [271, 0]
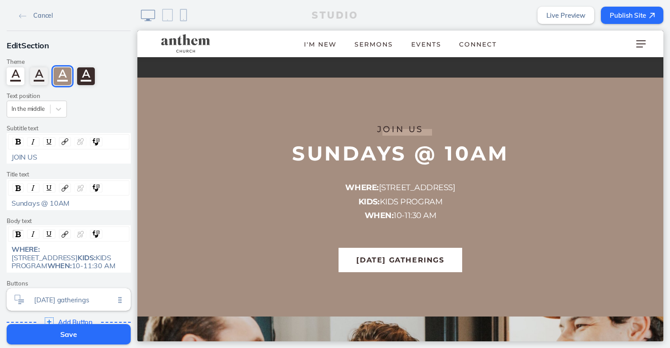
drag, startPoint x: 93, startPoint y: 262, endPoint x: 33, endPoint y: 262, distance: 59.9
click at [33, 262] on div "WHERE: 935 W. 11TH AVE, DENVER CO KIDS: KIDS PROGRAM WHEN: 10-11:30 AM" at bounding box center [69, 257] width 115 height 24
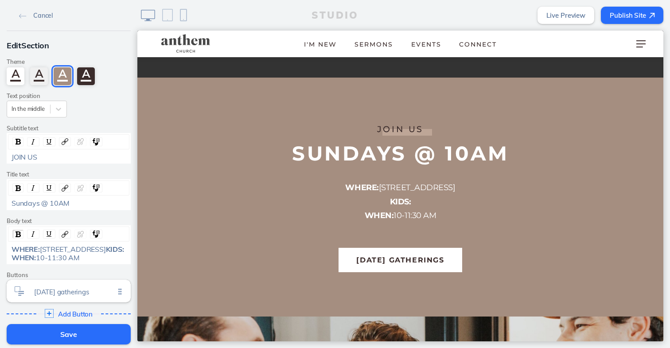
click at [10, 262] on div "WHERE: 935 W. 11TH AVE, DENVER CO KIDS: WHEN: 10-11:30 AM" at bounding box center [68, 253] width 121 height 16
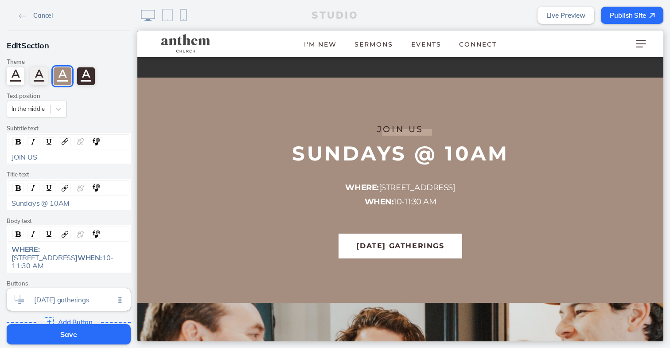
click at [87, 261] on div "WHERE: 935 W. 11TH AVE, DENVER CO WHEN: 10-11:30 AM" at bounding box center [69, 257] width 115 height 24
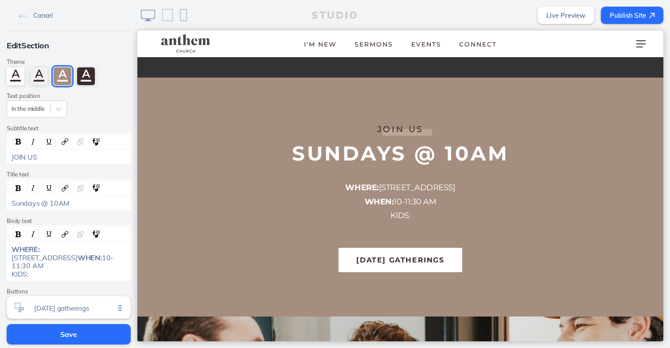
drag, startPoint x: 27, startPoint y: 272, endPoint x: 0, endPoint y: 272, distance: 27.5
click at [0, 272] on html "Cancel Edit Section Theme A A A A Text position In the middle Subtitle text JOI…" at bounding box center [335, 174] width 670 height 348
drag, startPoint x: 28, startPoint y: 271, endPoint x: 6, endPoint y: 271, distance: 22.2
click at [6, 271] on div "Edit Section Theme A A A A Text position In the middle Subtitle text JOIN US Ti…" at bounding box center [68, 189] width 137 height 316
click at [20, 231] on img "rdw-inline-control" at bounding box center [18, 234] width 5 height 6
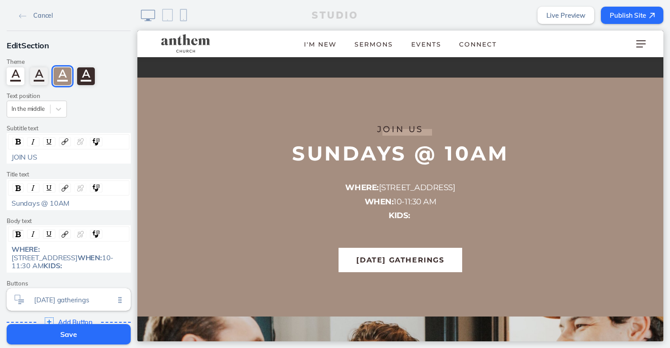
click at [39, 270] on div "WHERE: 935 W. 11TH AVE, DENVER CO WHEN: 10-11:30 AM KIDS:" at bounding box center [69, 257] width 115 height 24
click at [43, 270] on span "KIDS" at bounding box center [51, 265] width 16 height 9
click at [38, 270] on div "WHERE: 935 W. 11TH AVE, DENVER CO WHEN: 10-11:30 AM KIDS" at bounding box center [69, 257] width 115 height 24
click at [20, 231] on img "rdw-inline-control" at bounding box center [18, 234] width 5 height 6
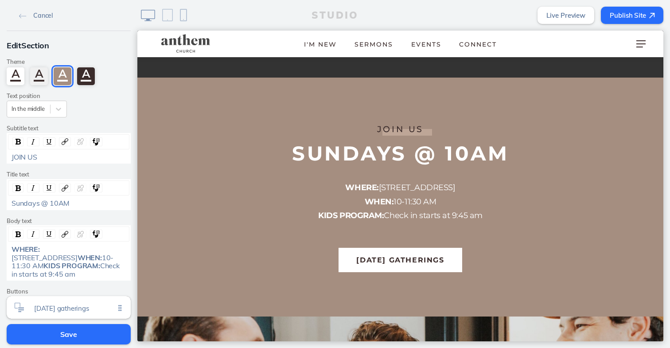
scroll to position [82, 0]
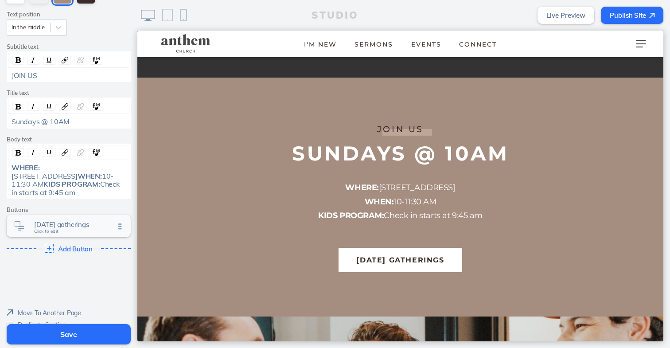
click at [55, 234] on span "Click to edit" at bounding box center [46, 231] width 24 height 5
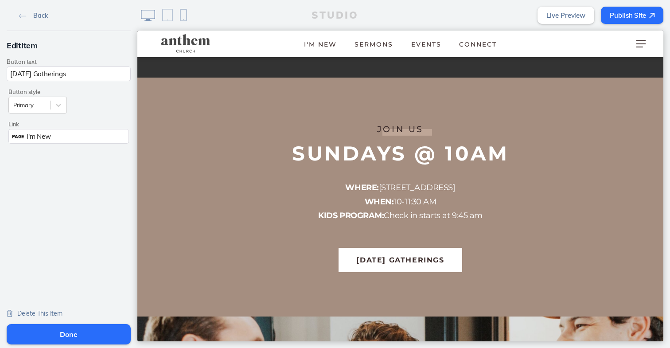
click at [52, 77] on input "[DATE] Gatherings" at bounding box center [69, 74] width 124 height 15
type input "Learn more"
drag, startPoint x: 52, startPoint y: 75, endPoint x: 30, endPoint y: 337, distance: 263.4
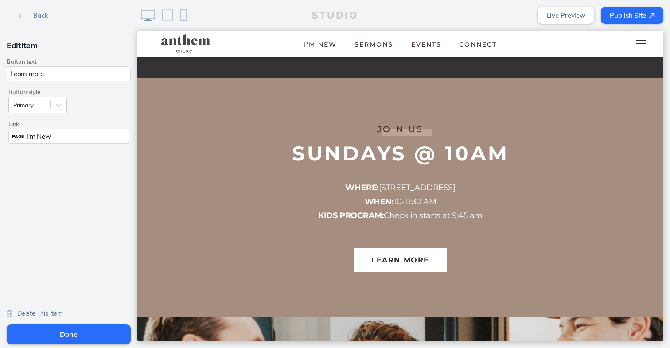
click at [30, 337] on button "Done" at bounding box center [69, 334] width 124 height 20
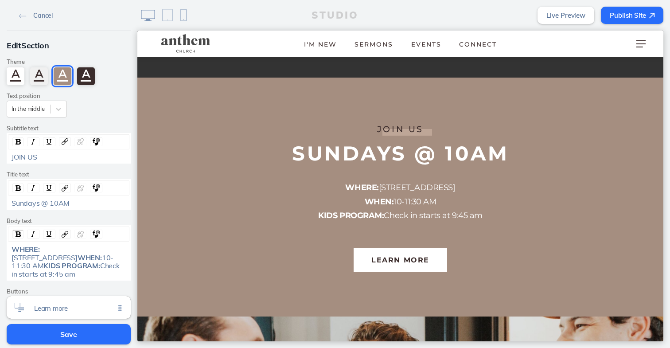
click at [55, 337] on button "Save" at bounding box center [69, 334] width 124 height 20
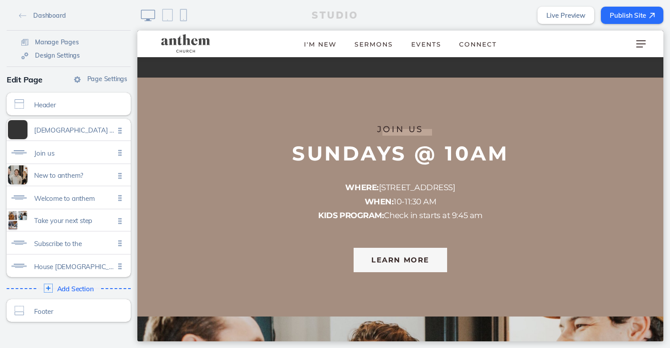
click at [412, 248] on button "Learn more" at bounding box center [401, 260] width 94 height 24
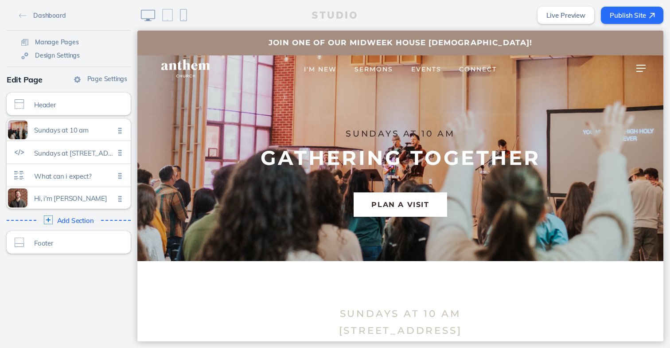
click at [193, 71] on img at bounding box center [185, 69] width 61 height 20
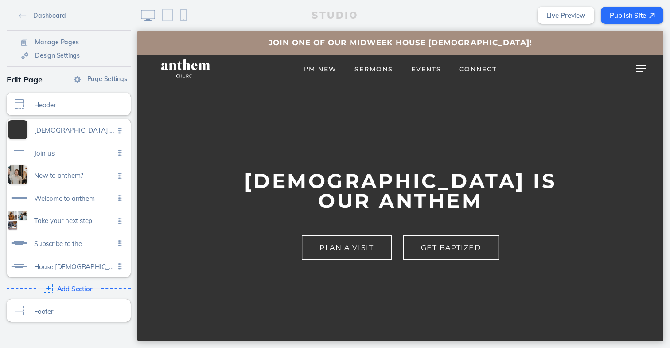
click at [301, 39] on span "Join one of our midweek House [DEMOGRAPHIC_DATA]!" at bounding box center [400, 42] width 263 height 13
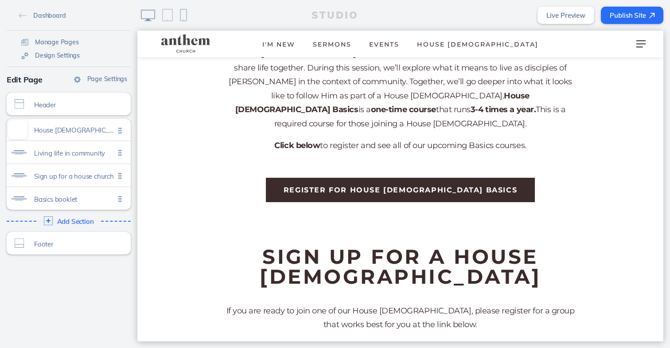
scroll to position [483, 0]
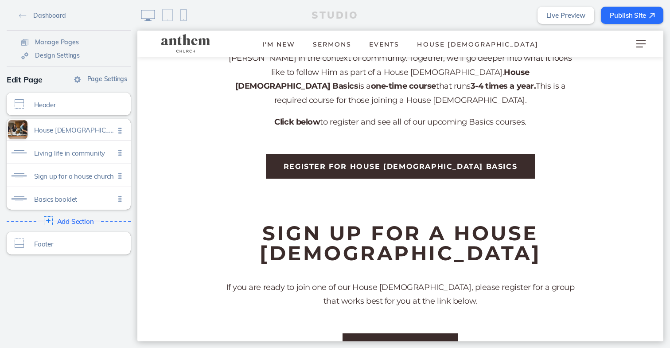
click at [190, 43] on img at bounding box center [185, 44] width 61 height 20
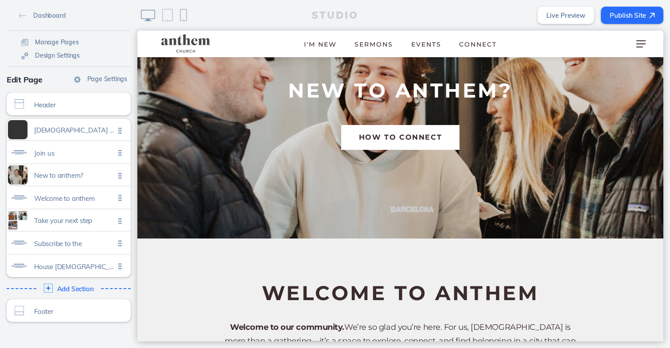
scroll to position [441, 0]
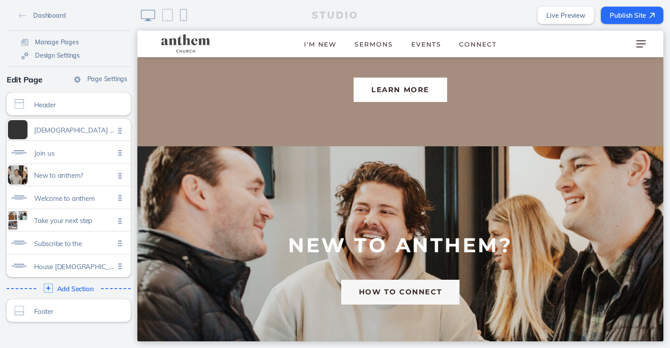
click at [400, 280] on button "HOW TO CONNECT" at bounding box center [400, 292] width 118 height 24
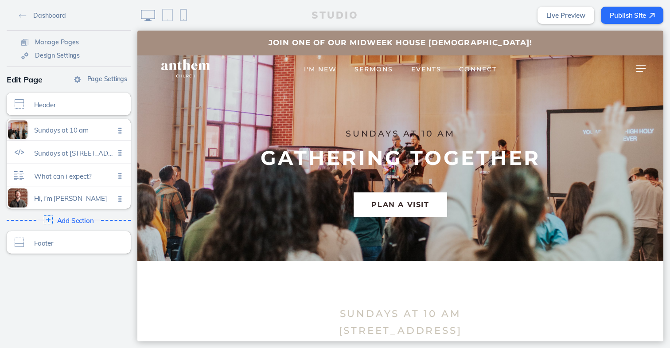
click at [182, 65] on img at bounding box center [185, 69] width 61 height 20
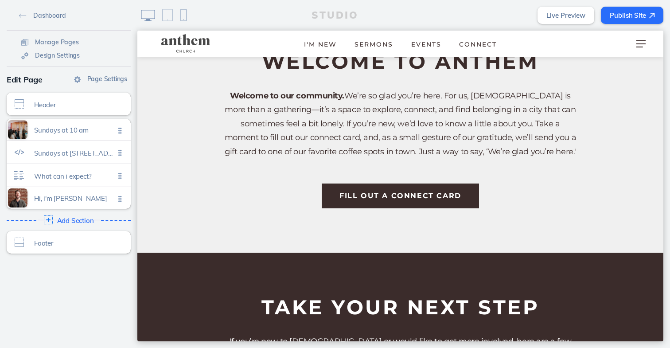
scroll to position [765, 0]
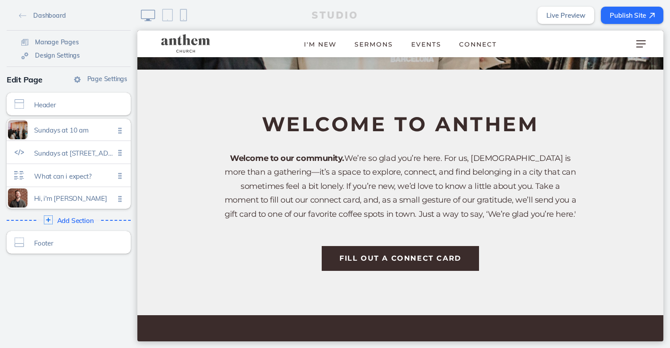
click at [177, 43] on img at bounding box center [185, 44] width 61 height 20
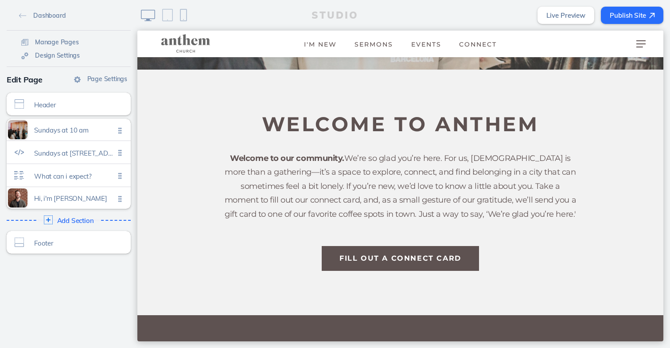
scroll to position [0, 0]
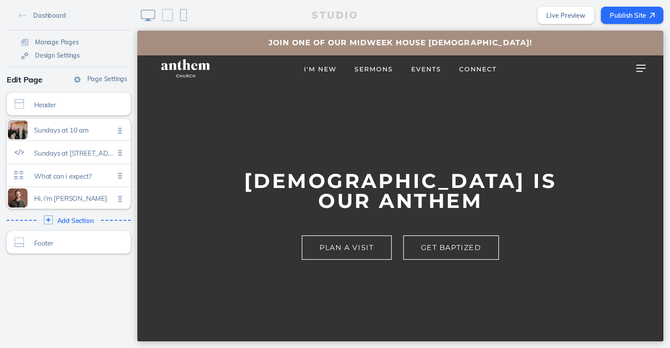
click at [181, 66] on img at bounding box center [185, 69] width 61 height 20
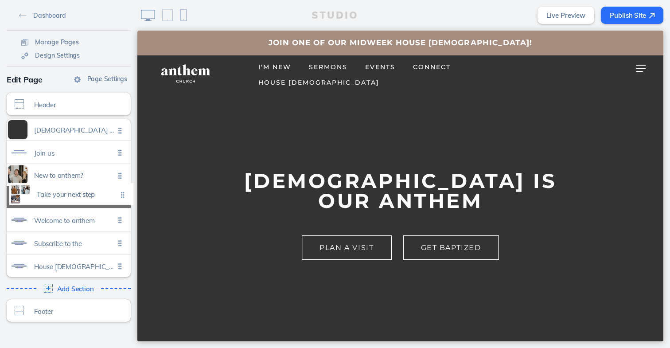
drag, startPoint x: 120, startPoint y: 223, endPoint x: 123, endPoint y: 197, distance: 25.9
click at [123, 197] on ul "Jesus is our anthem Click to edit Join us Click to edit New to anthem? Click to…" at bounding box center [69, 198] width 124 height 158
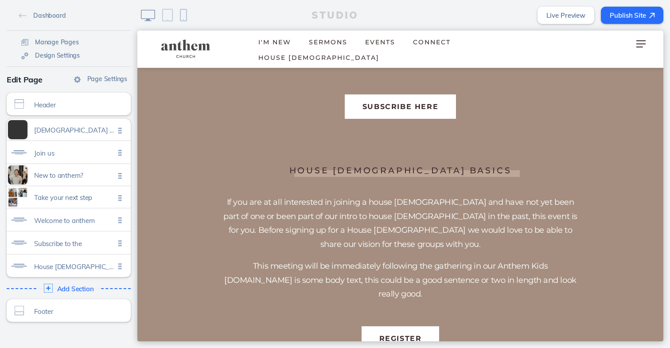
scroll to position [1479, 0]
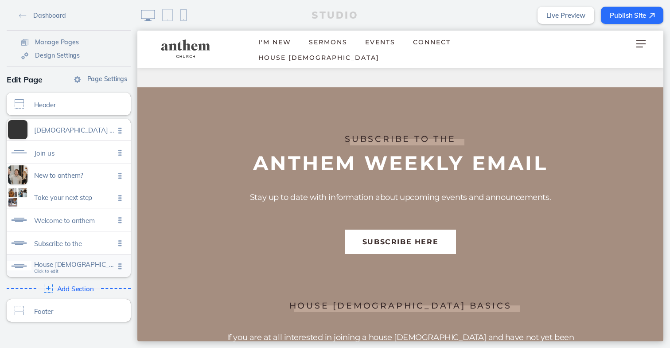
click at [67, 270] on span "House church basics Click to edit" at bounding box center [74, 267] width 81 height 8
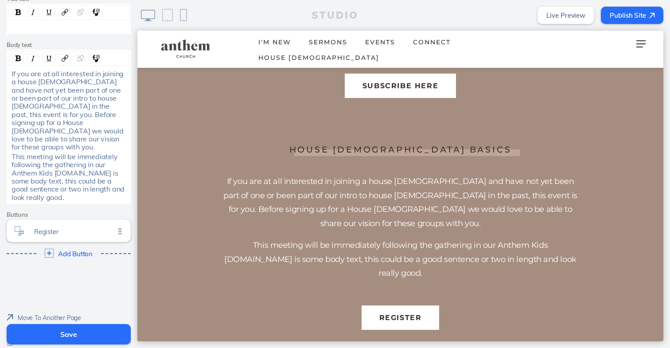
scroll to position [183, 0]
click at [11, 340] on img at bounding box center [10, 343] width 6 height 7
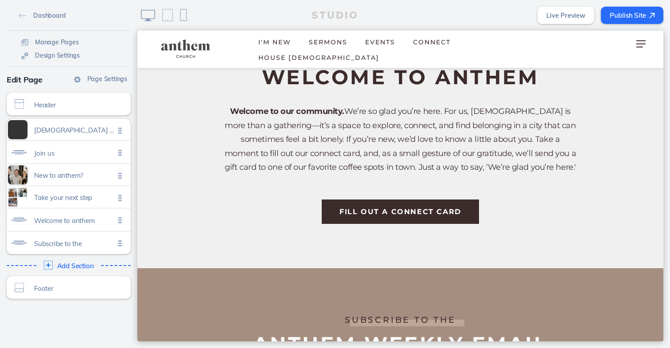
scroll to position [1062, 0]
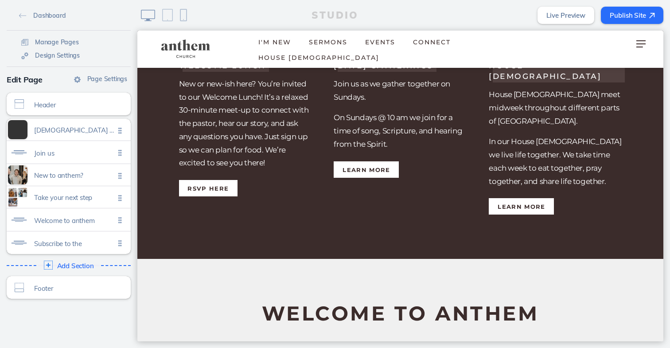
click at [626, 13] on button "Publish Site" at bounding box center [632, 15] width 63 height 17
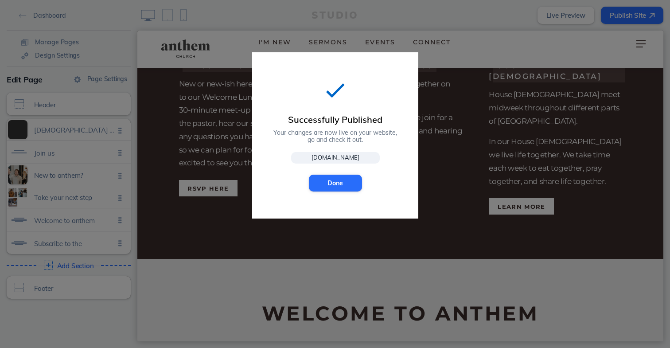
click at [349, 156] on link "[DOMAIN_NAME]" at bounding box center [335, 158] width 89 height 12
click at [352, 183] on button "Done" at bounding box center [335, 183] width 53 height 17
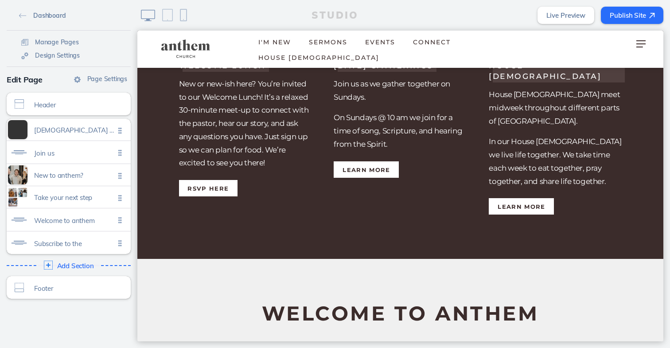
click at [43, 13] on span "Dashboard" at bounding box center [49, 16] width 32 height 8
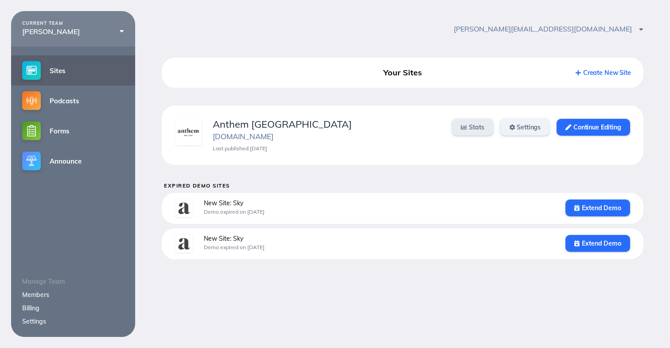
click at [522, 122] on link "Settings" at bounding box center [526, 127] width 50 height 17
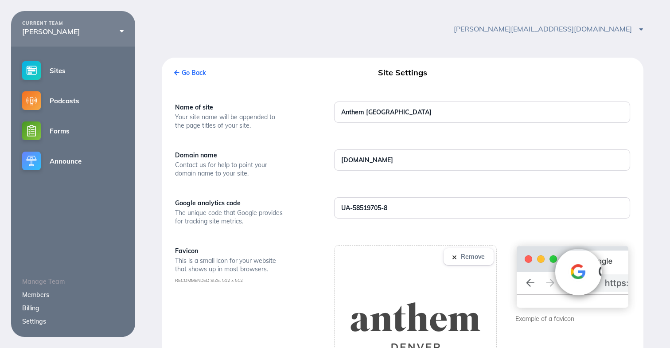
click at [307, 247] on div "Name of site Your site name will be appended to the page titles of your site. A…" at bounding box center [403, 354] width 482 height 532
click at [63, 67] on link "Sites" at bounding box center [73, 70] width 124 height 30
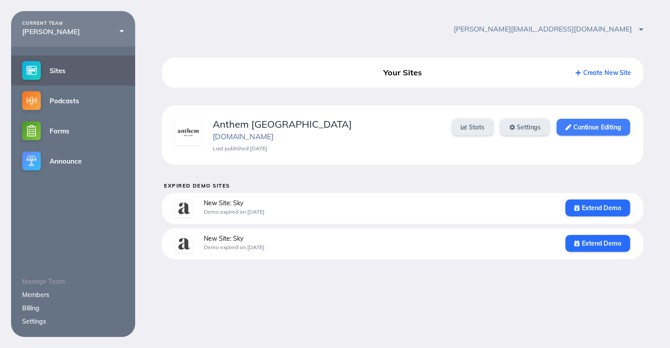
click at [593, 129] on link "Continue Editing" at bounding box center [593, 127] width 73 height 17
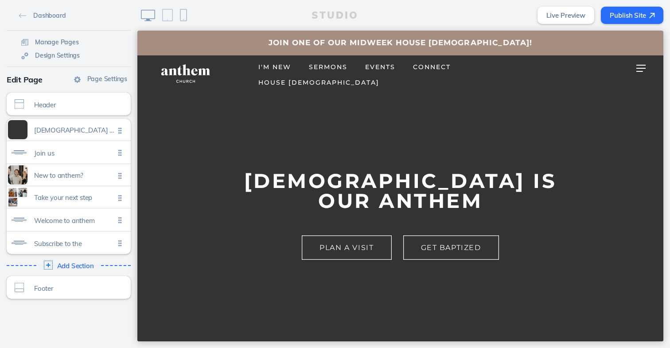
click at [639, 14] on button "Publish Site" at bounding box center [632, 15] width 63 height 17
